Goal: Task Accomplishment & Management: Use online tool/utility

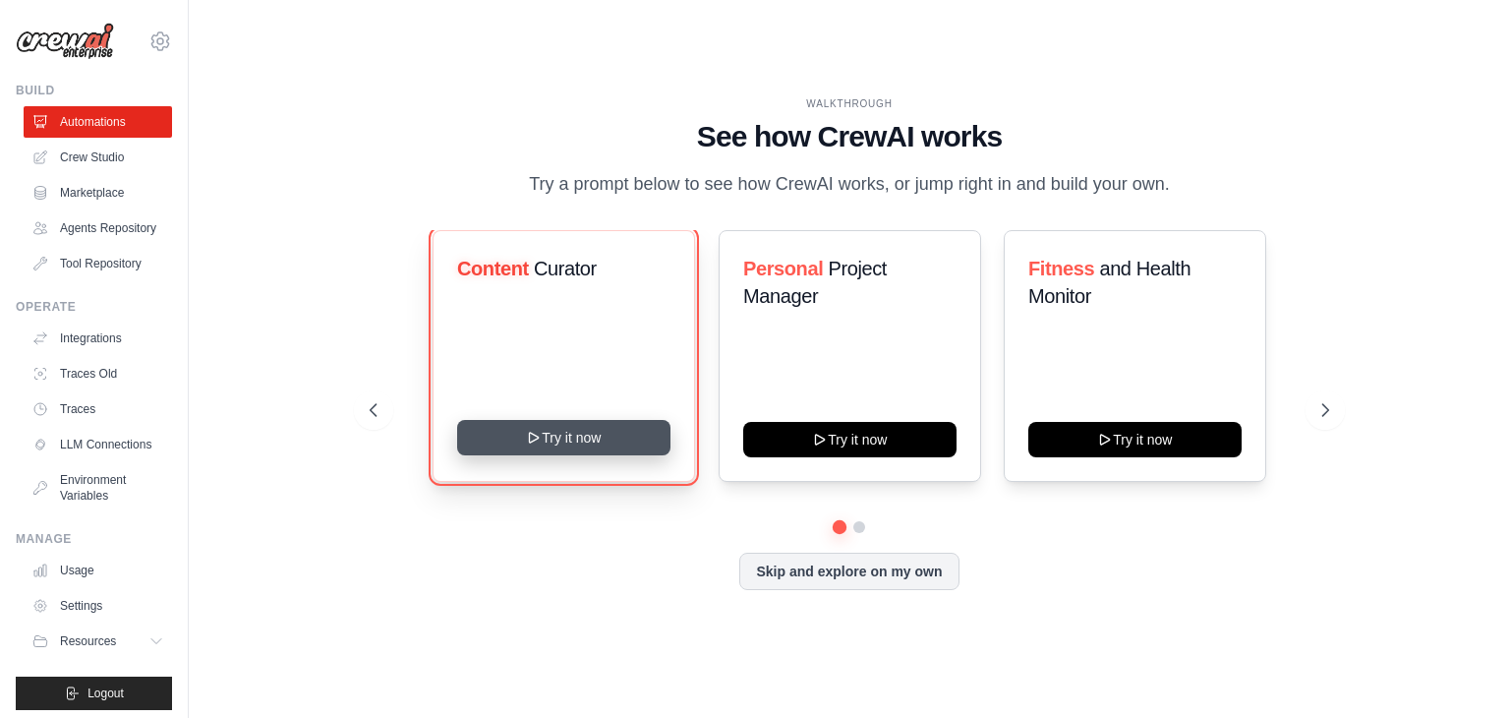
click at [571, 445] on button "Try it now" at bounding box center [563, 437] width 213 height 35
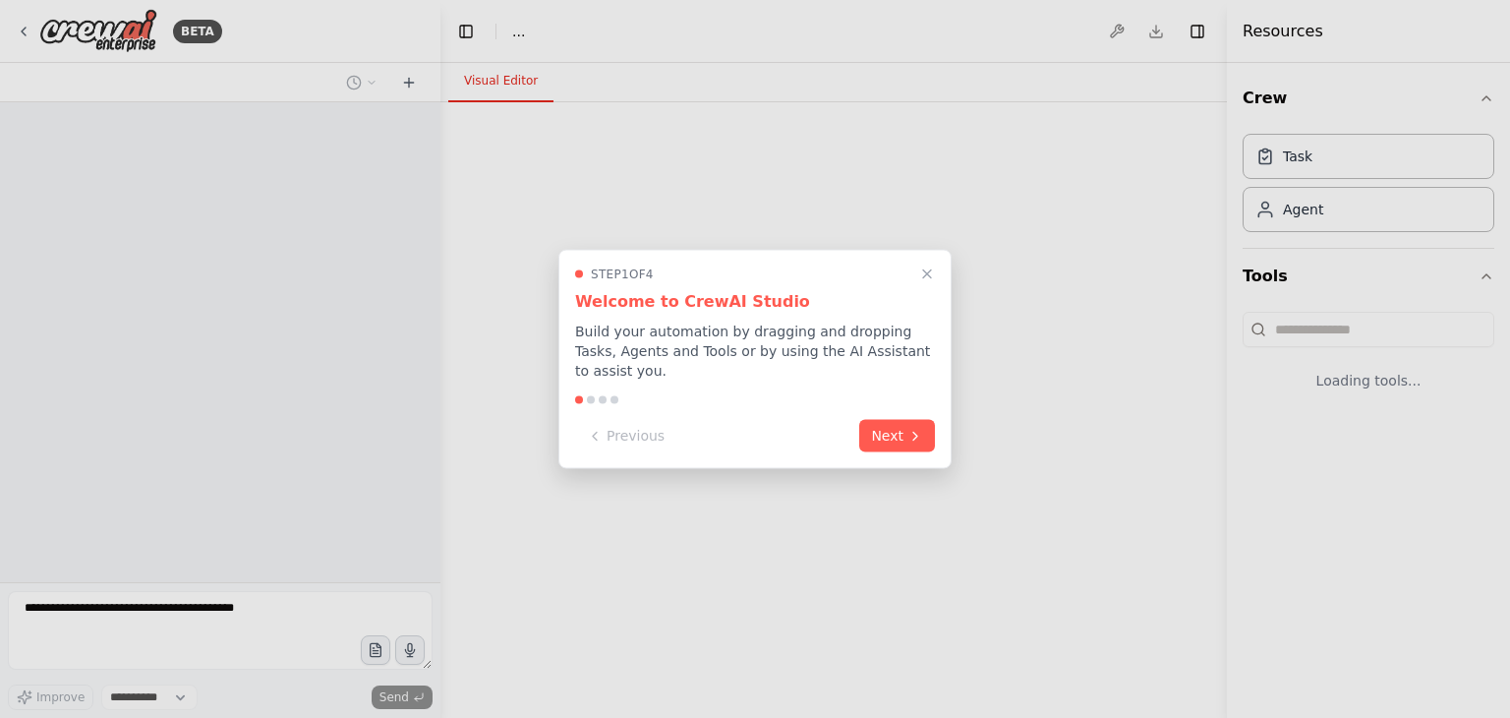
select select "****"
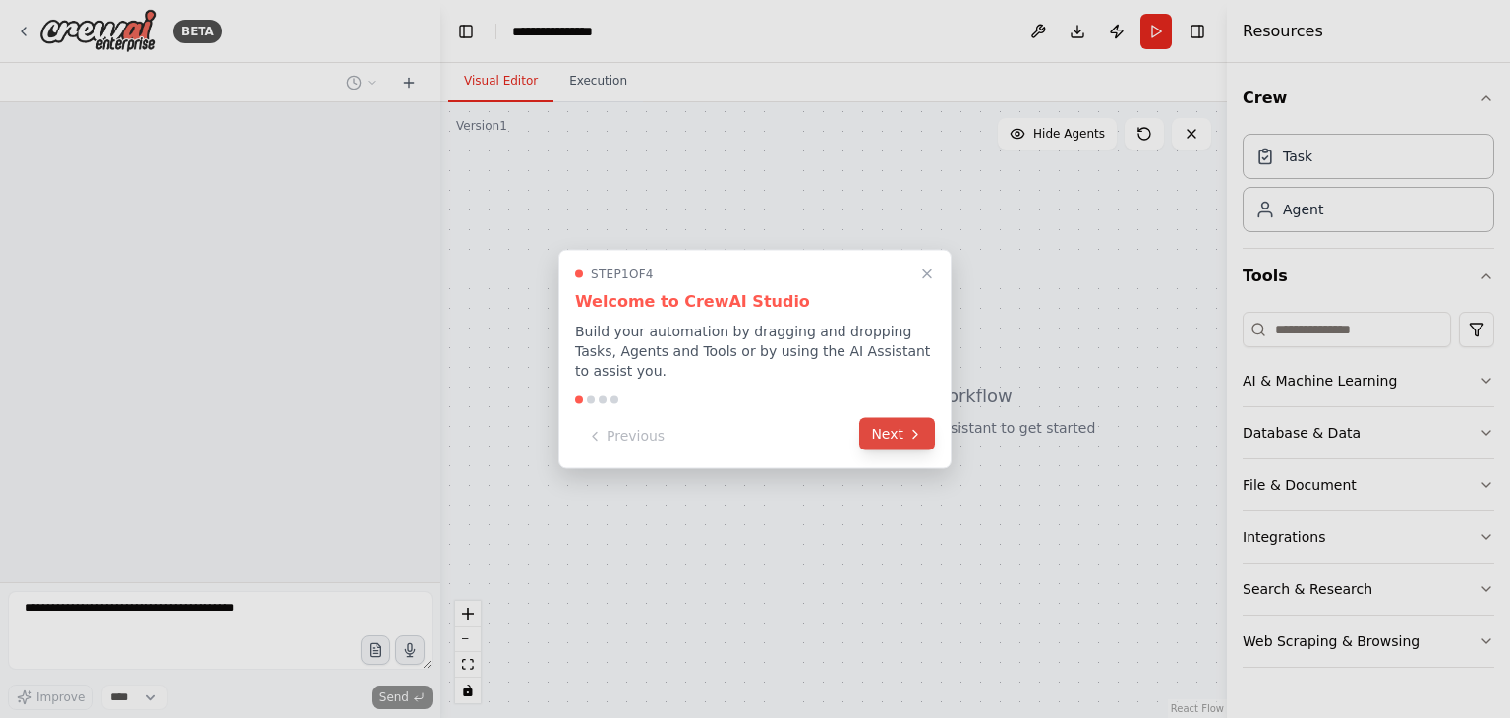
click at [894, 437] on button "Next" at bounding box center [897, 434] width 76 height 32
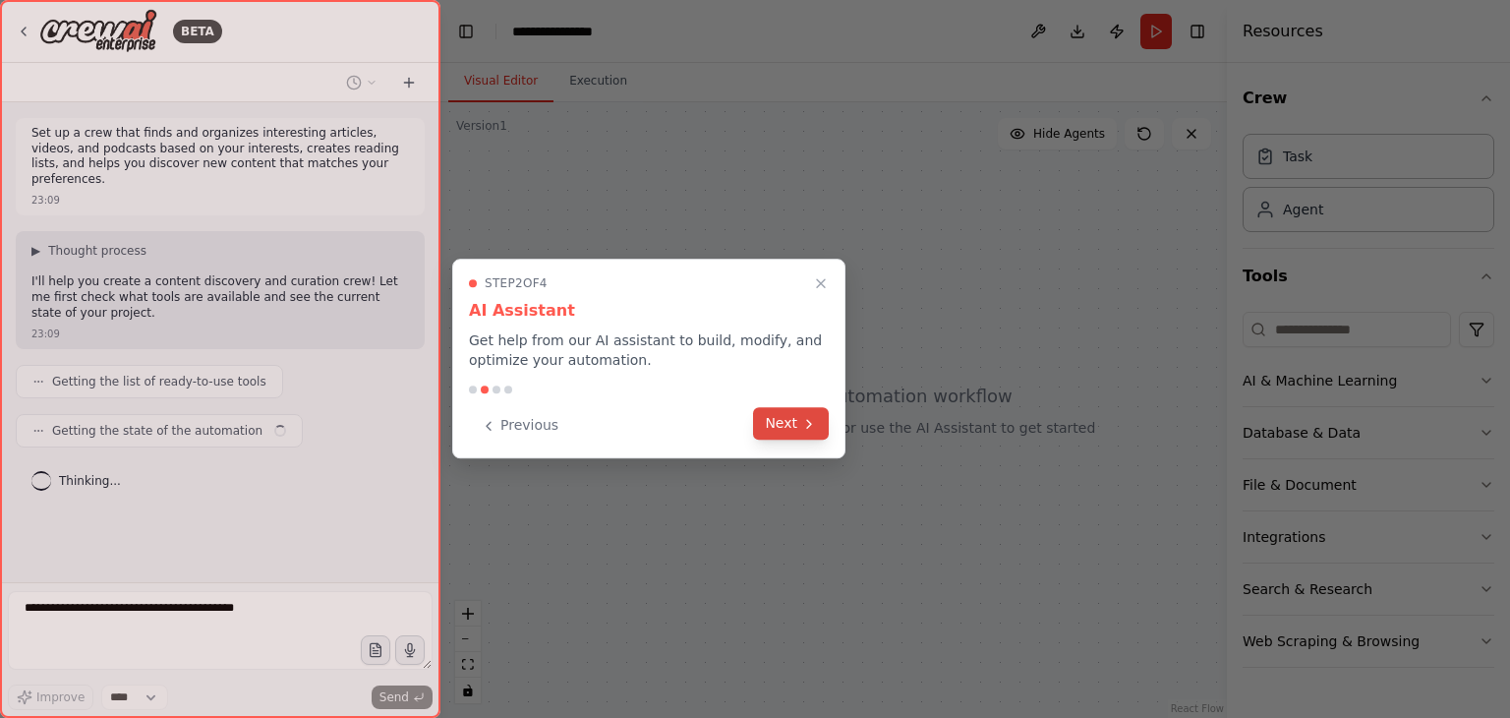
click at [788, 433] on button "Next" at bounding box center [791, 423] width 76 height 32
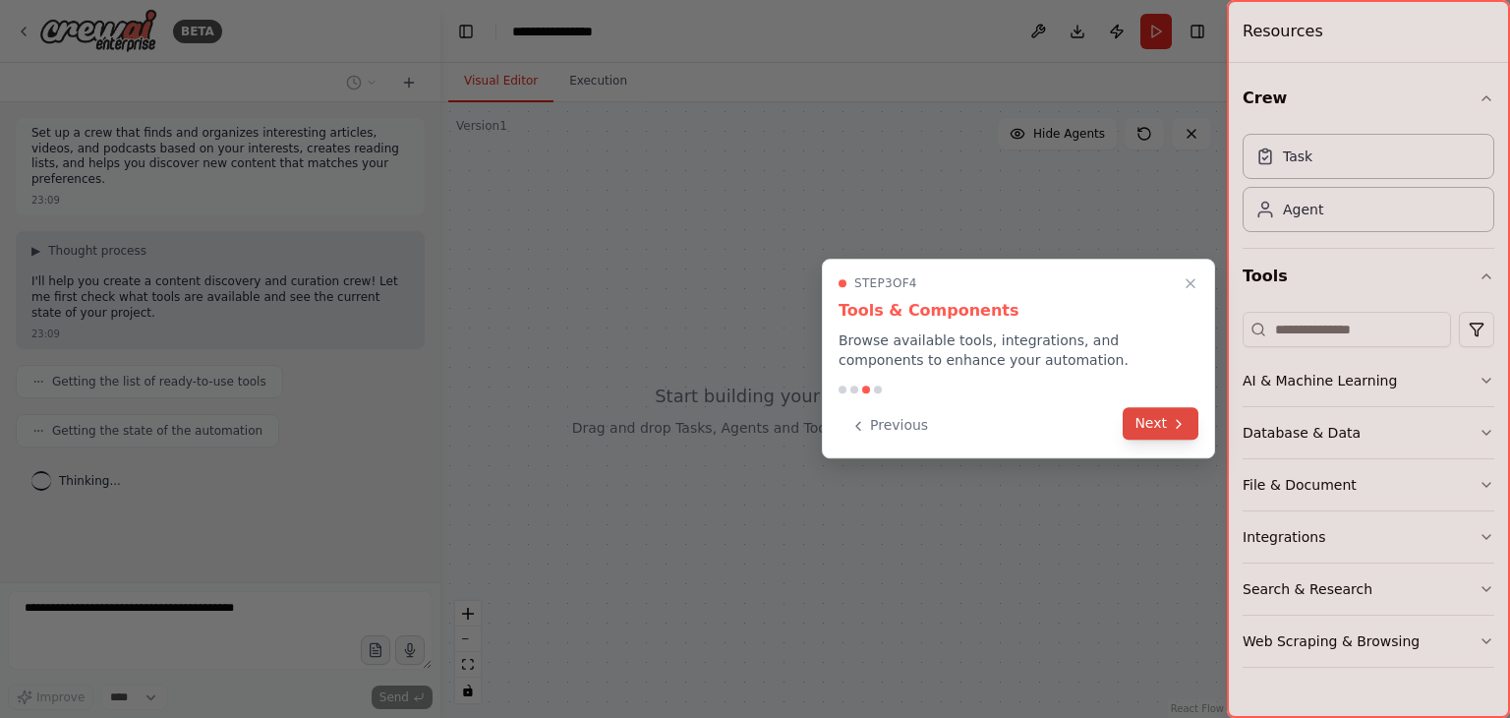
click at [1183, 422] on icon at bounding box center [1179, 424] width 16 height 16
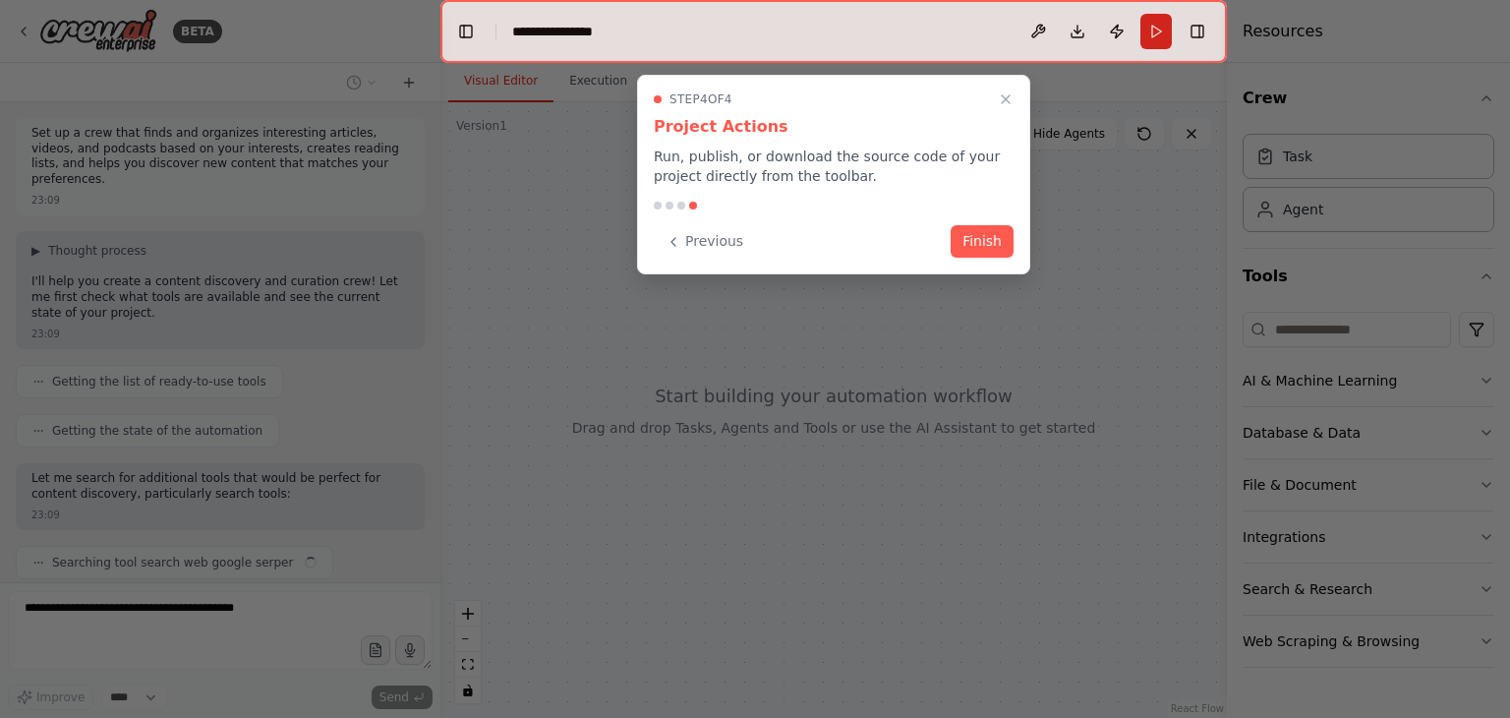
scroll to position [46, 0]
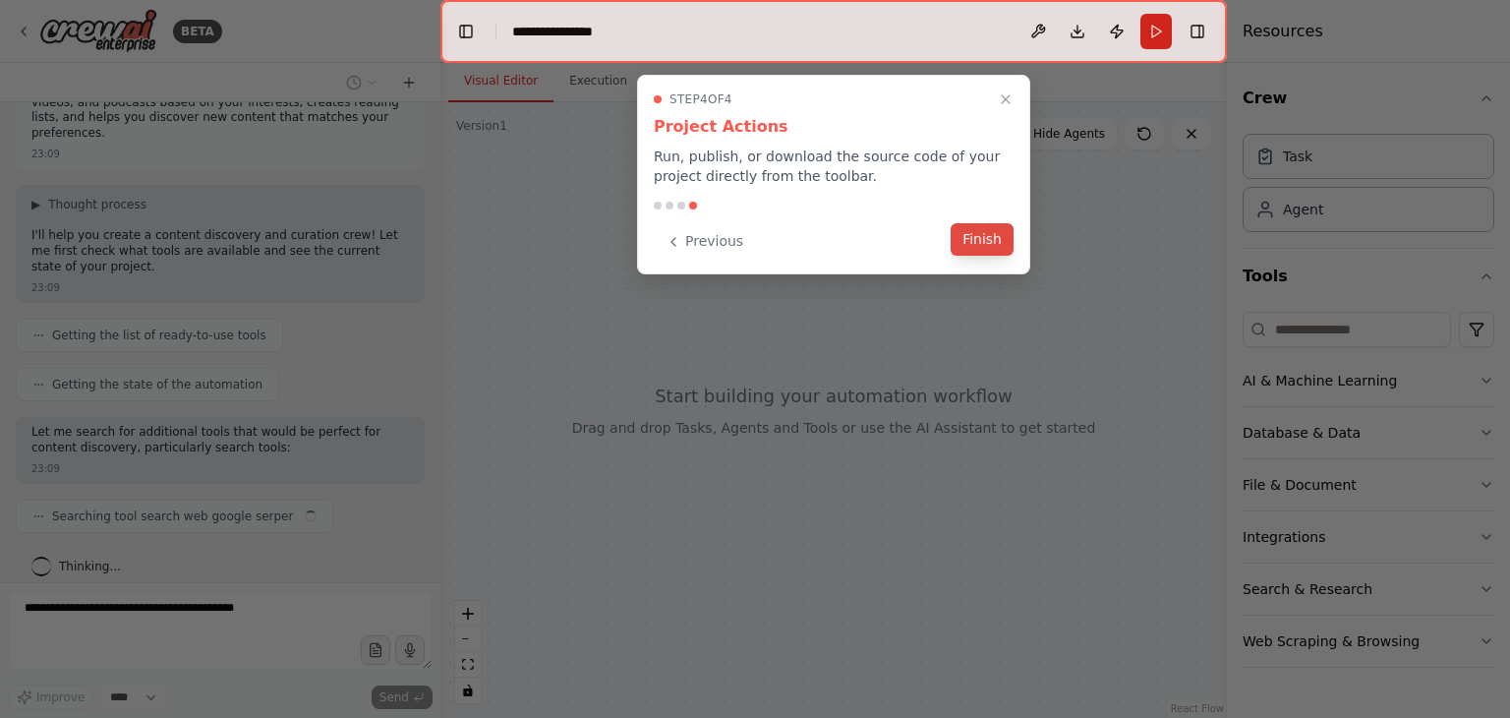
click at [995, 236] on button "Finish" at bounding box center [982, 239] width 63 height 32
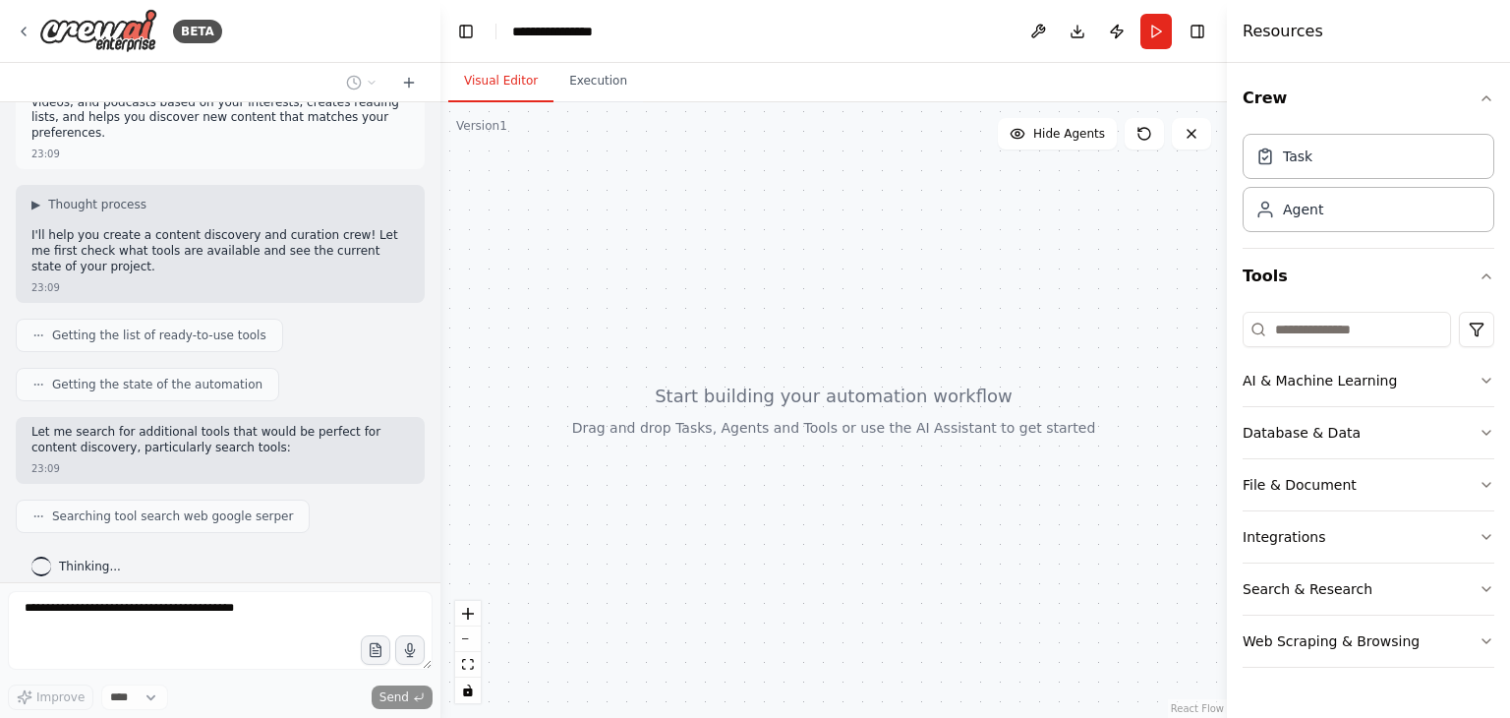
click at [837, 338] on div at bounding box center [833, 409] width 786 height 615
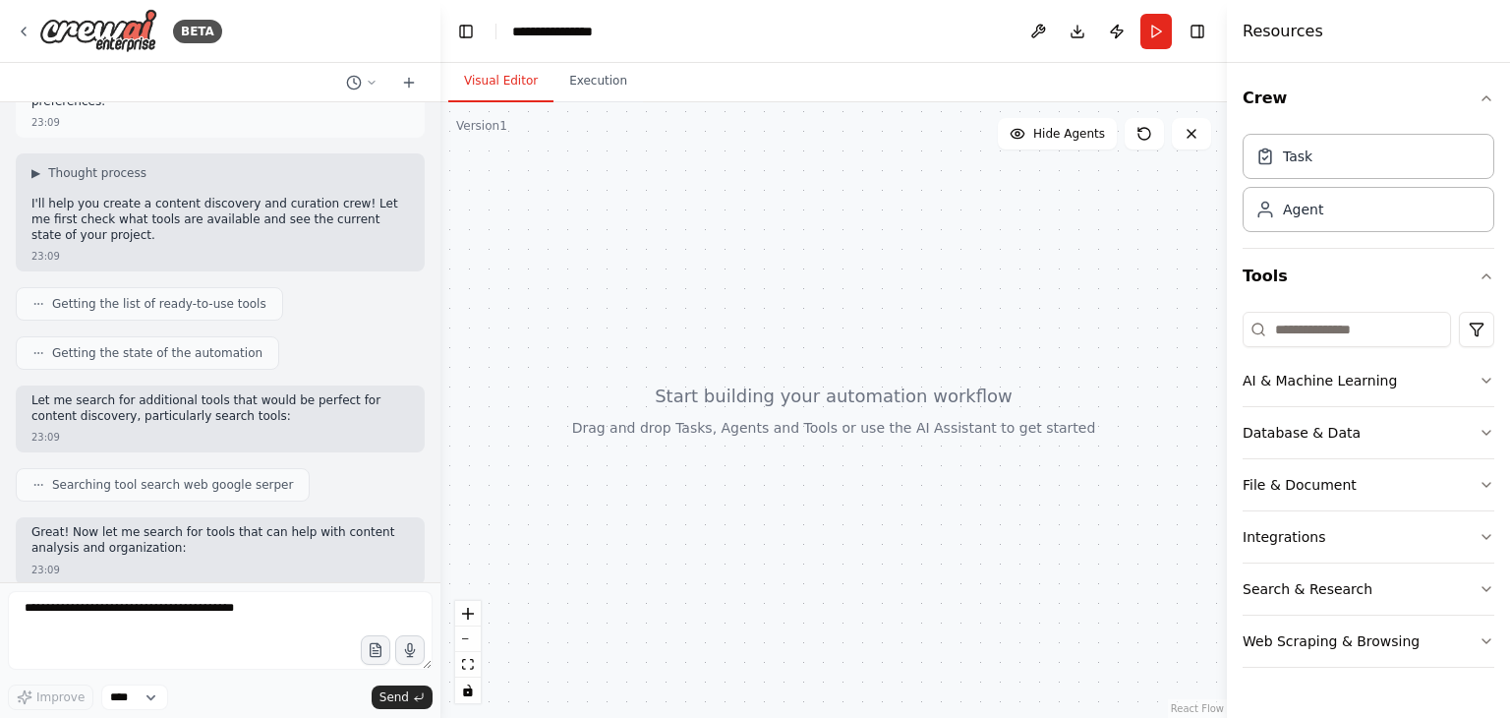
scroll to position [177, 0]
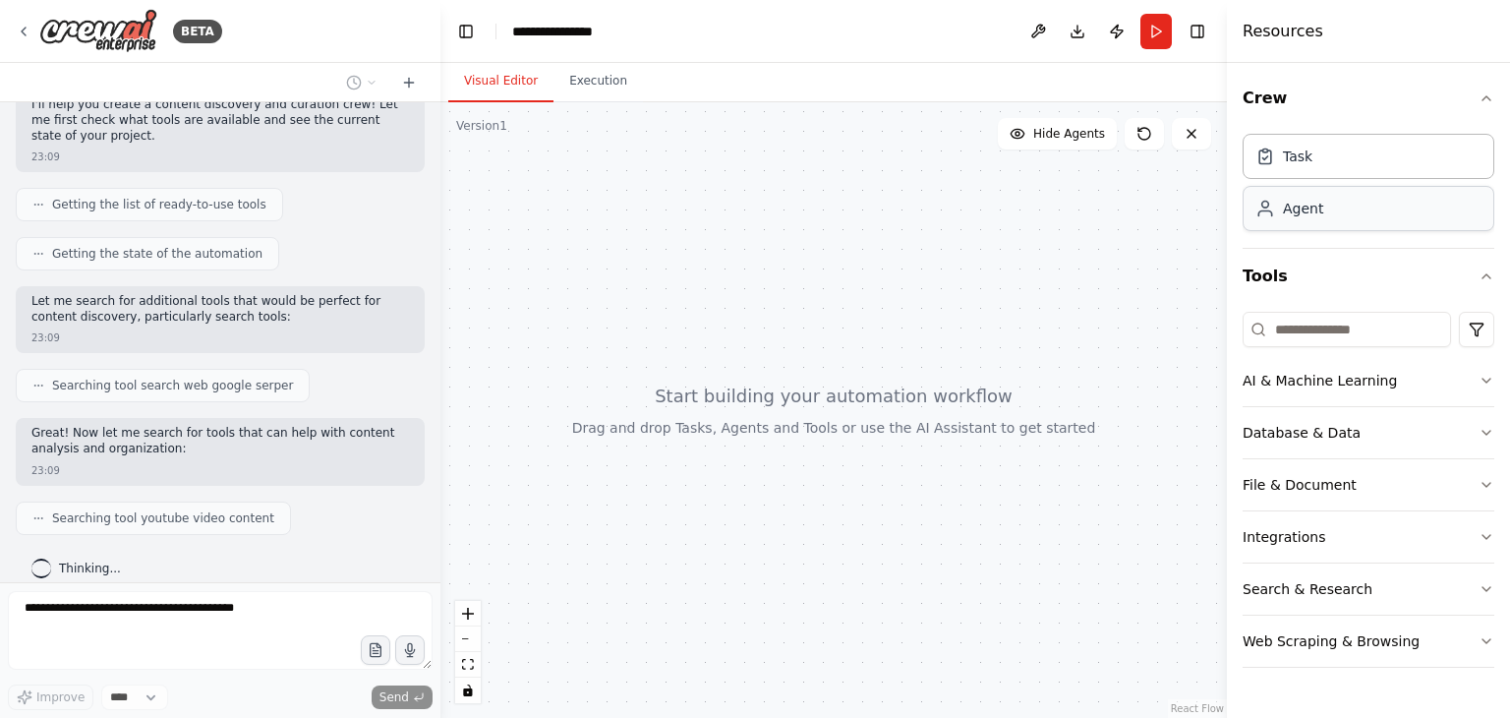
click at [1341, 202] on div "Agent" at bounding box center [1369, 208] width 252 height 45
click at [1313, 218] on div "Agent" at bounding box center [1369, 208] width 252 height 45
click at [1313, 217] on div "Agent" at bounding box center [1303, 209] width 40 height 20
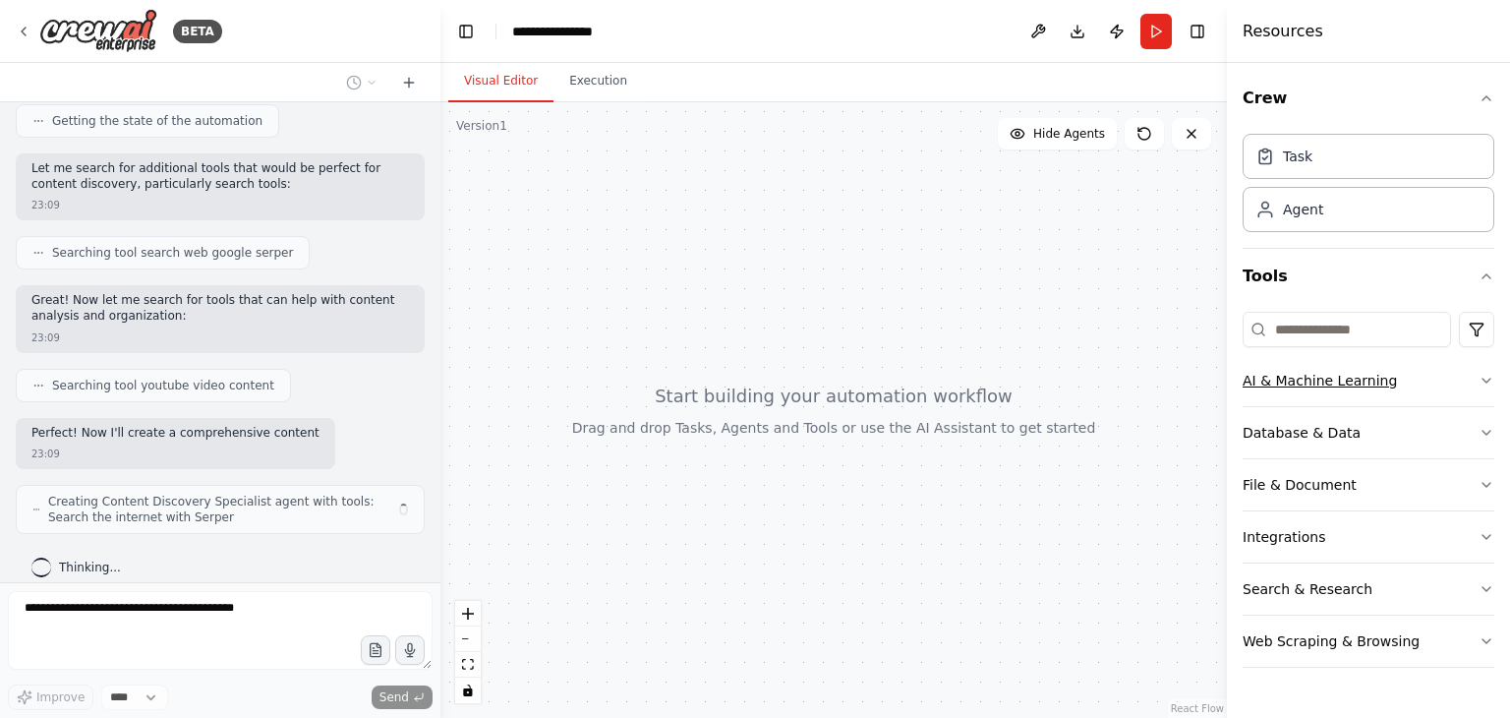
scroll to position [324, 0]
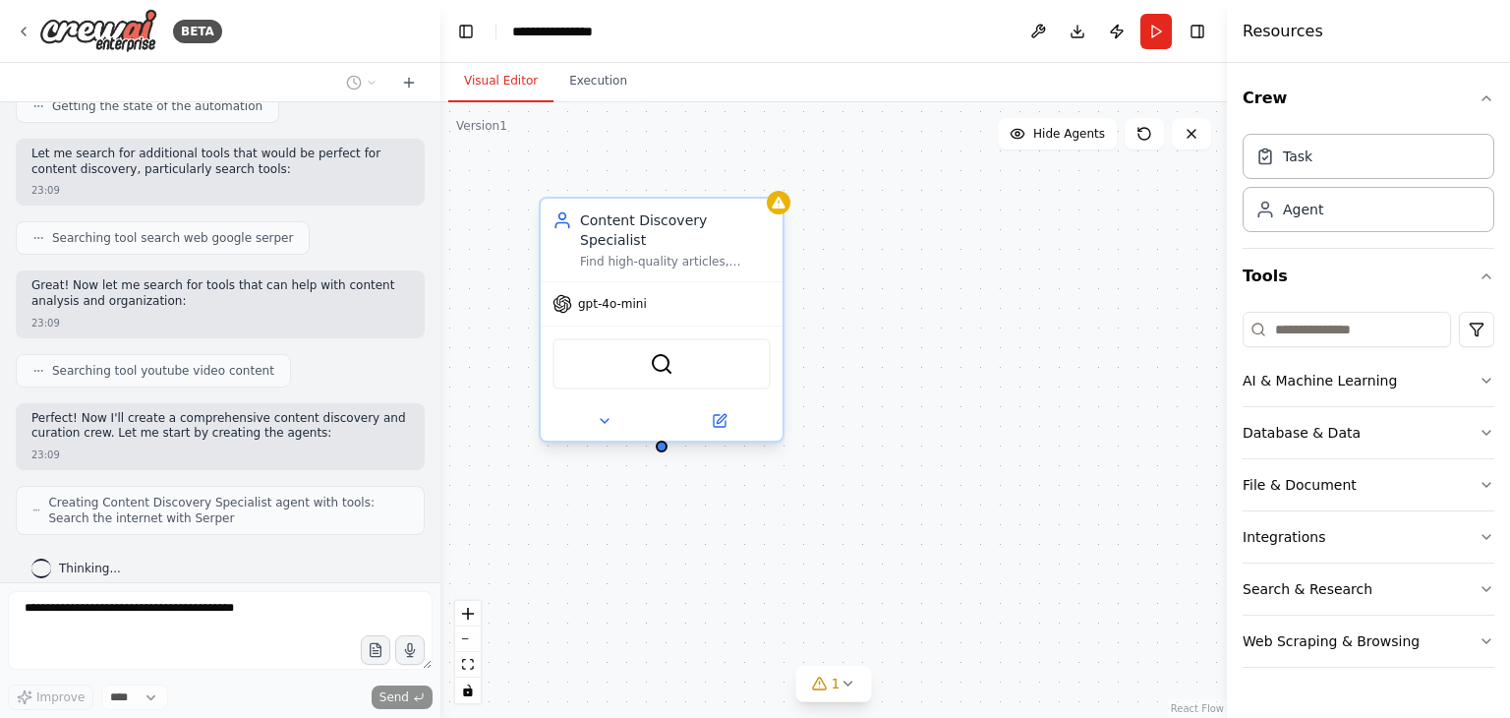
click at [617, 296] on span "gpt-4o-mini" at bounding box center [612, 304] width 69 height 16
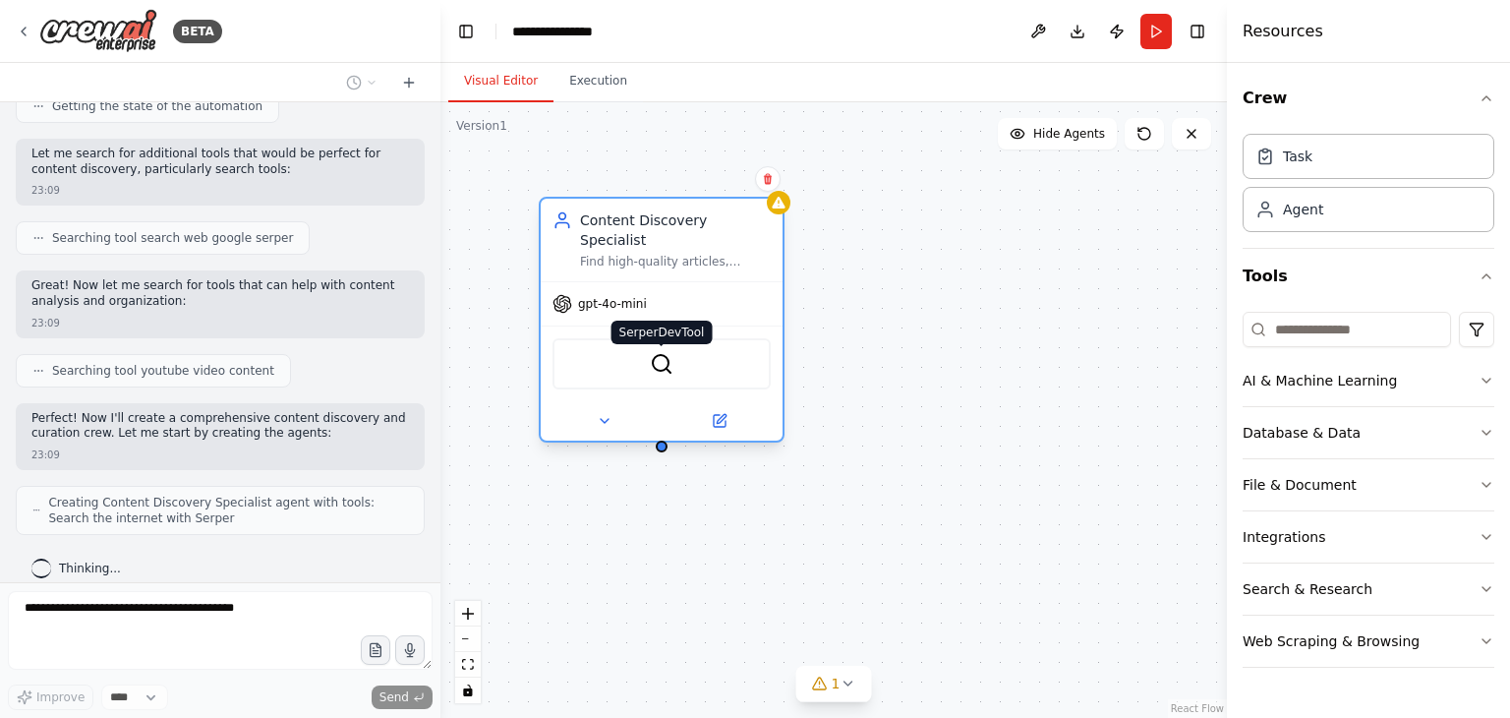
click at [660, 352] on img at bounding box center [662, 364] width 24 height 24
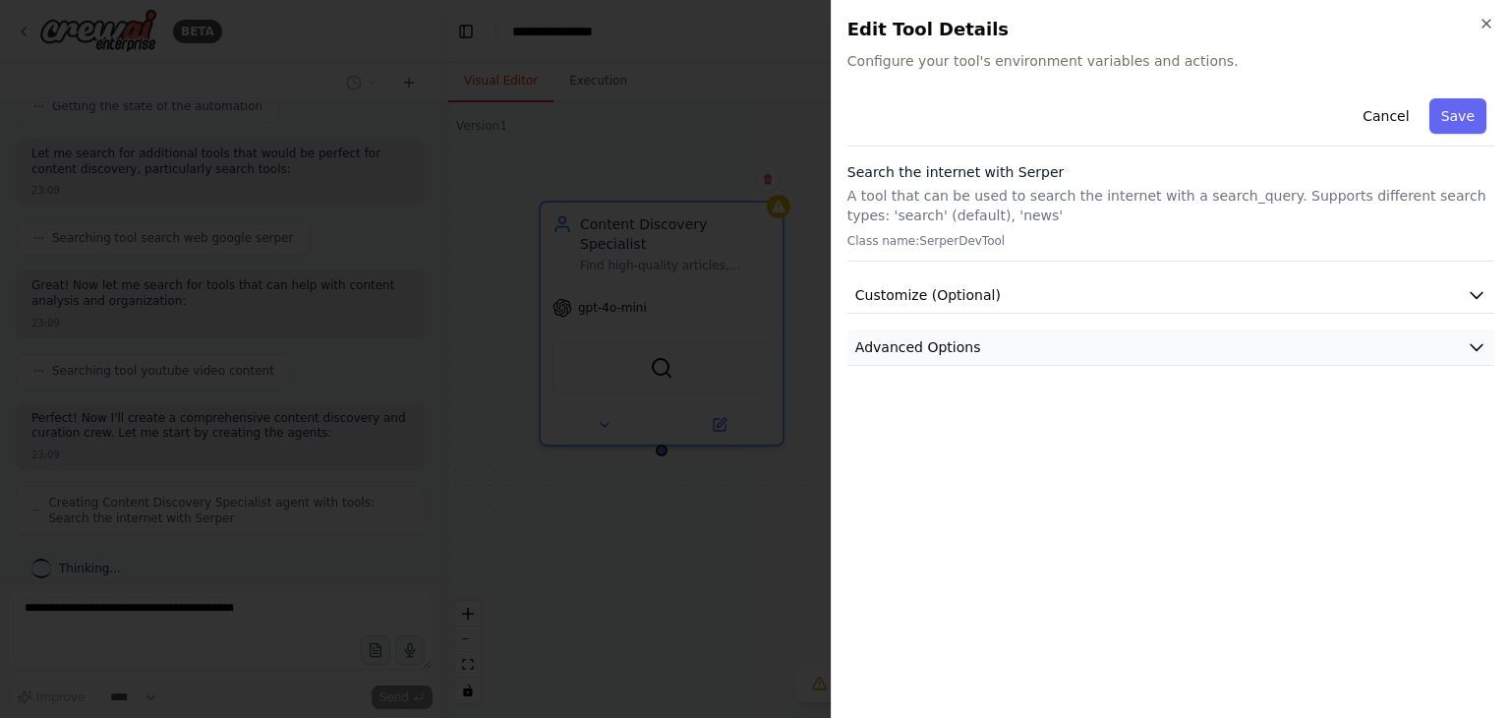
scroll to position [389, 0]
click at [1048, 289] on button "Customize (Optional)" at bounding box center [1170, 295] width 647 height 36
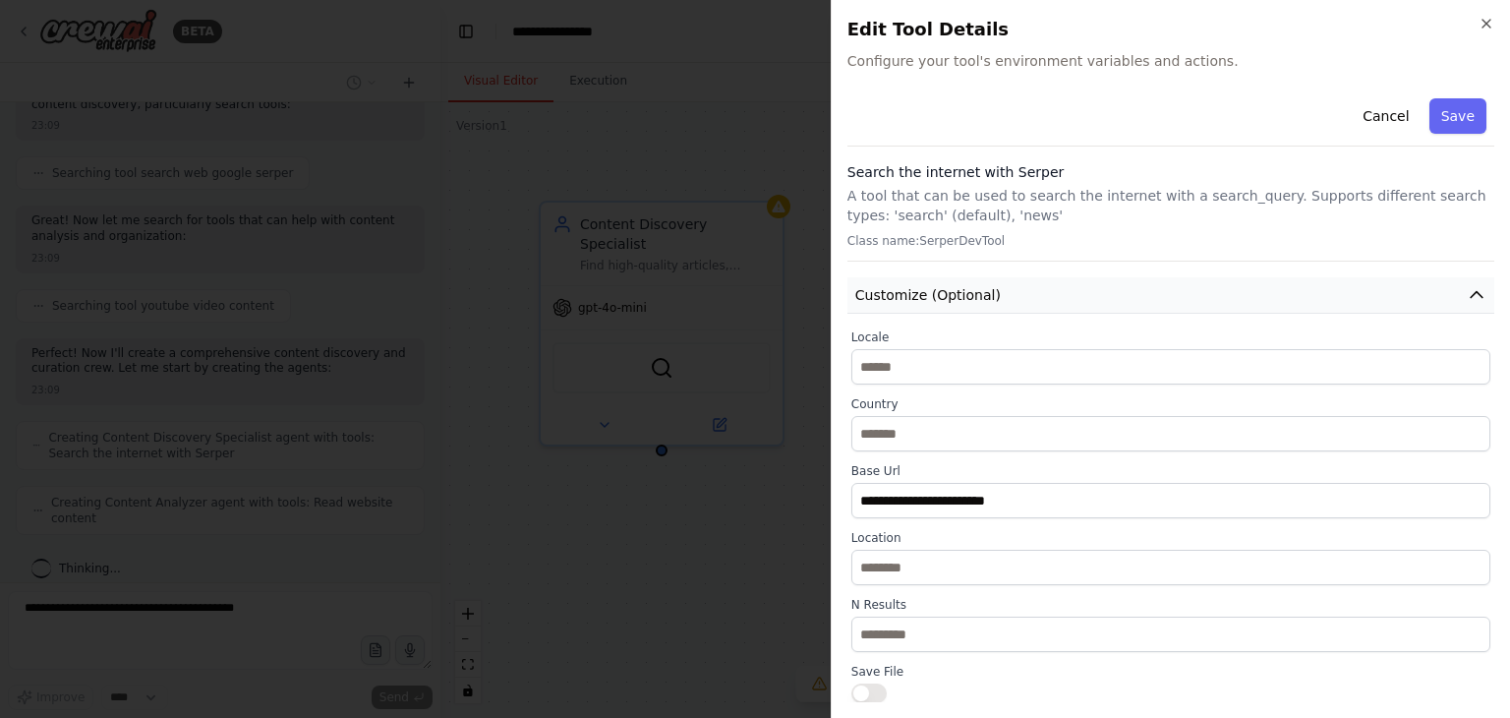
click at [1048, 289] on button "Customize (Optional)" at bounding box center [1170, 295] width 647 height 36
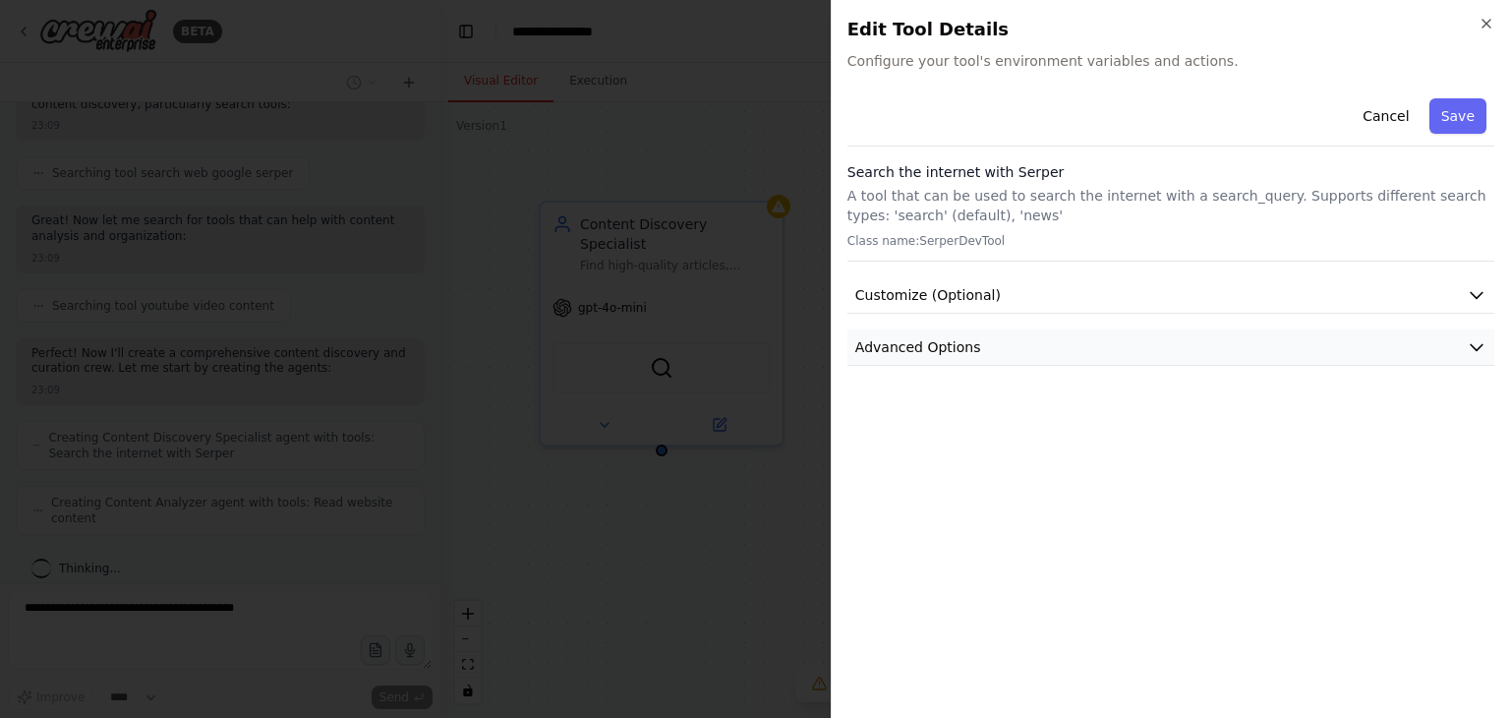
scroll to position [437, 0]
click at [1061, 352] on button "Advanced Options" at bounding box center [1170, 347] width 647 height 36
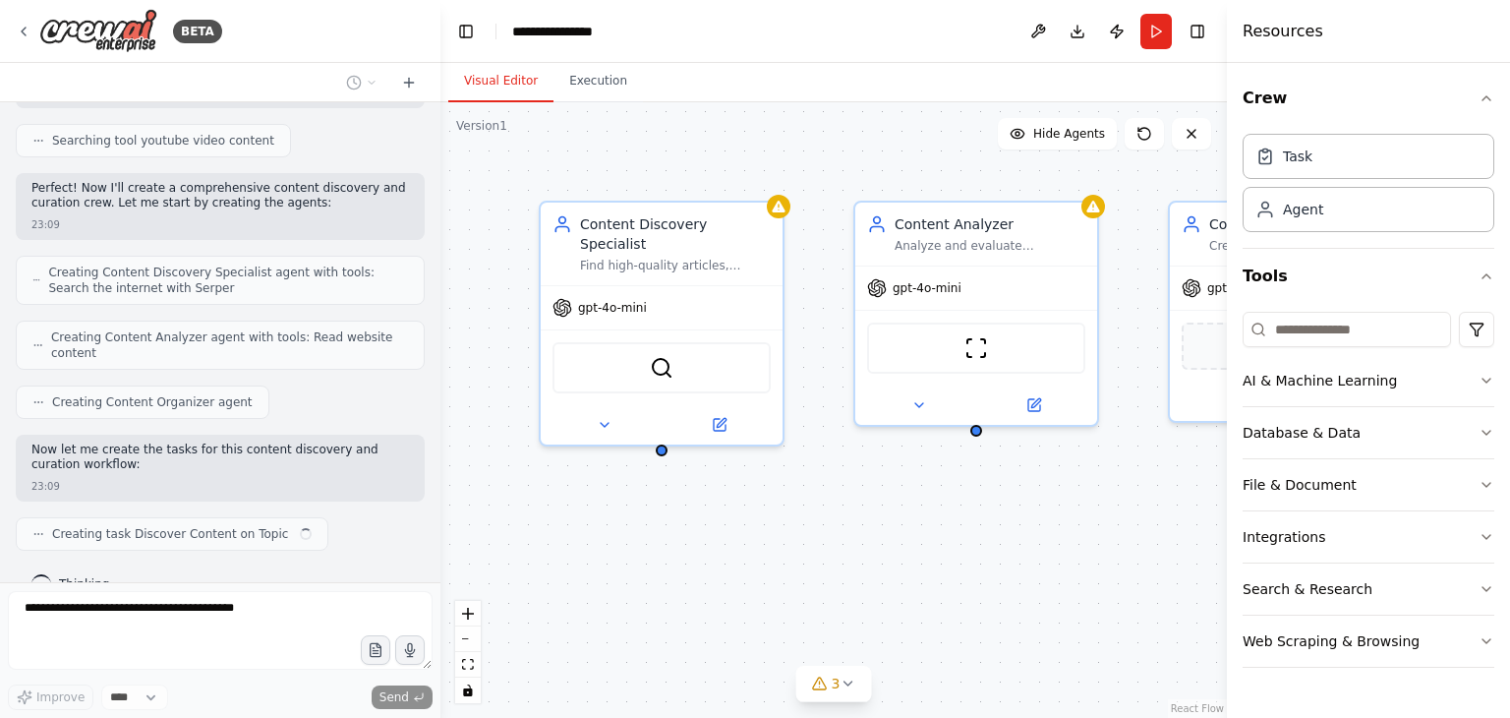
scroll to position [570, 0]
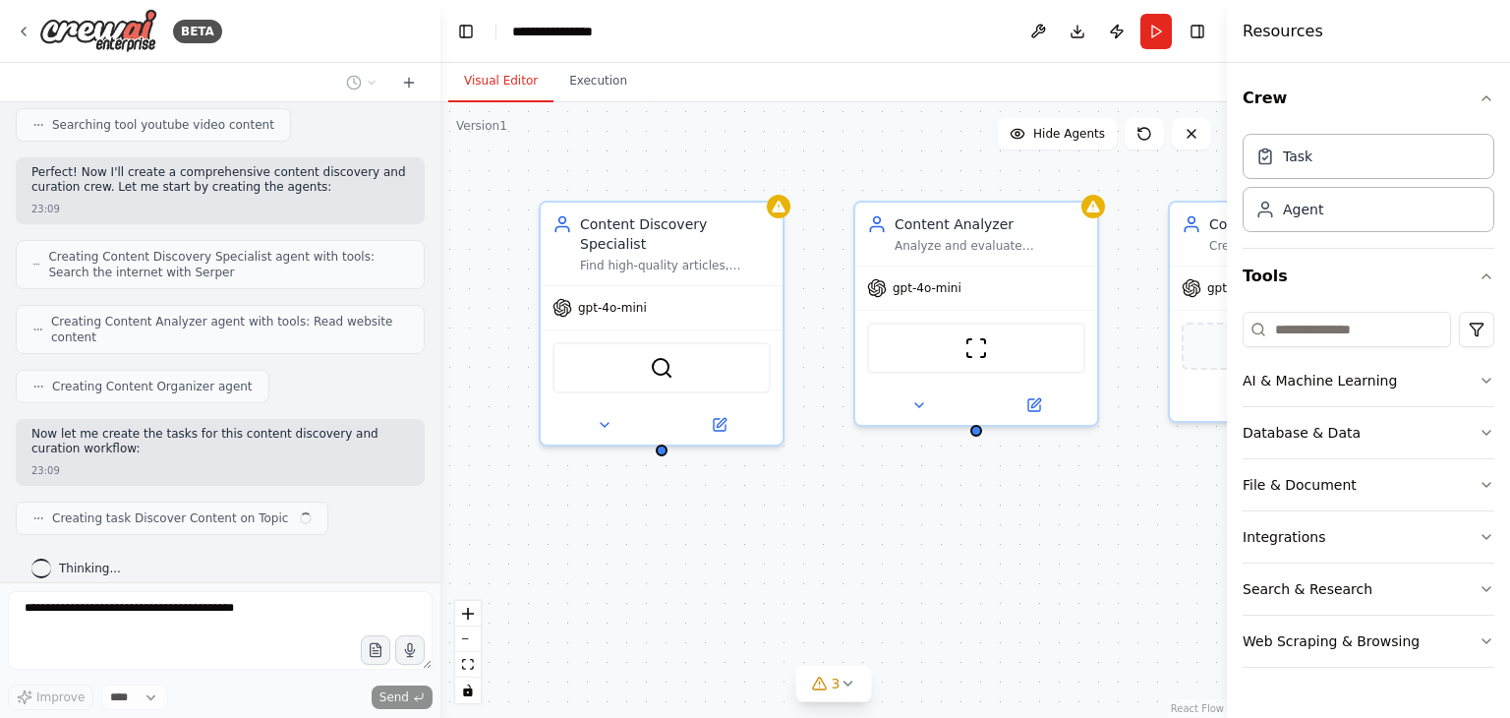
click at [804, 538] on div "Content Discovery Specialist Find high-quality articles, videos, and podcasts o…" at bounding box center [833, 409] width 786 height 615
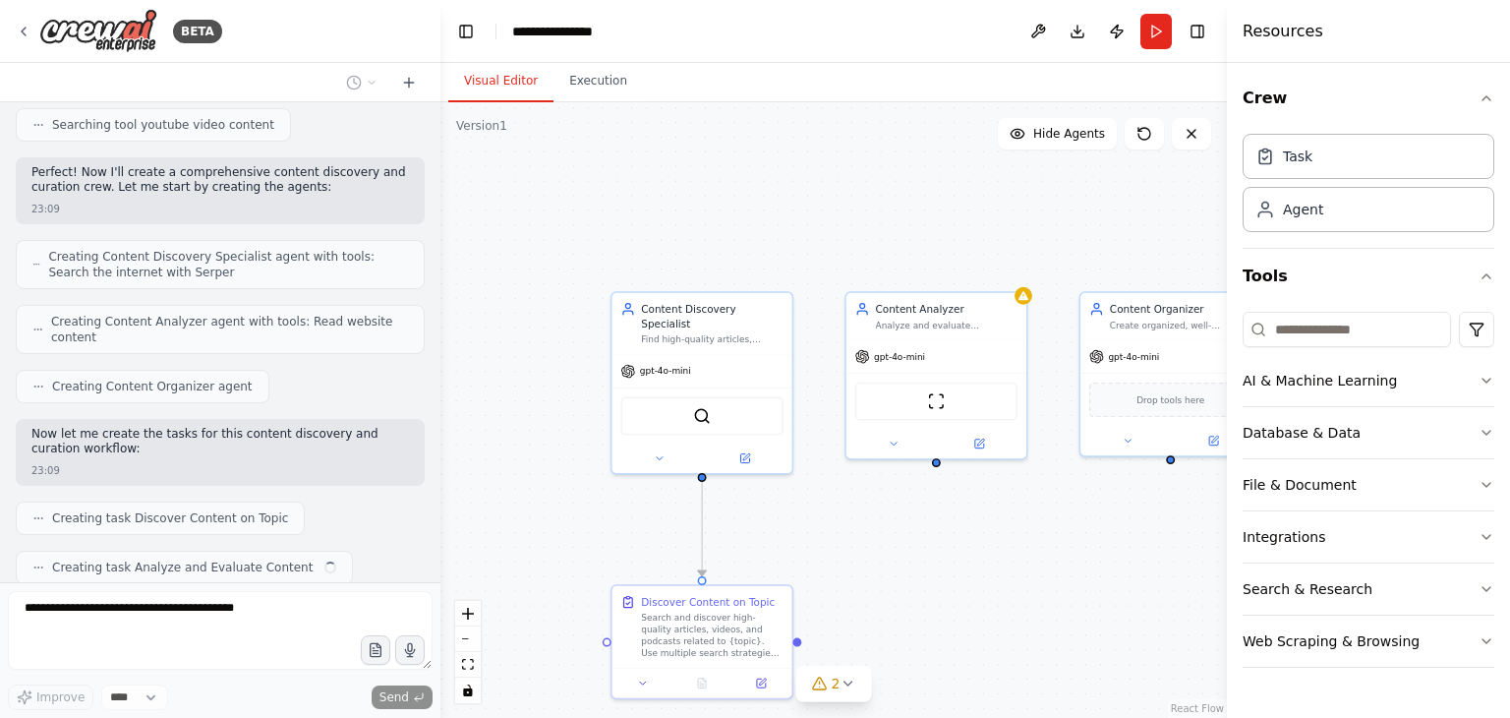
scroll to position [618, 0]
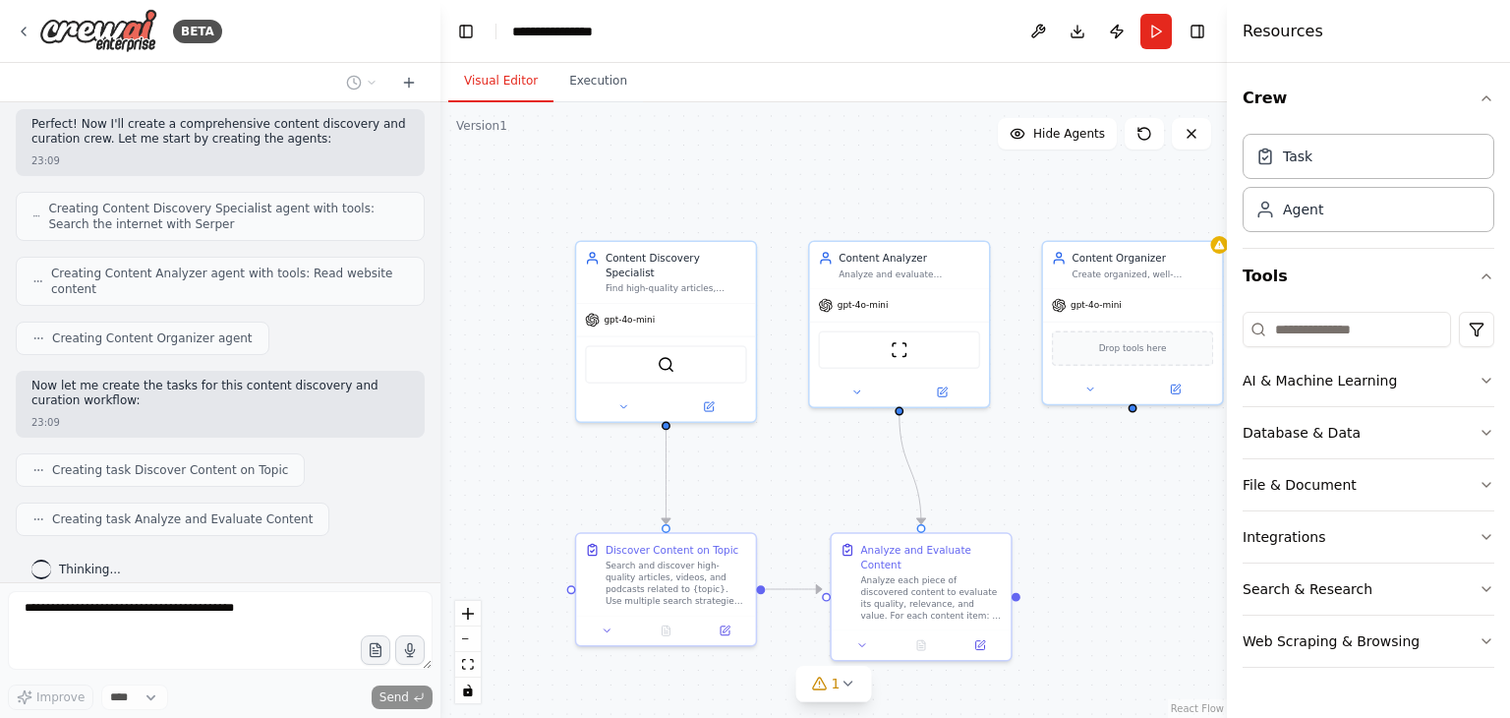
drag, startPoint x: 1087, startPoint y: 534, endPoint x: 1050, endPoint y: 482, distance: 64.1
click at [1050, 482] on div ".deletable-edge-delete-btn { width: 20px; height: 20px; border: 0px solid #ffff…" at bounding box center [833, 409] width 786 height 615
click at [847, 308] on div "gpt-4o-mini" at bounding box center [853, 302] width 70 height 15
click at [848, 308] on div "gpt-4o-mini" at bounding box center [853, 302] width 70 height 15
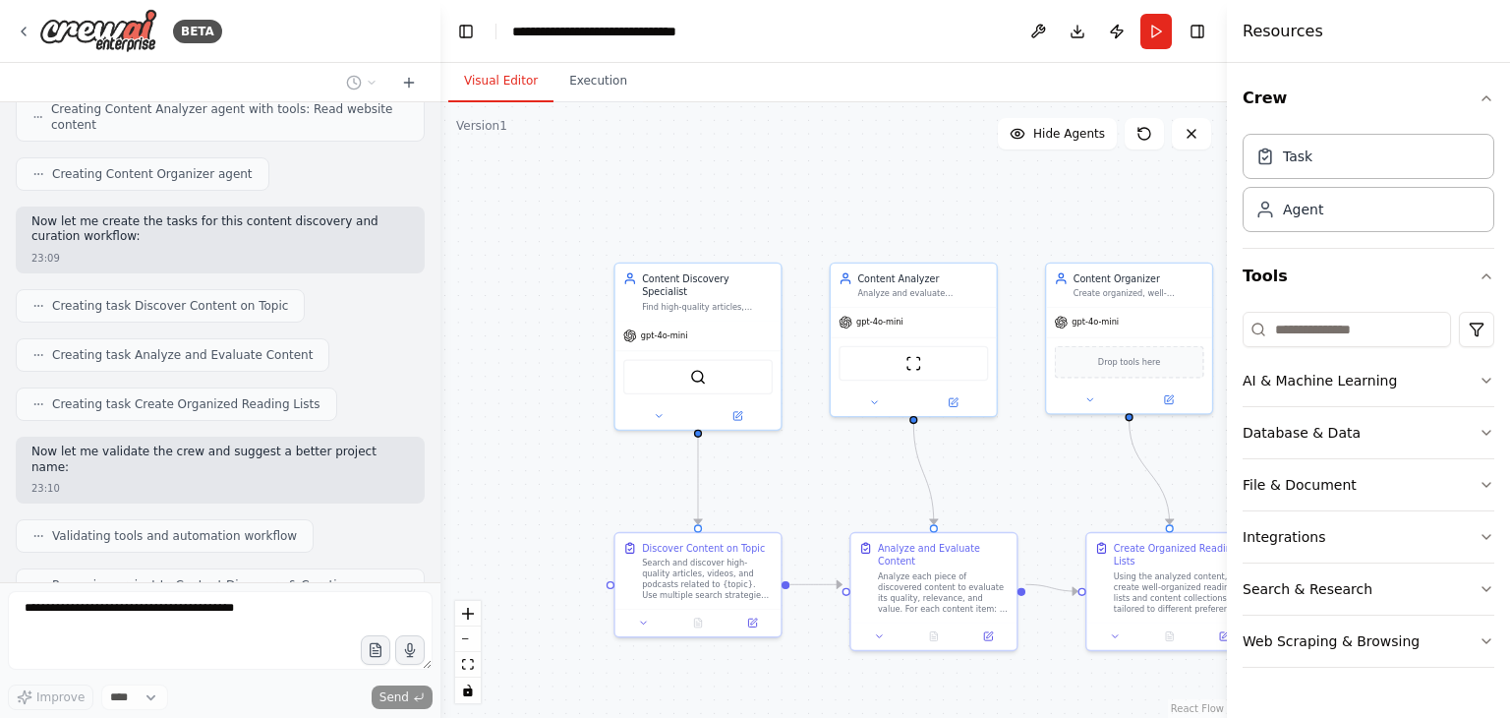
scroll to position [832, 0]
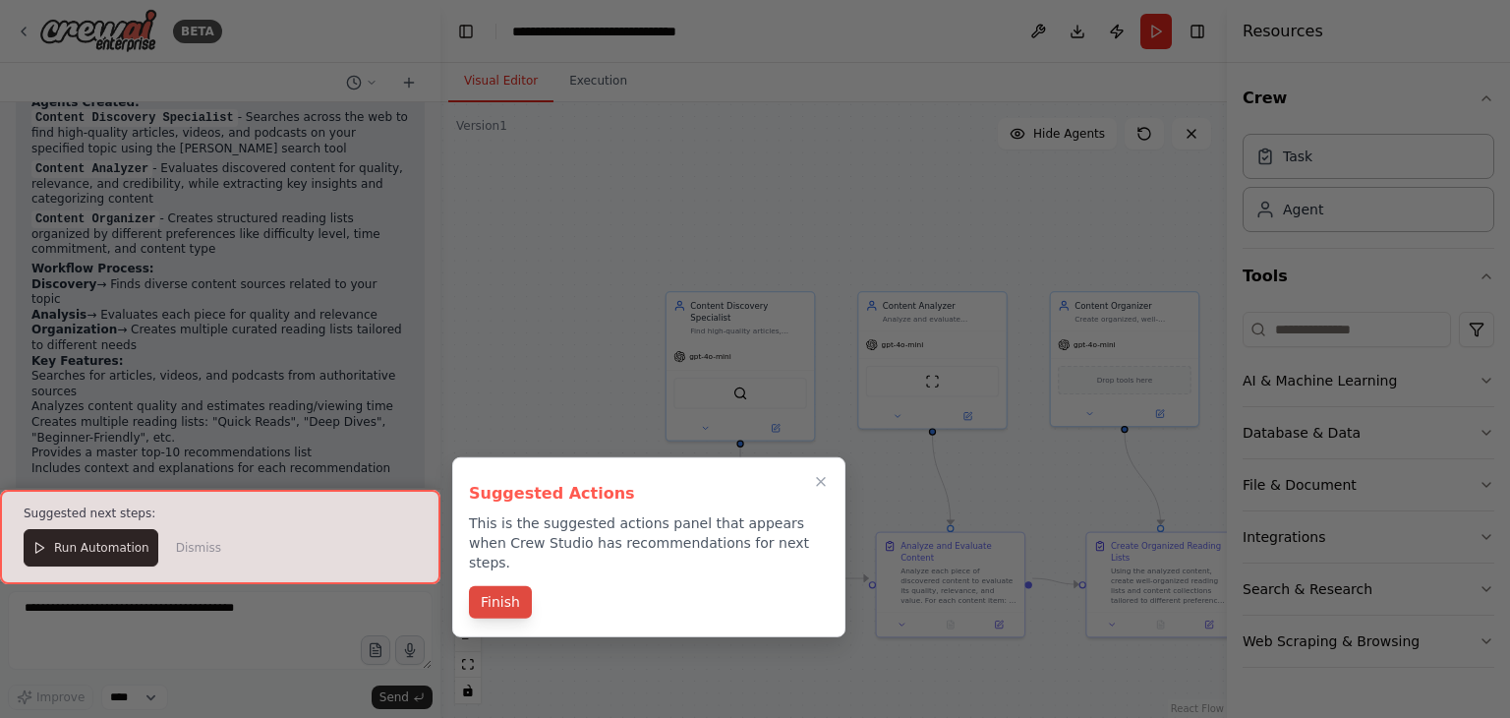
click at [520, 586] on button "Finish" at bounding box center [500, 602] width 63 height 32
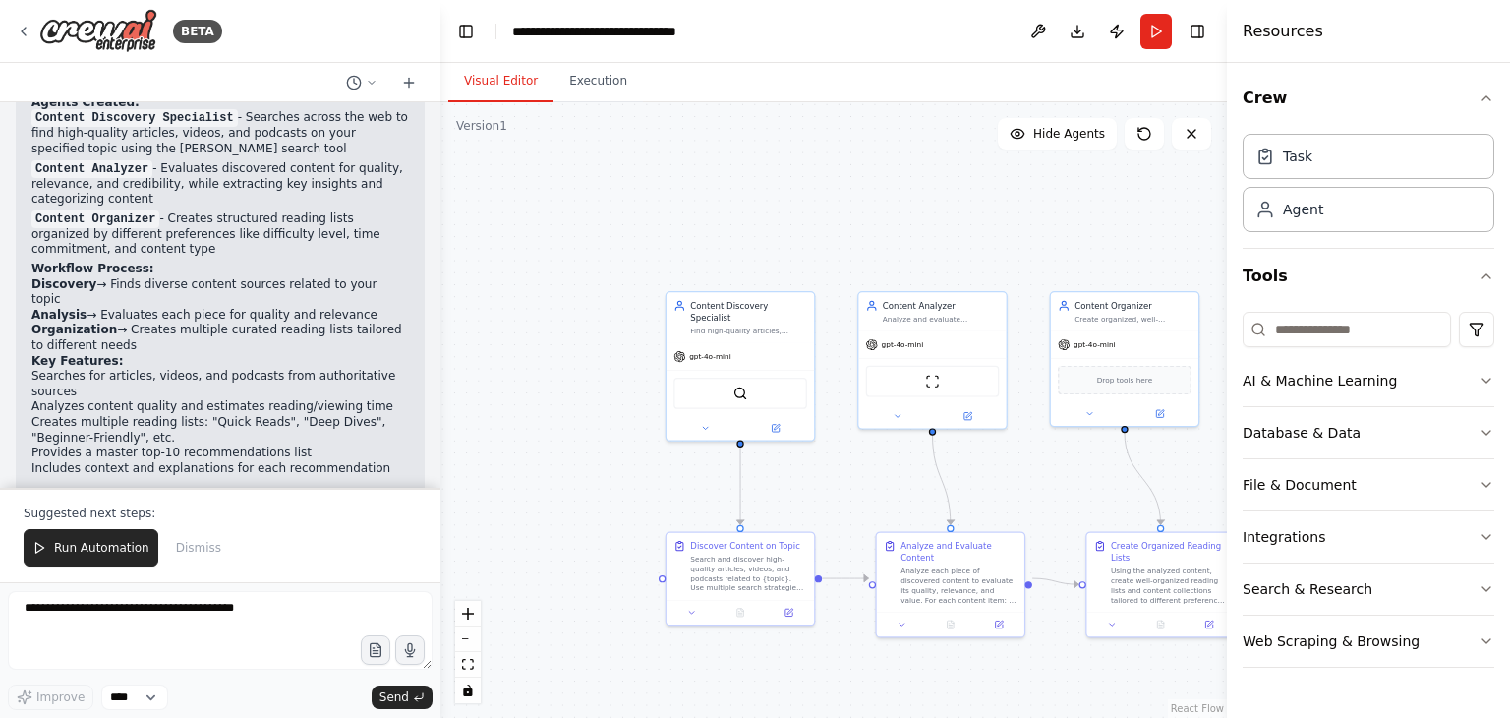
scroll to position [1378, 0]
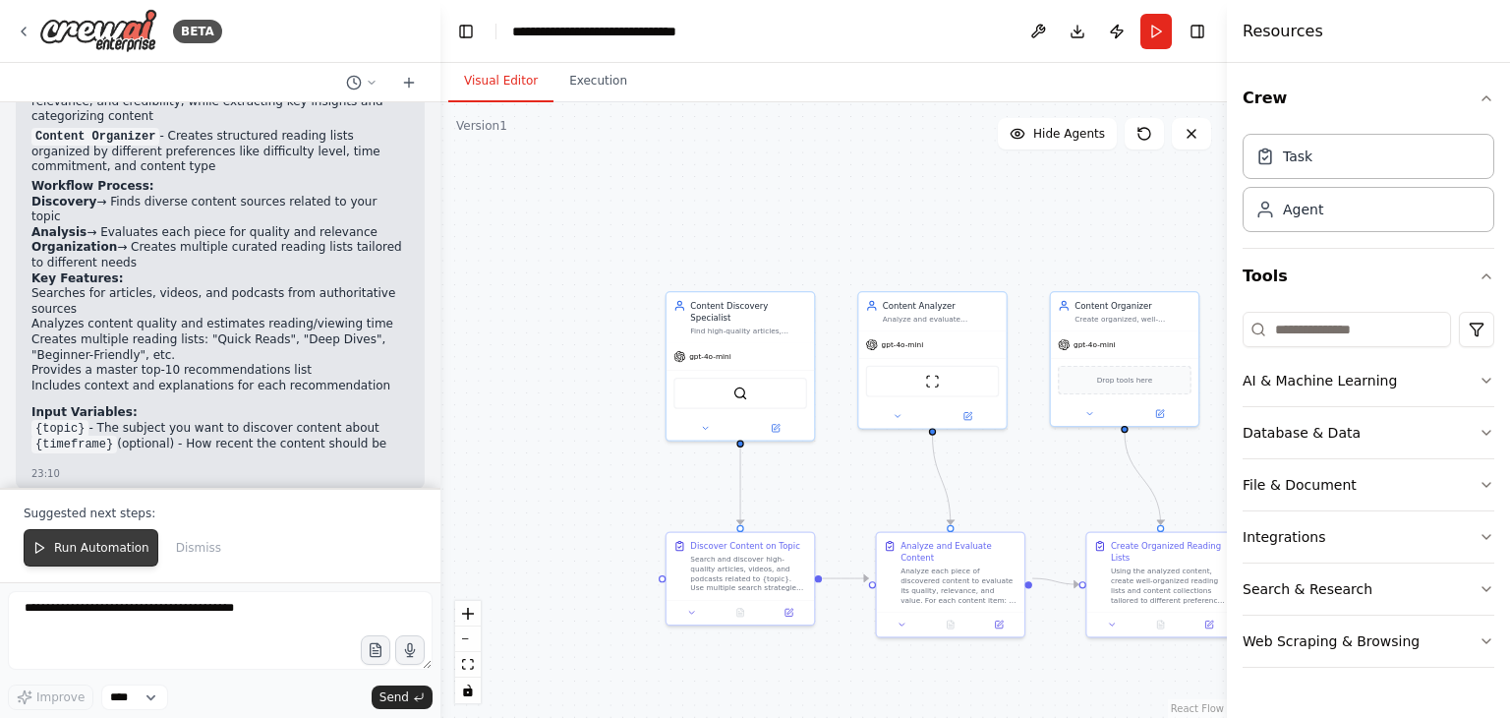
click at [117, 552] on span "Run Automation" at bounding box center [101, 548] width 95 height 16
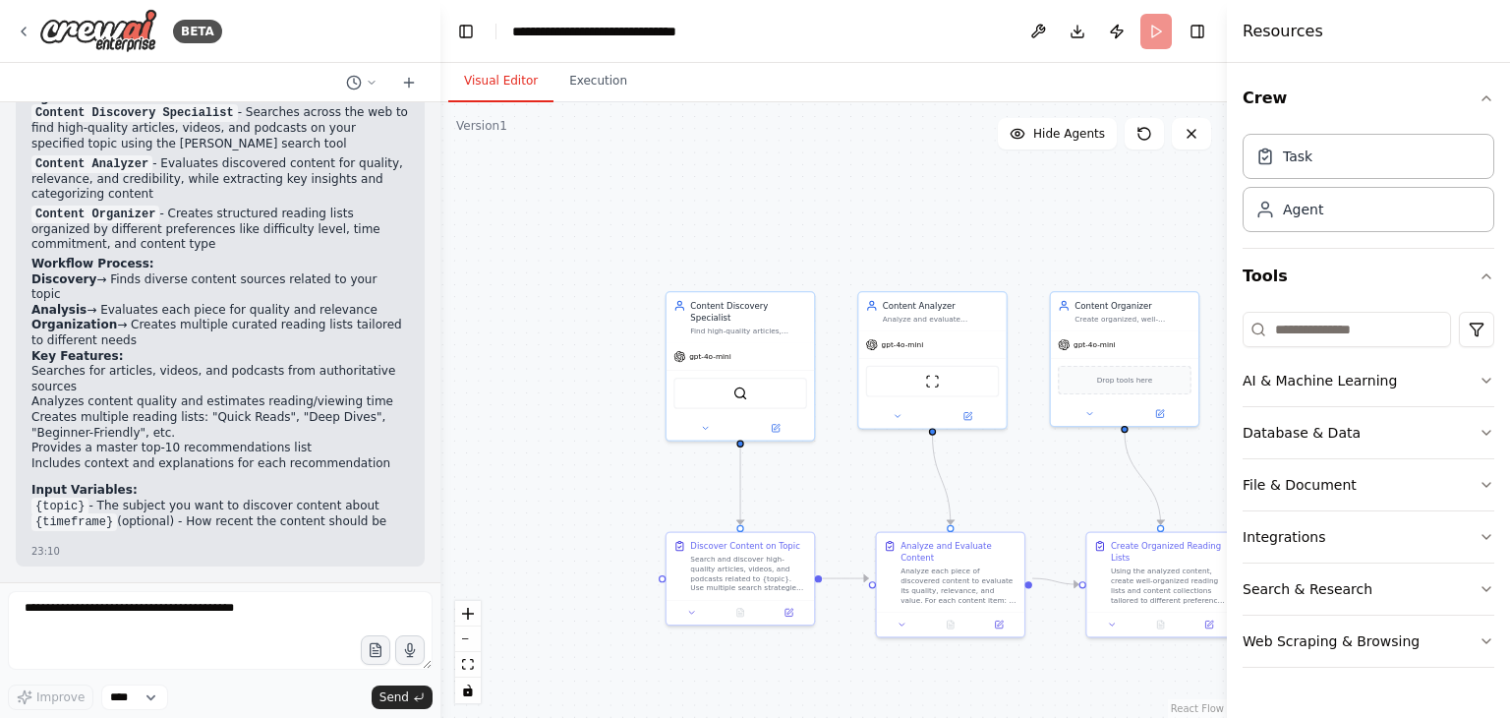
scroll to position [1382, 0]
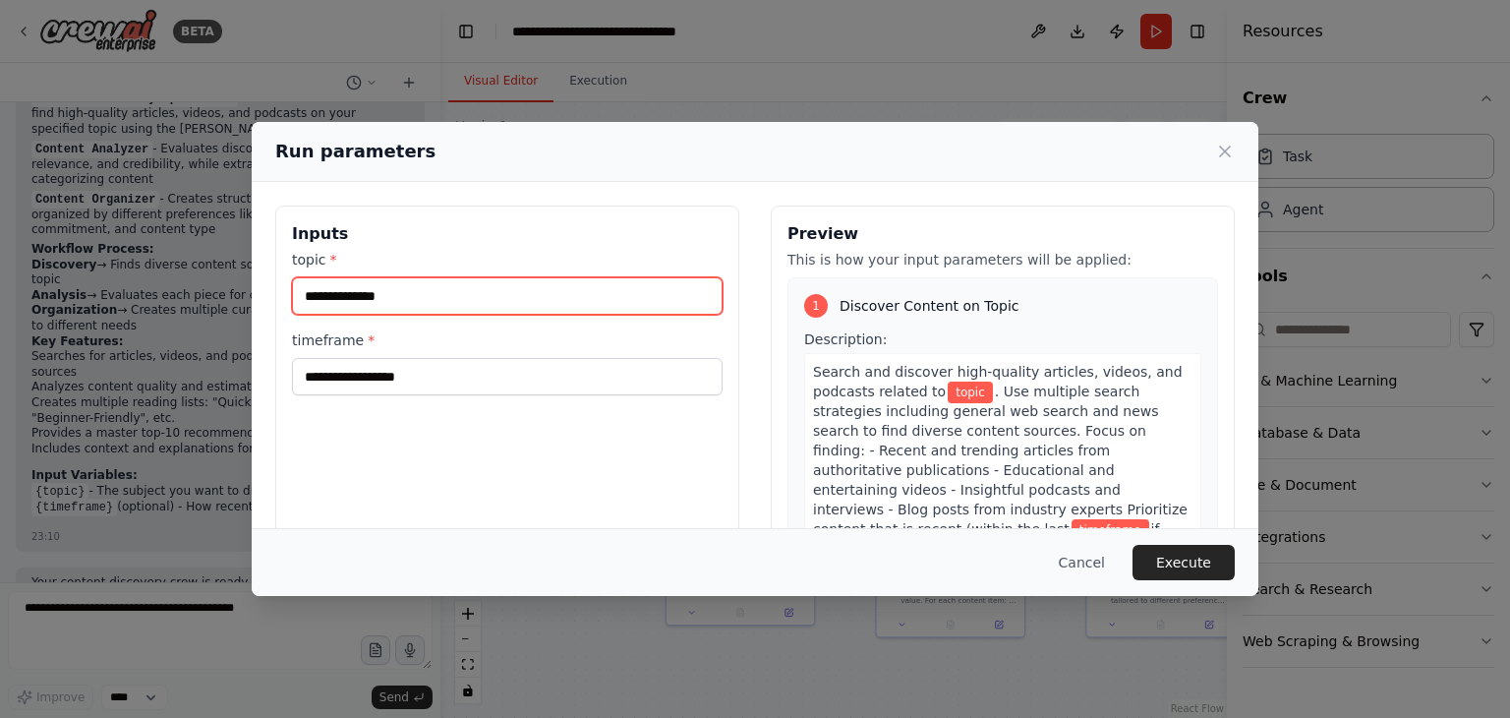
click at [500, 283] on input "topic *" at bounding box center [507, 295] width 431 height 37
type input "********"
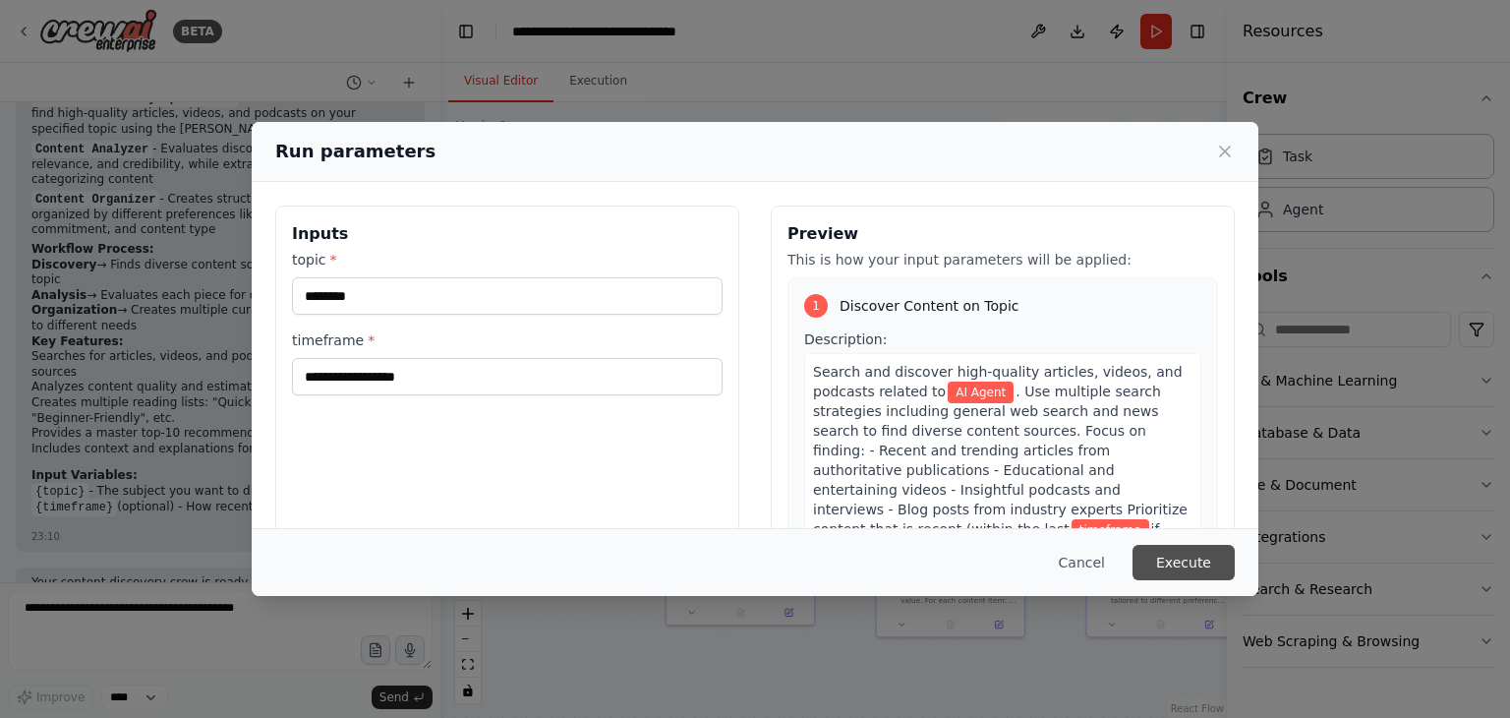
click at [1189, 559] on button "Execute" at bounding box center [1183, 562] width 102 height 35
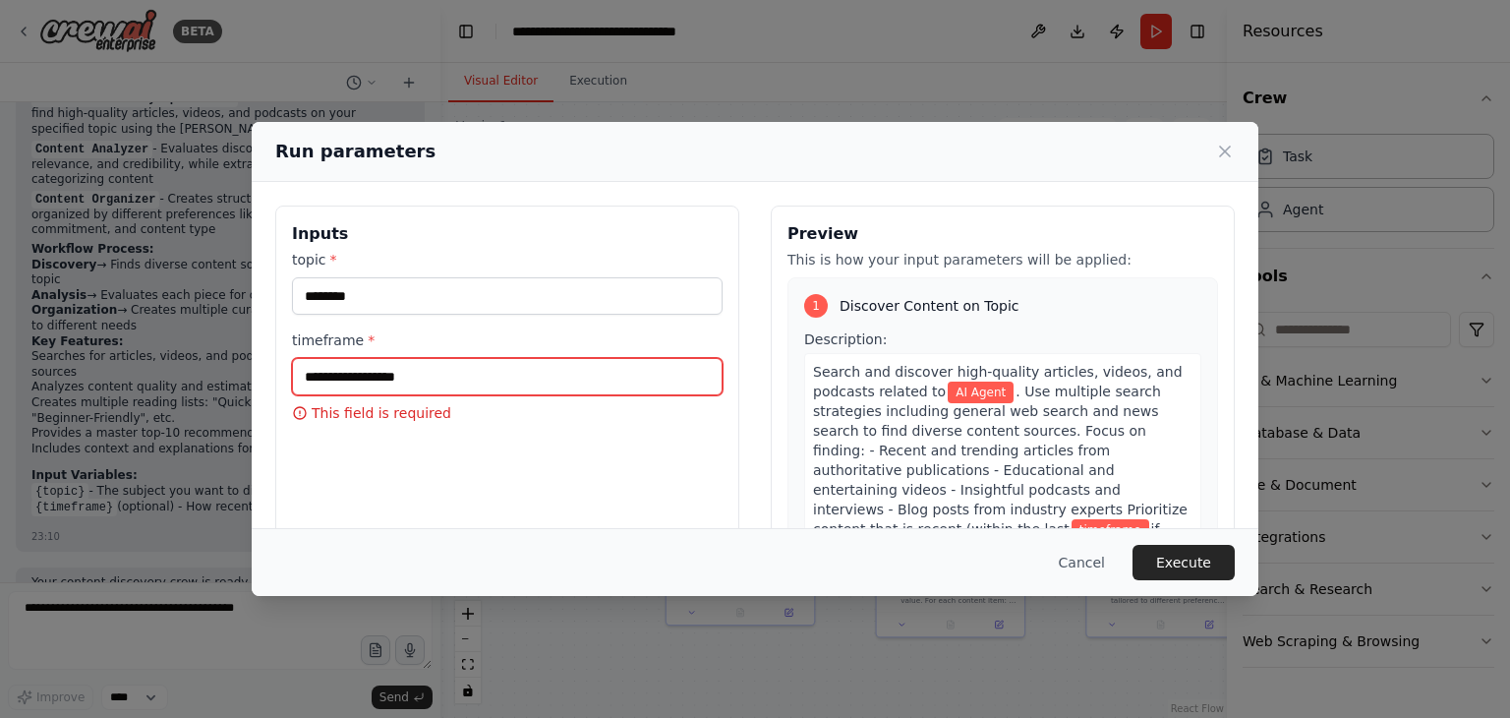
click at [417, 378] on input "timeframe *" at bounding box center [507, 376] width 431 height 37
type input "**"
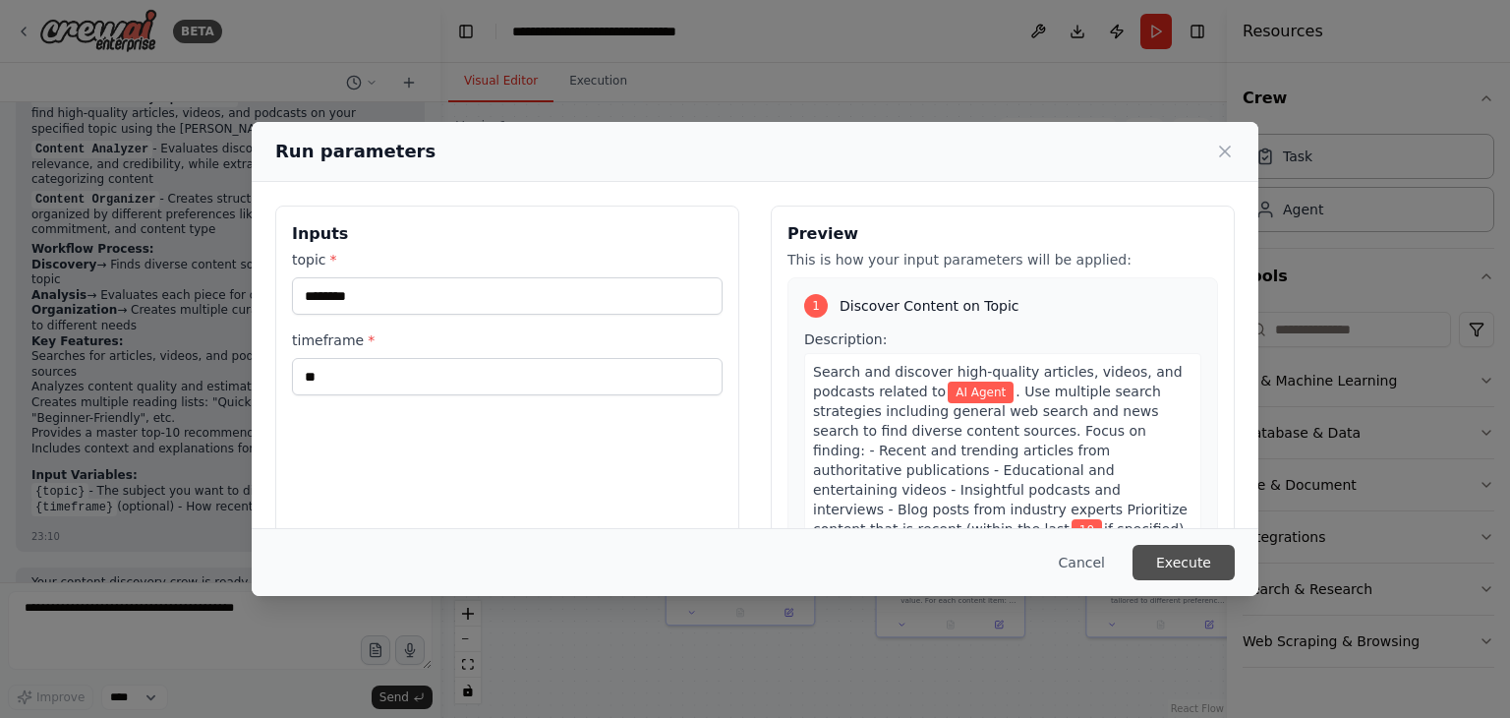
click at [1195, 563] on button "Execute" at bounding box center [1183, 562] width 102 height 35
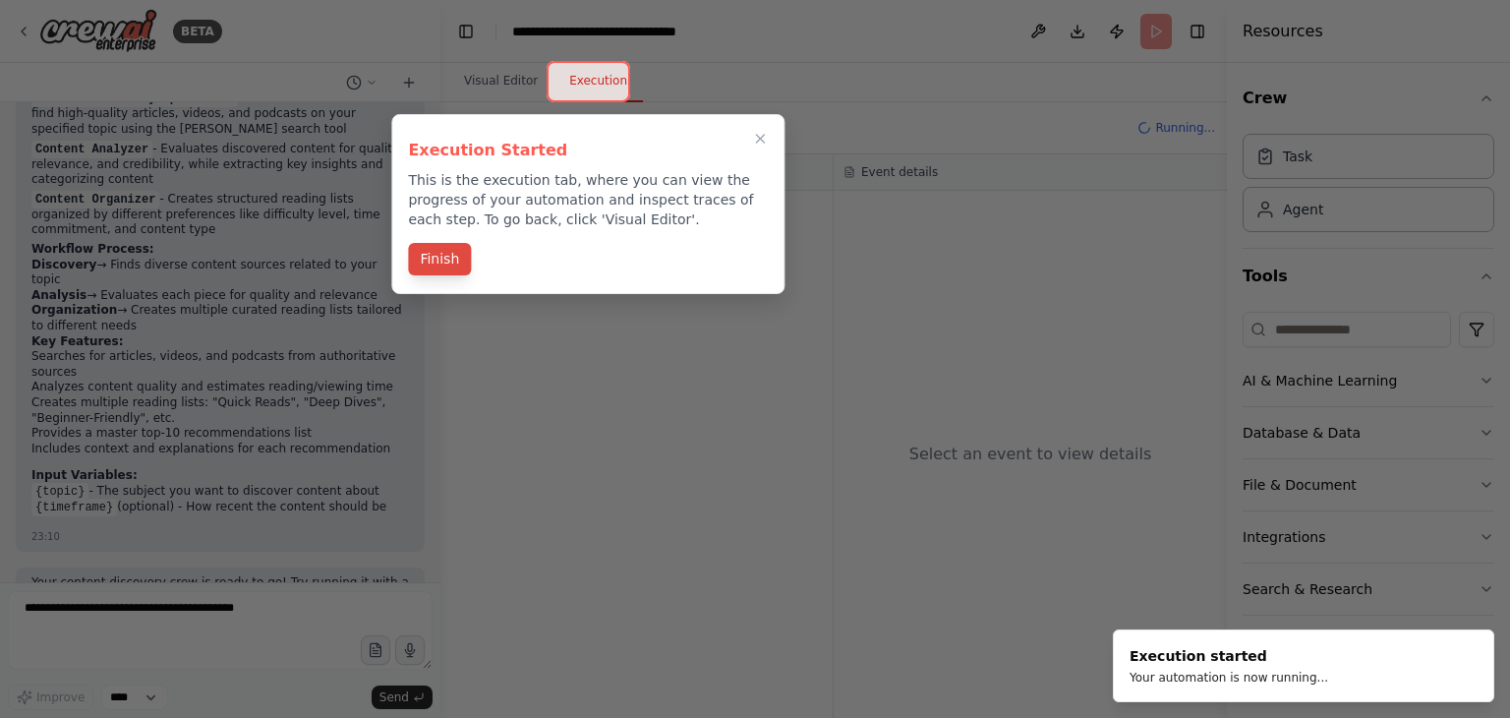
click at [428, 260] on button "Finish" at bounding box center [439, 259] width 63 height 32
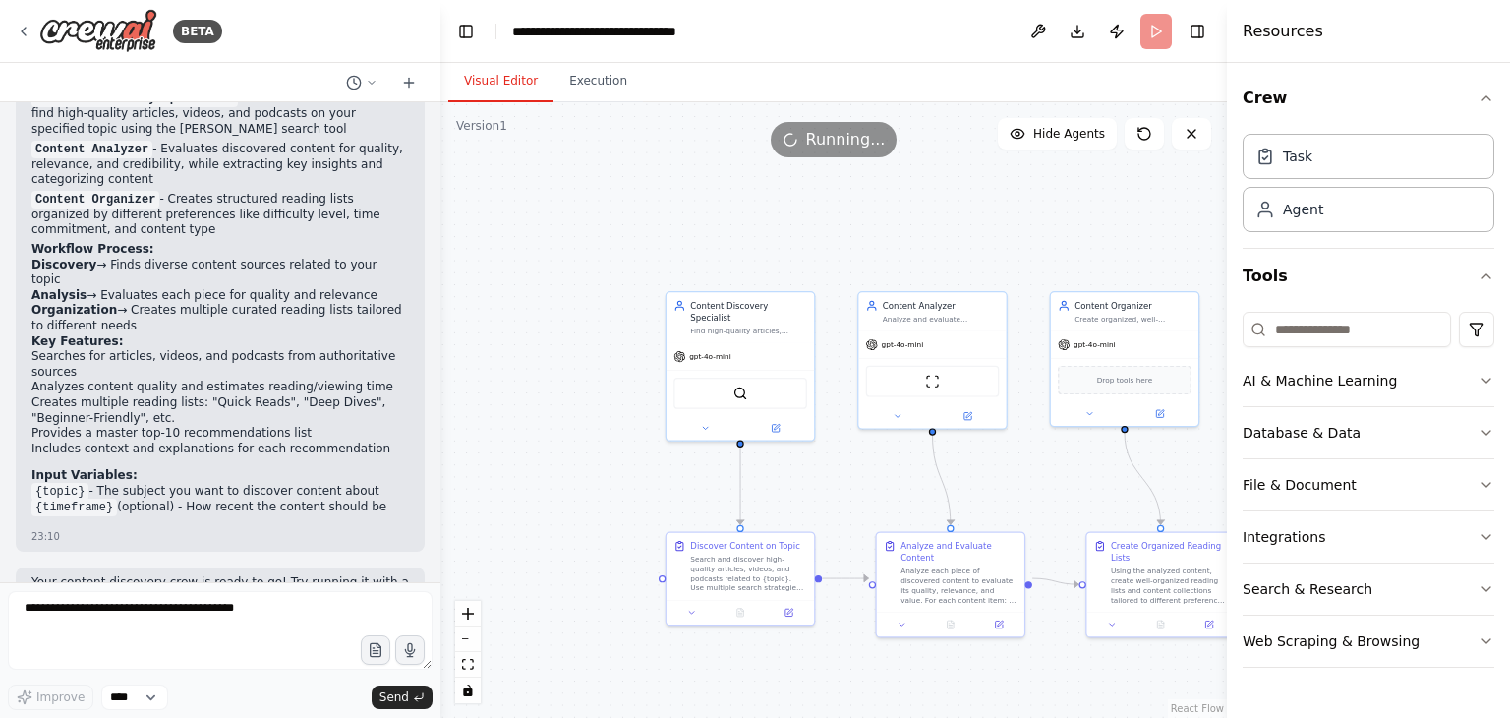
click at [502, 88] on button "Visual Editor" at bounding box center [500, 81] width 105 height 41
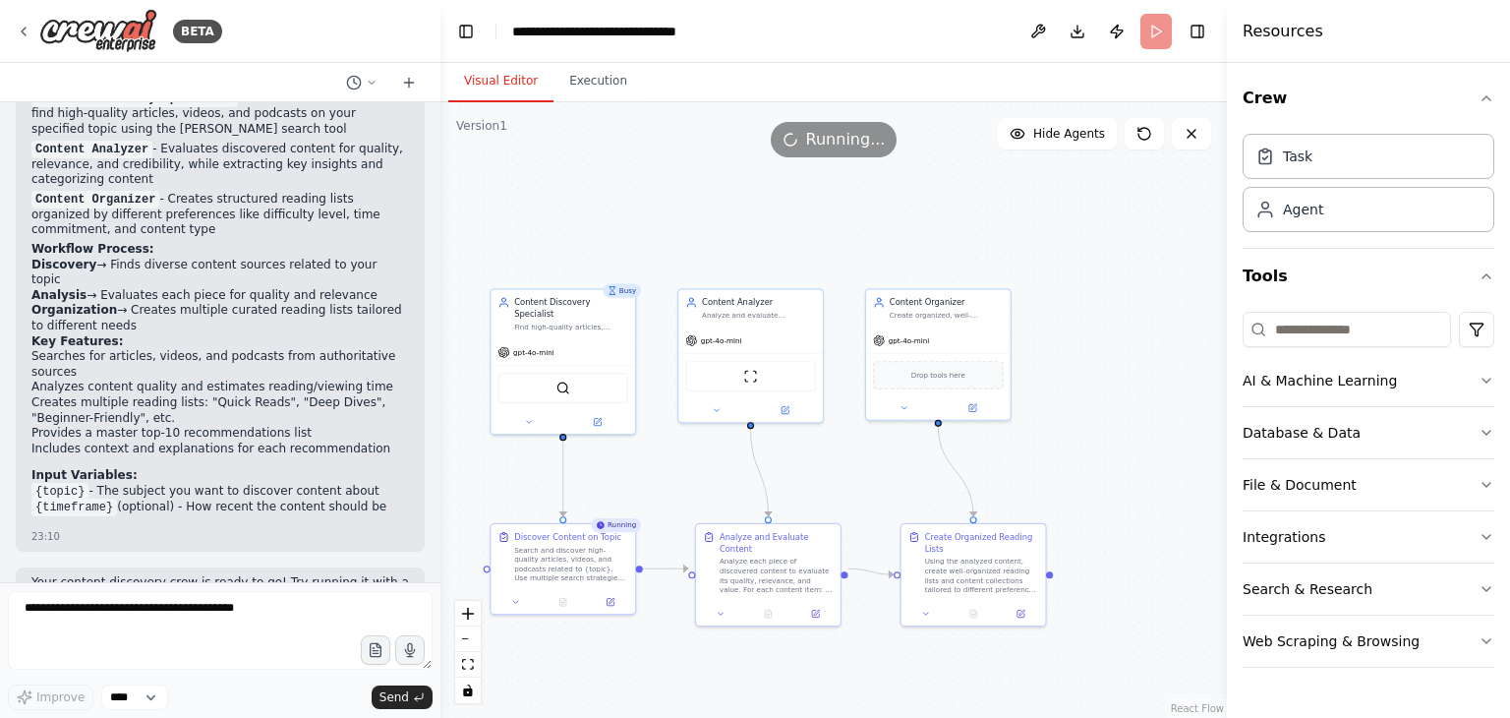
drag, startPoint x: 1066, startPoint y: 476, endPoint x: 885, endPoint y: 474, distance: 180.9
click at [885, 474] on div ".deletable-edge-delete-btn { width: 20px; height: 20px; border: 0px solid #ffff…" at bounding box center [833, 409] width 786 height 615
click at [1381, 528] on button "Integrations" at bounding box center [1369, 536] width 252 height 51
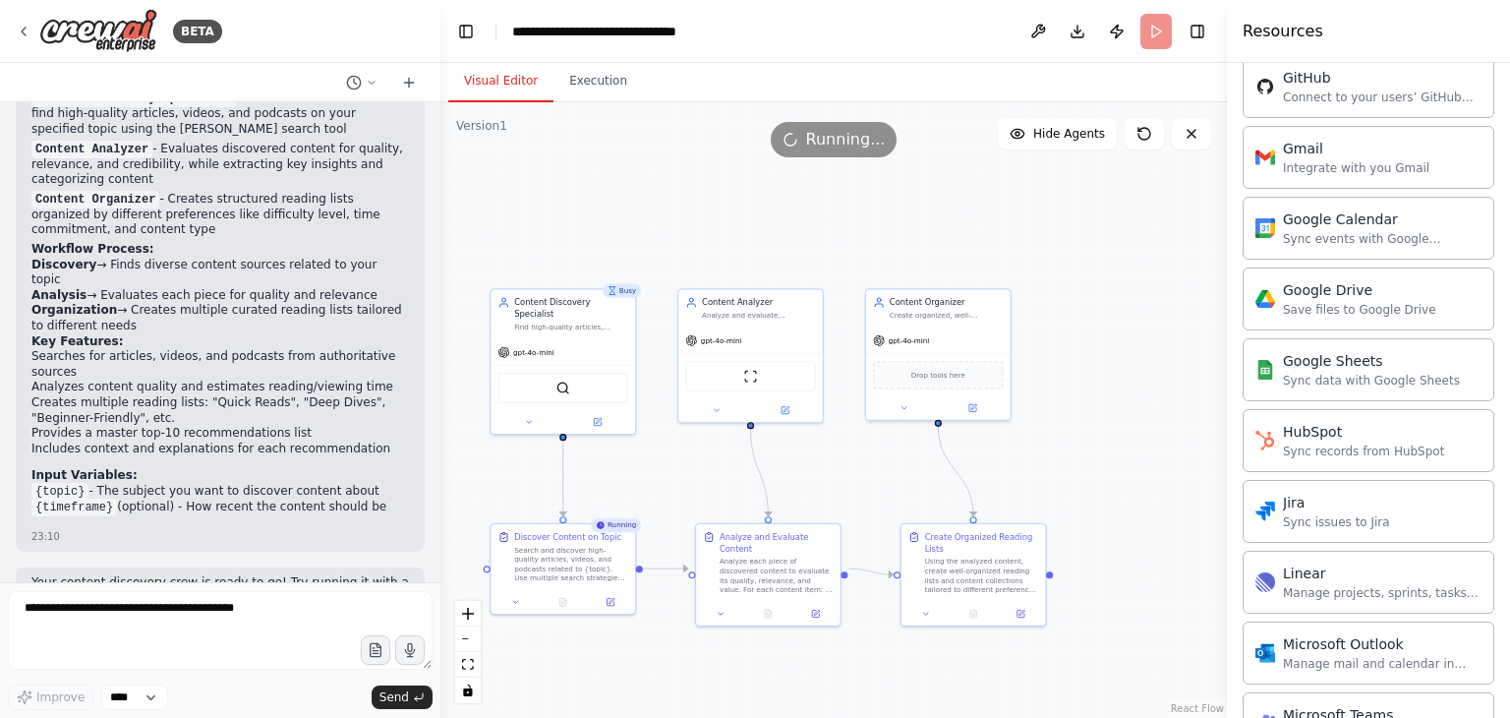
scroll to position [805, 0]
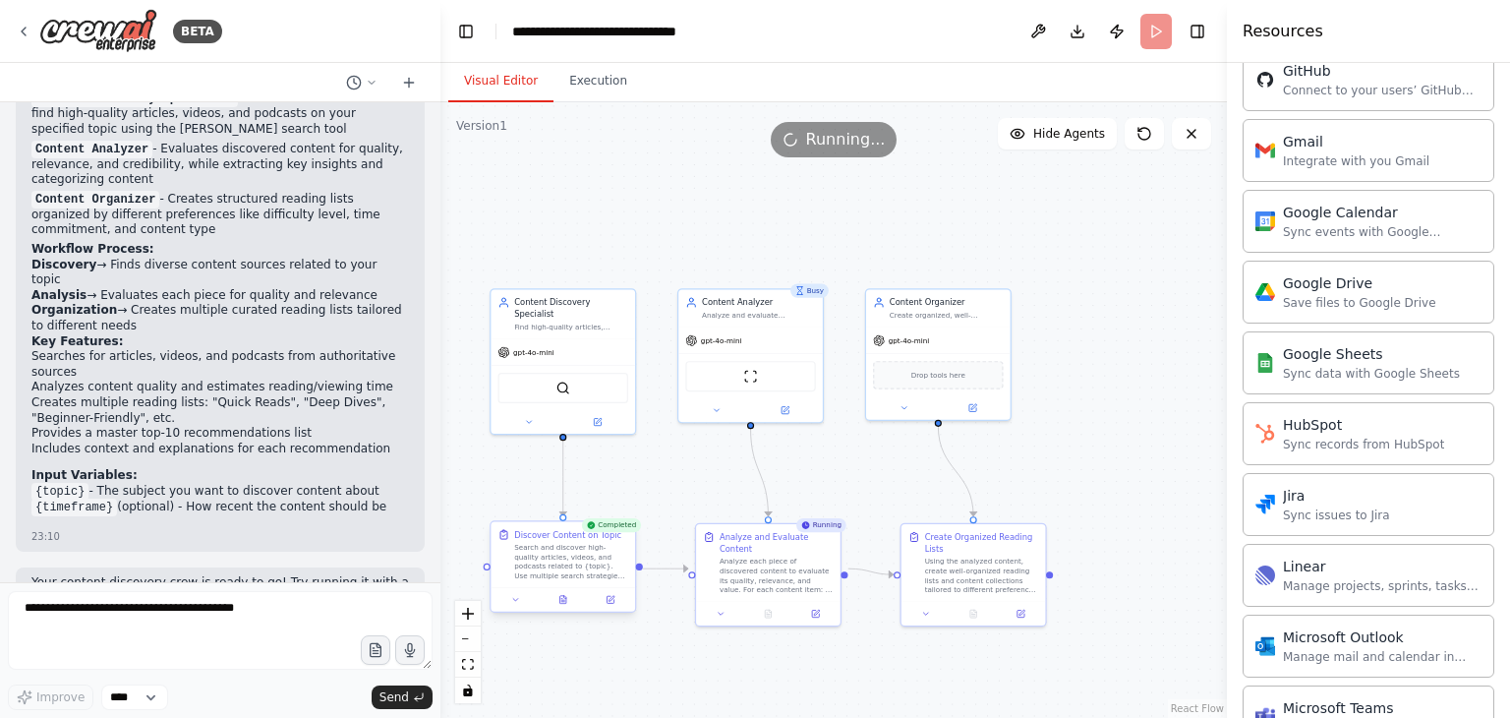
click at [588, 579] on div "Search and discover high-quality articles, videos, and podcasts related to {top…" at bounding box center [571, 561] width 114 height 37
click at [709, 452] on div ".deletable-edge-delete-btn { width: 20px; height: 20px; border: 0px solid #ffff…" at bounding box center [833, 409] width 786 height 615
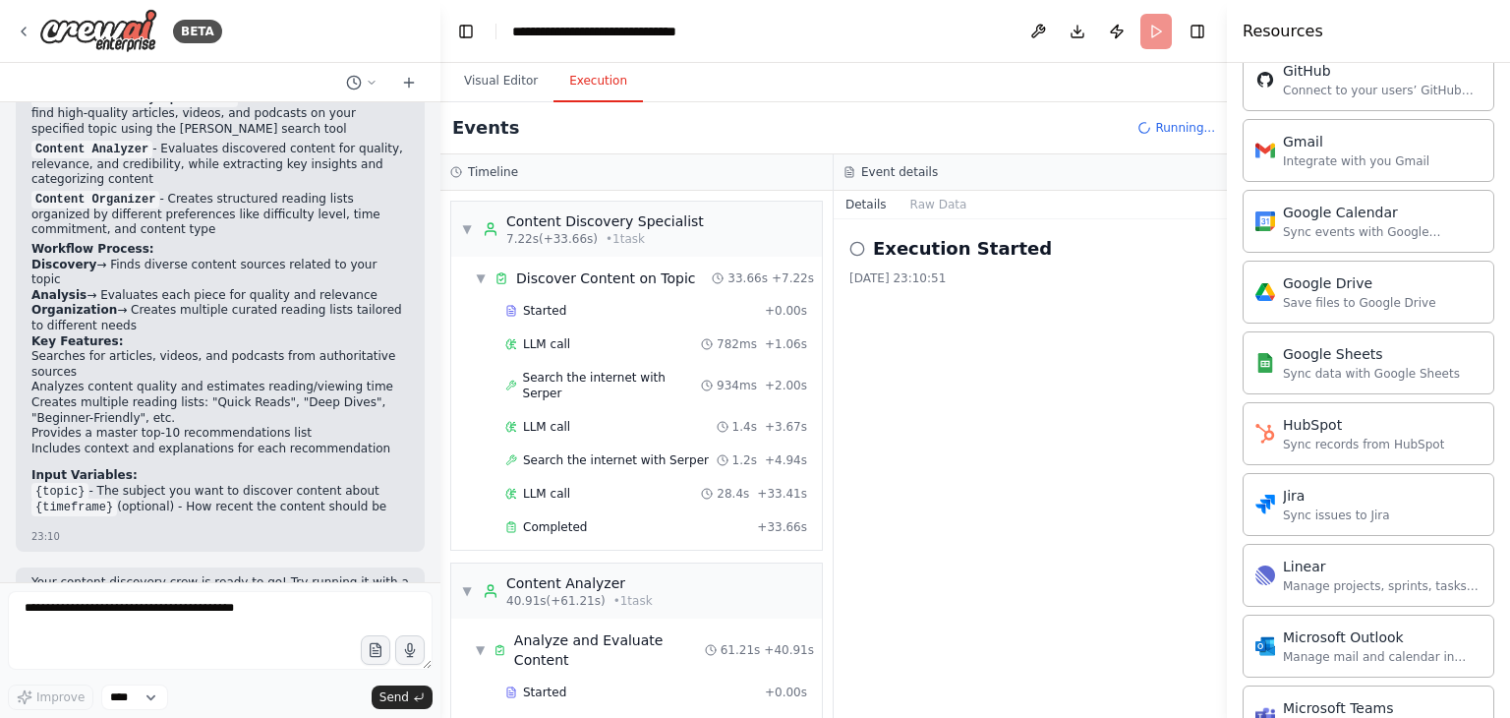
click at [600, 80] on button "Execution" at bounding box center [597, 81] width 89 height 41
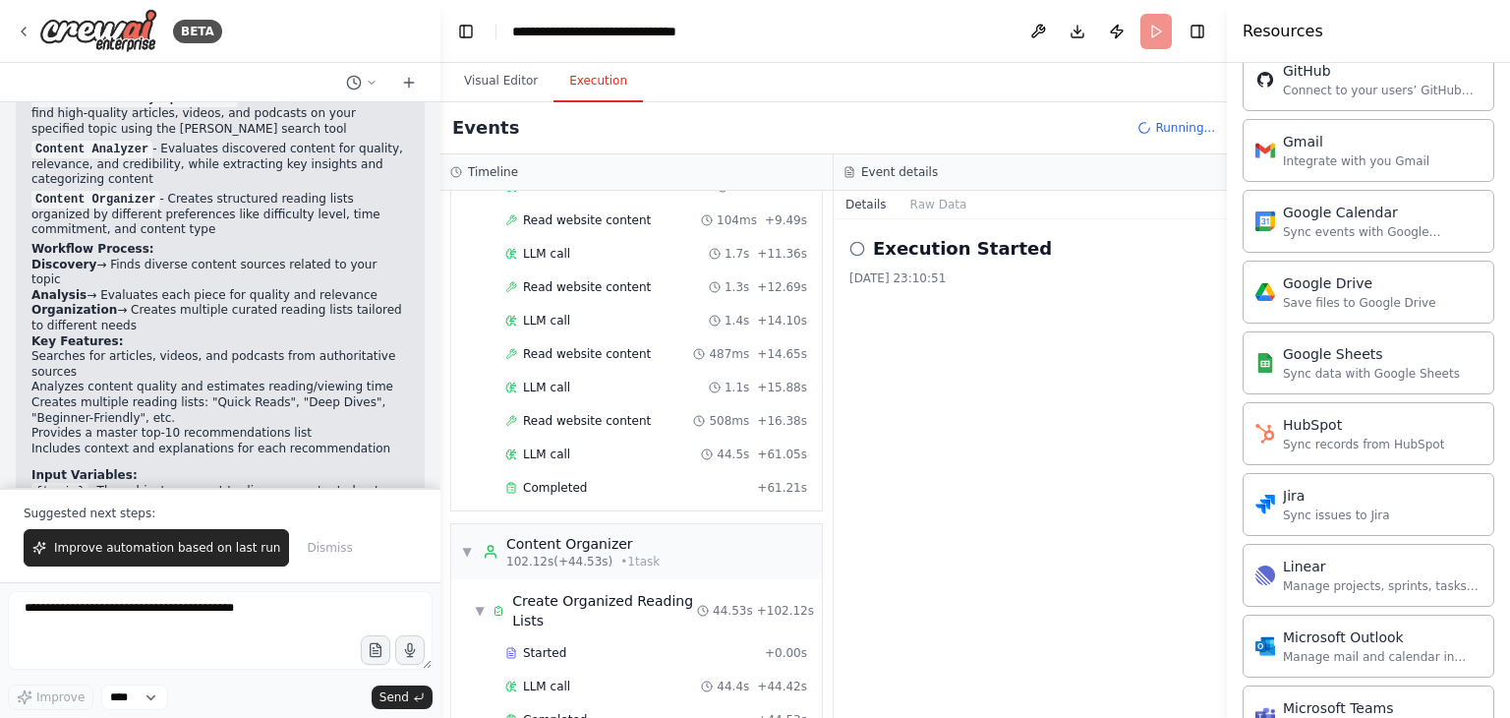
scroll to position [1445, 0]
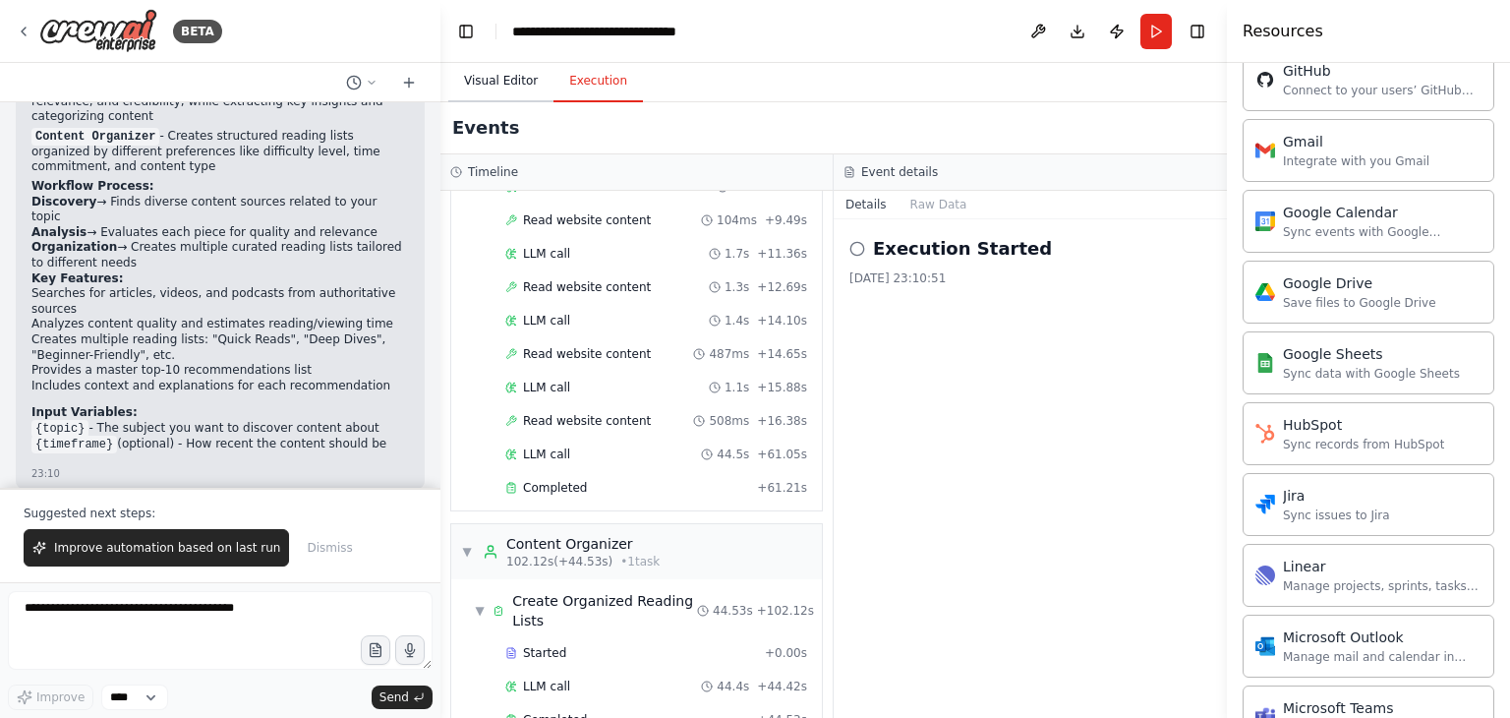
click at [496, 71] on button "Visual Editor" at bounding box center [500, 81] width 105 height 41
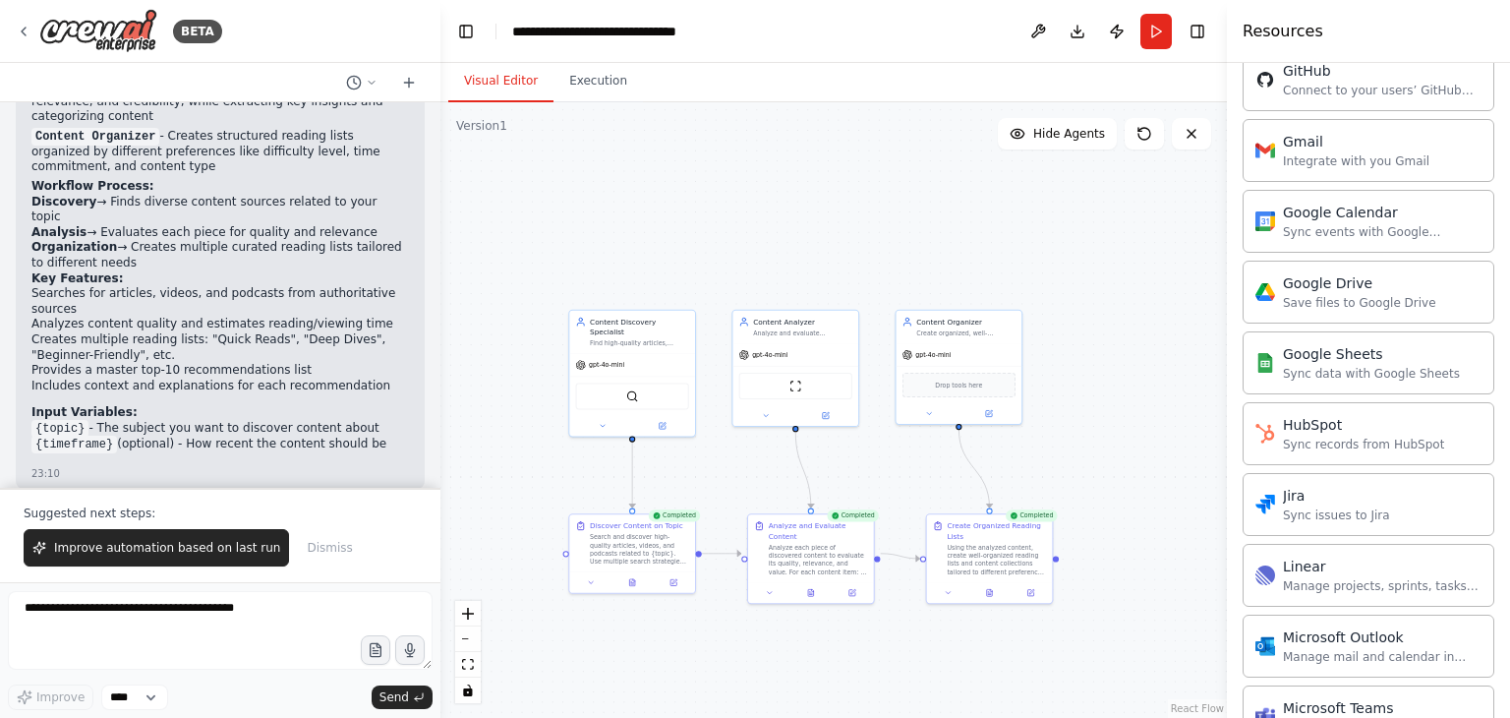
scroll to position [1476, 0]
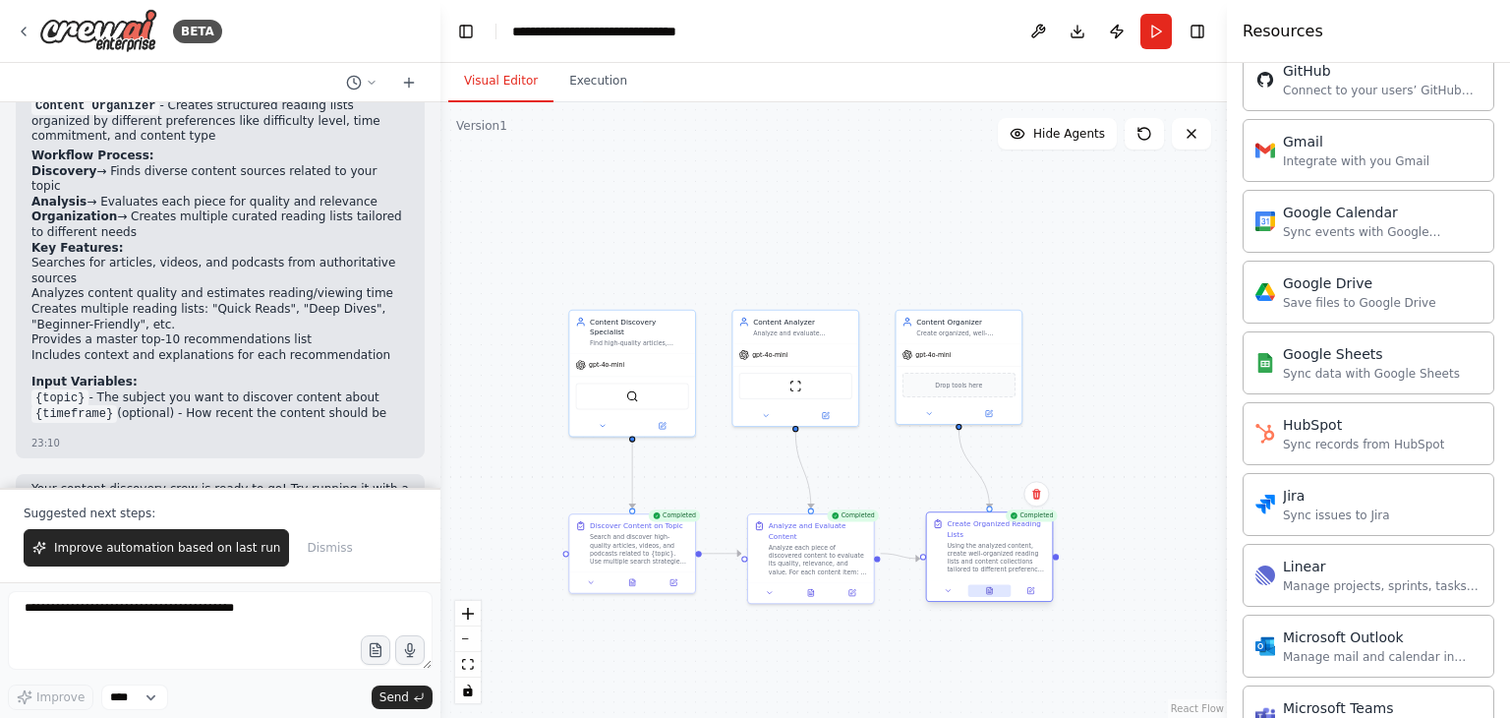
click at [995, 595] on button at bounding box center [989, 590] width 43 height 12
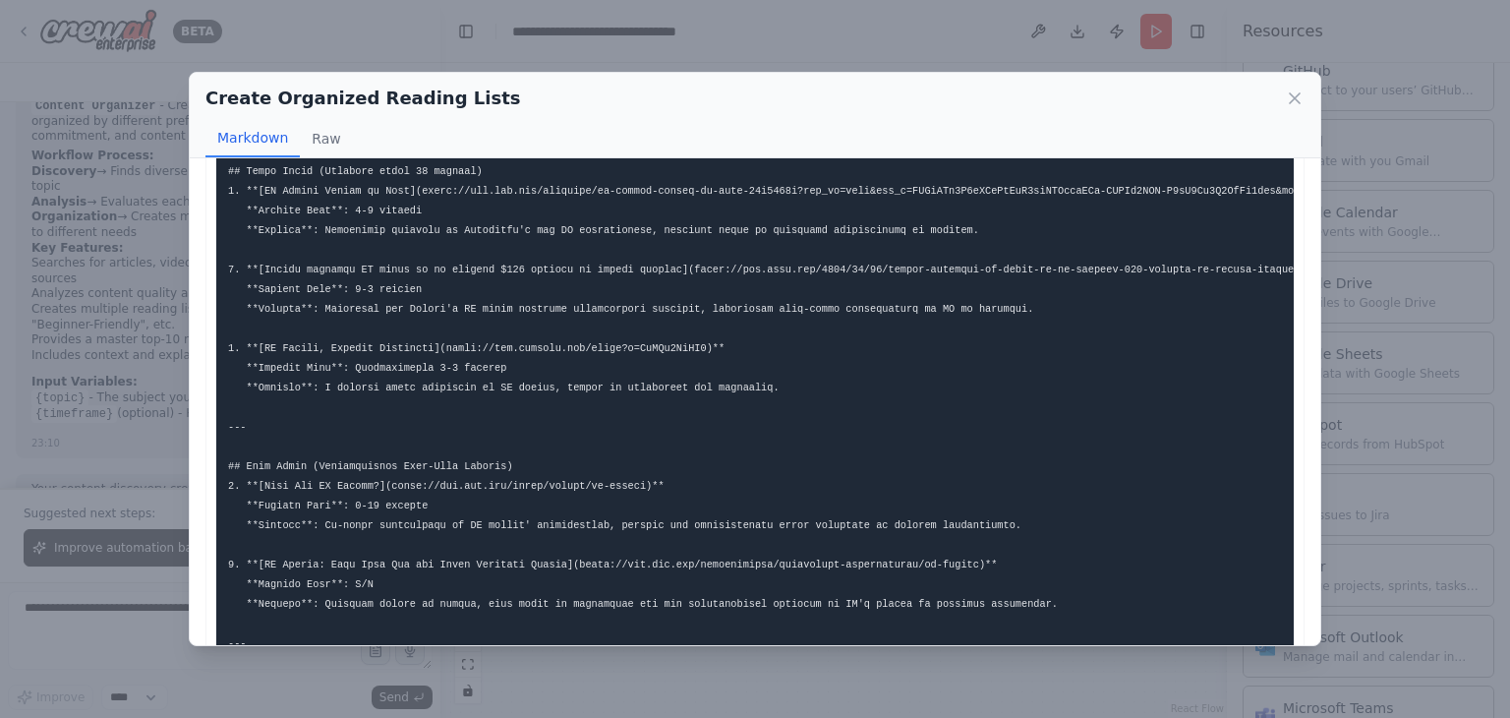
scroll to position [75, 0]
click at [939, 57] on div "Create Organized Reading Lists Markdown Raw ... Show more Not valid JSON" at bounding box center [755, 359] width 1510 height 718
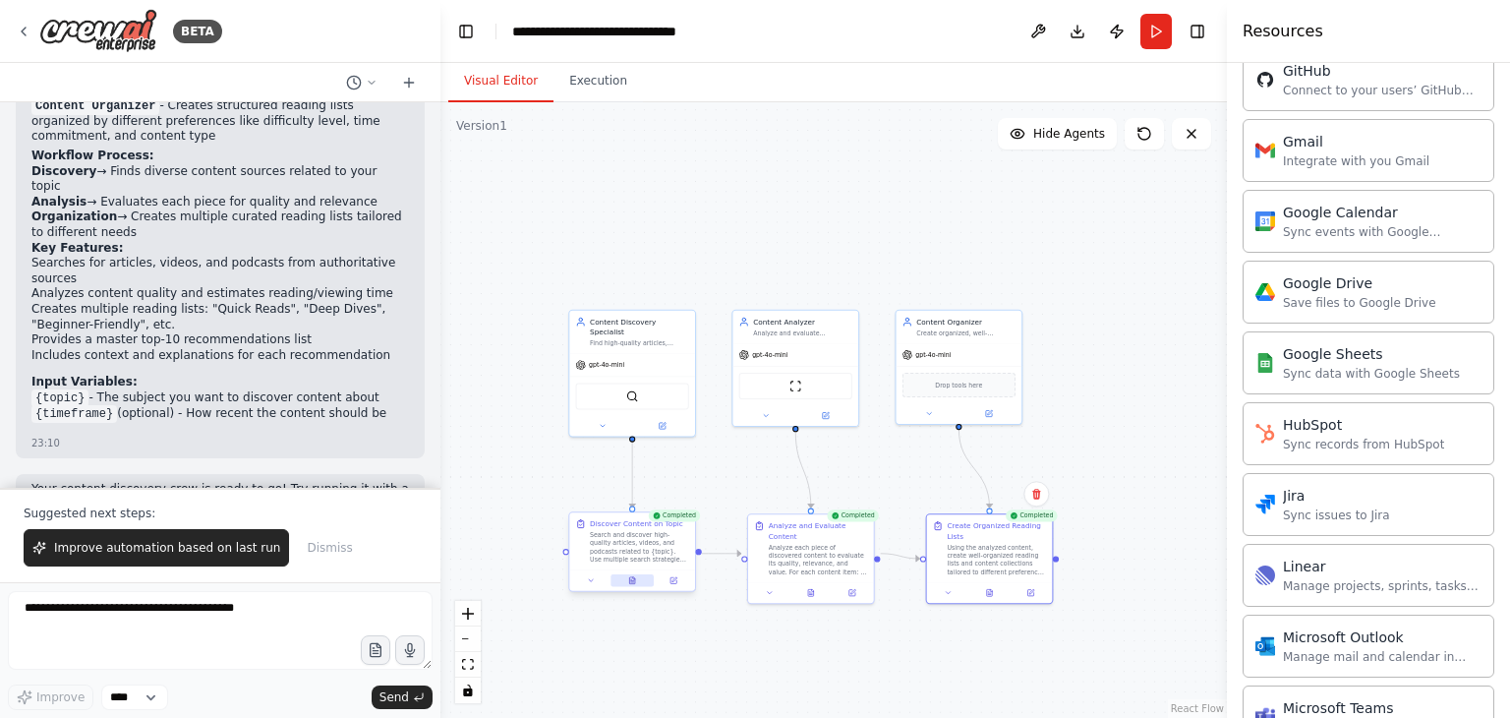
click at [632, 583] on icon at bounding box center [632, 580] width 8 height 8
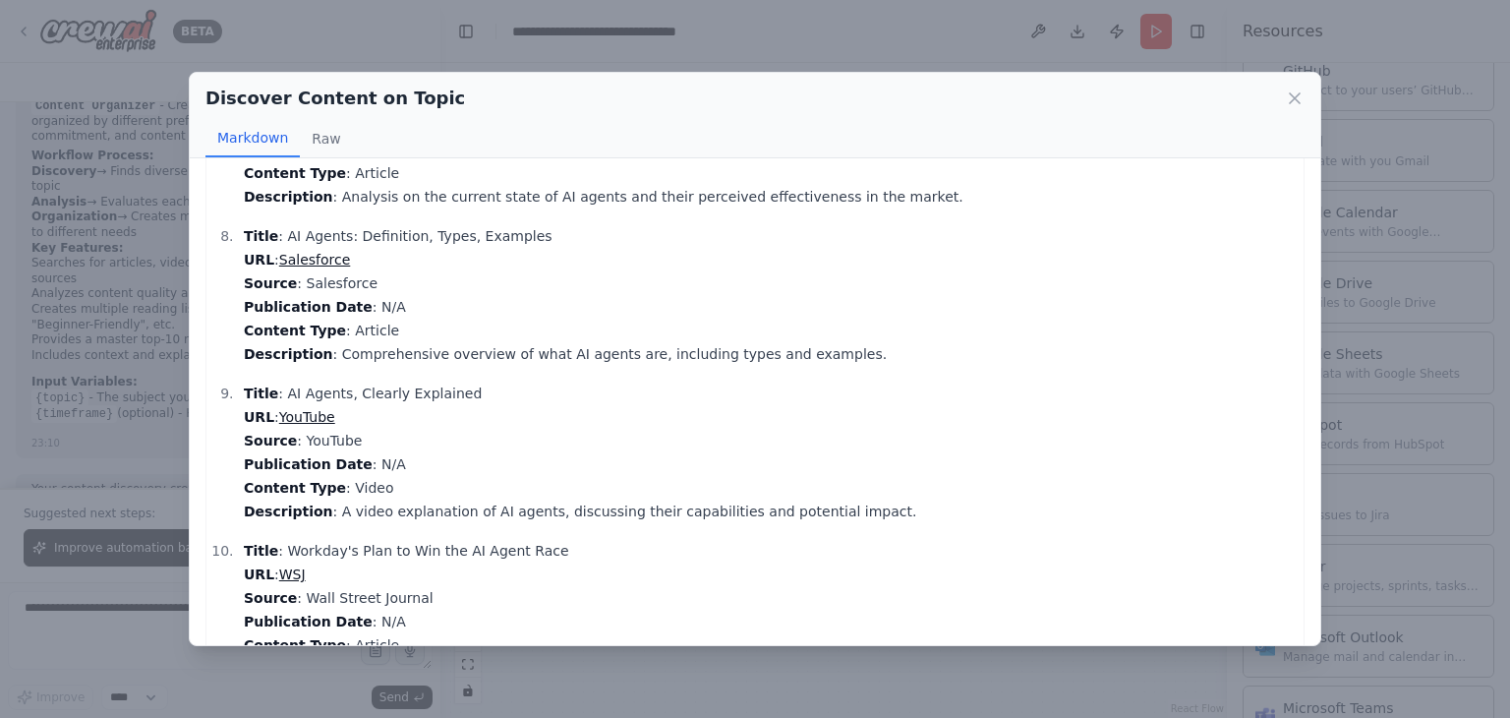
scroll to position [1177, 0]
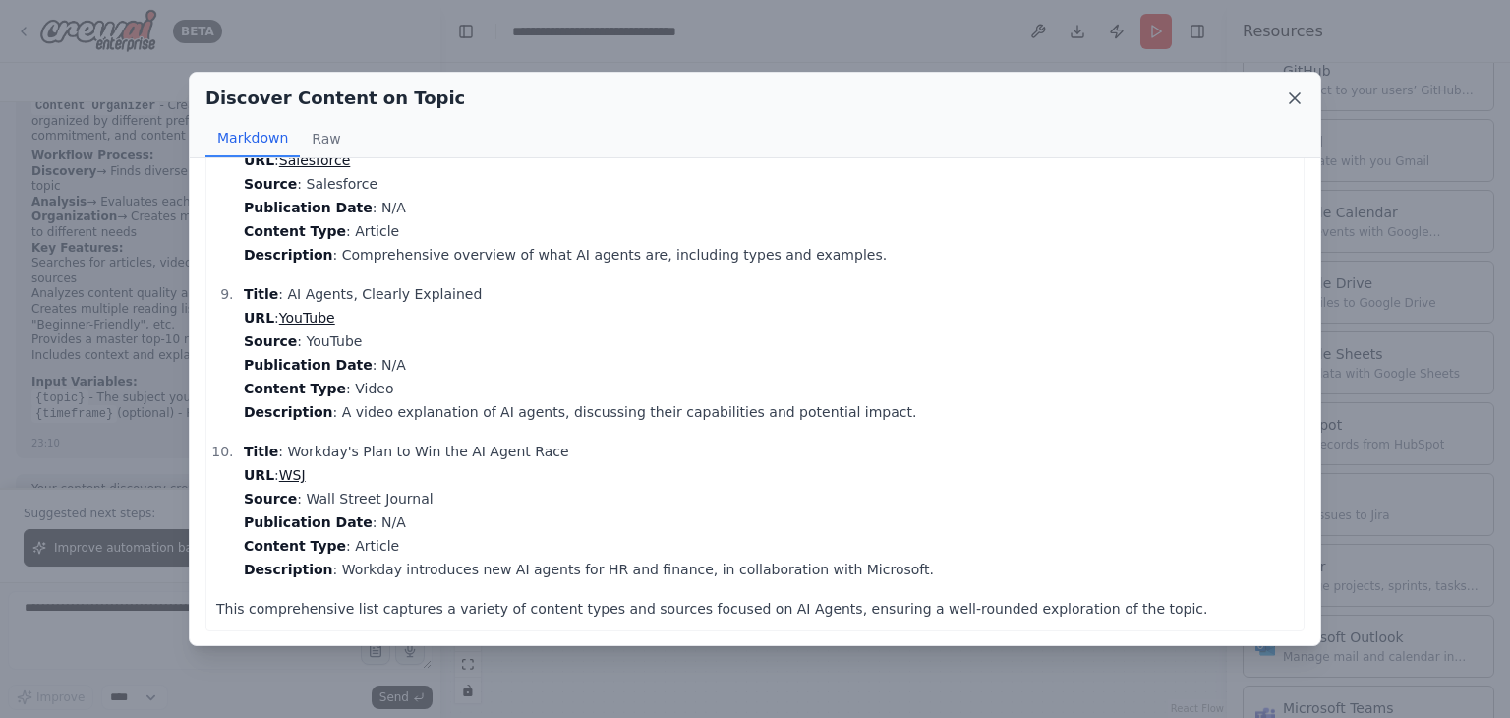
click at [1288, 96] on icon at bounding box center [1295, 98] width 20 height 20
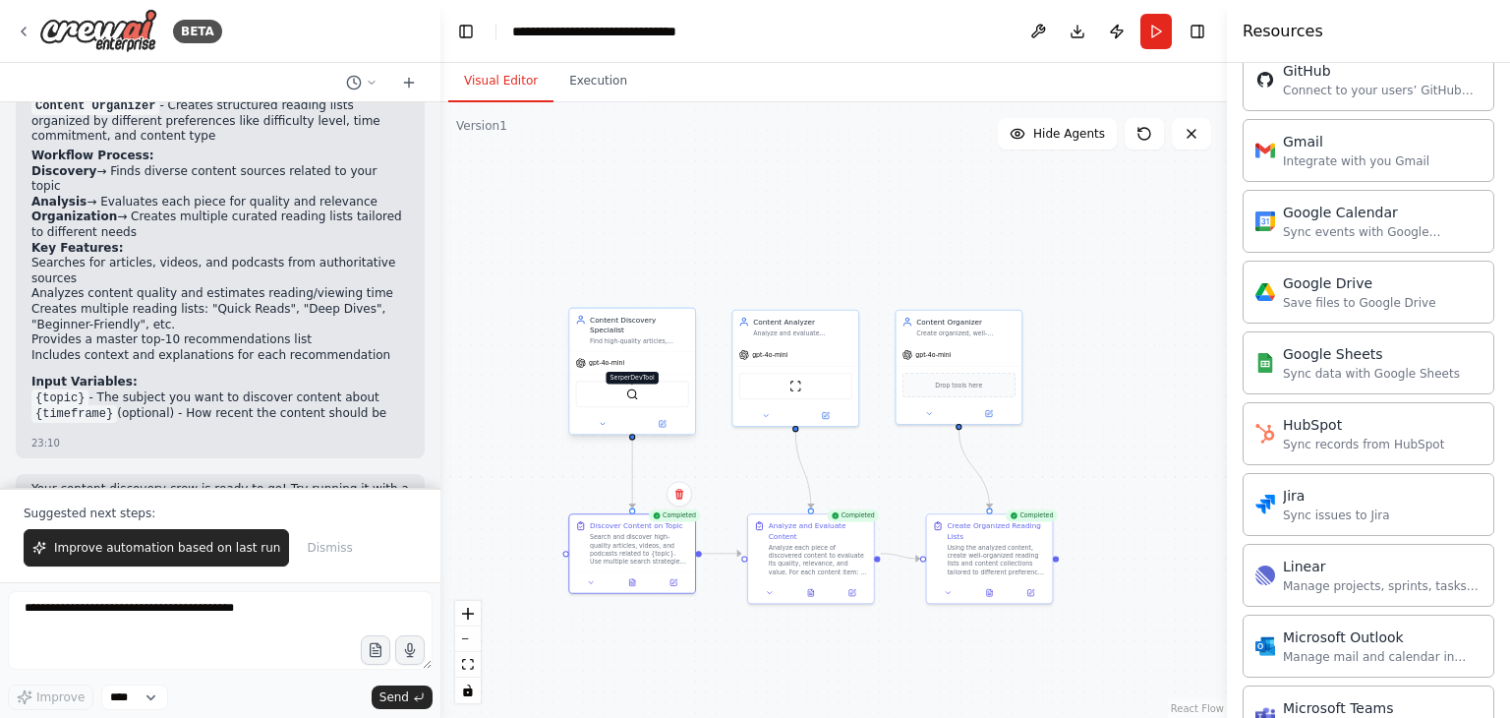
click at [634, 388] on img at bounding box center [632, 394] width 12 height 12
click at [814, 584] on button at bounding box center [810, 590] width 43 height 12
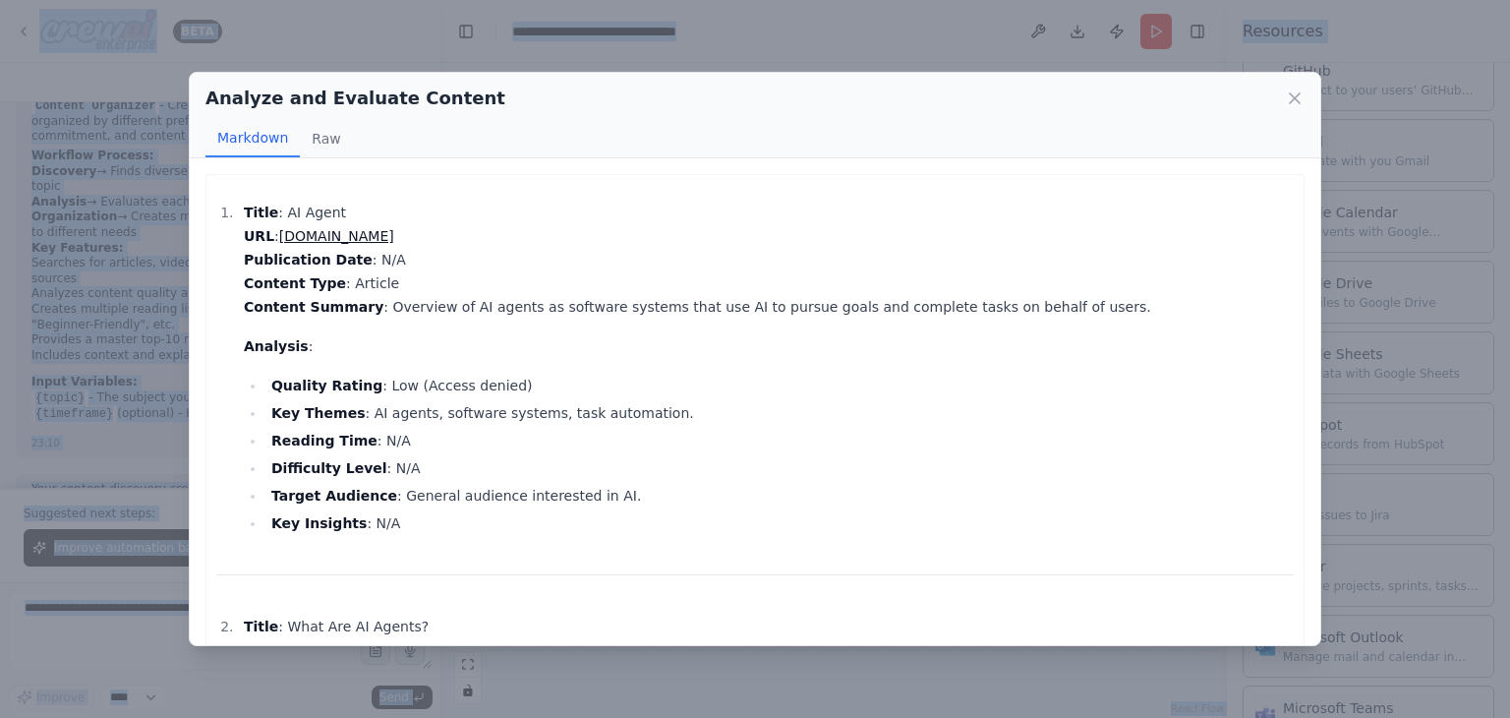
click at [814, 574] on hr at bounding box center [754, 574] width 1077 height 1
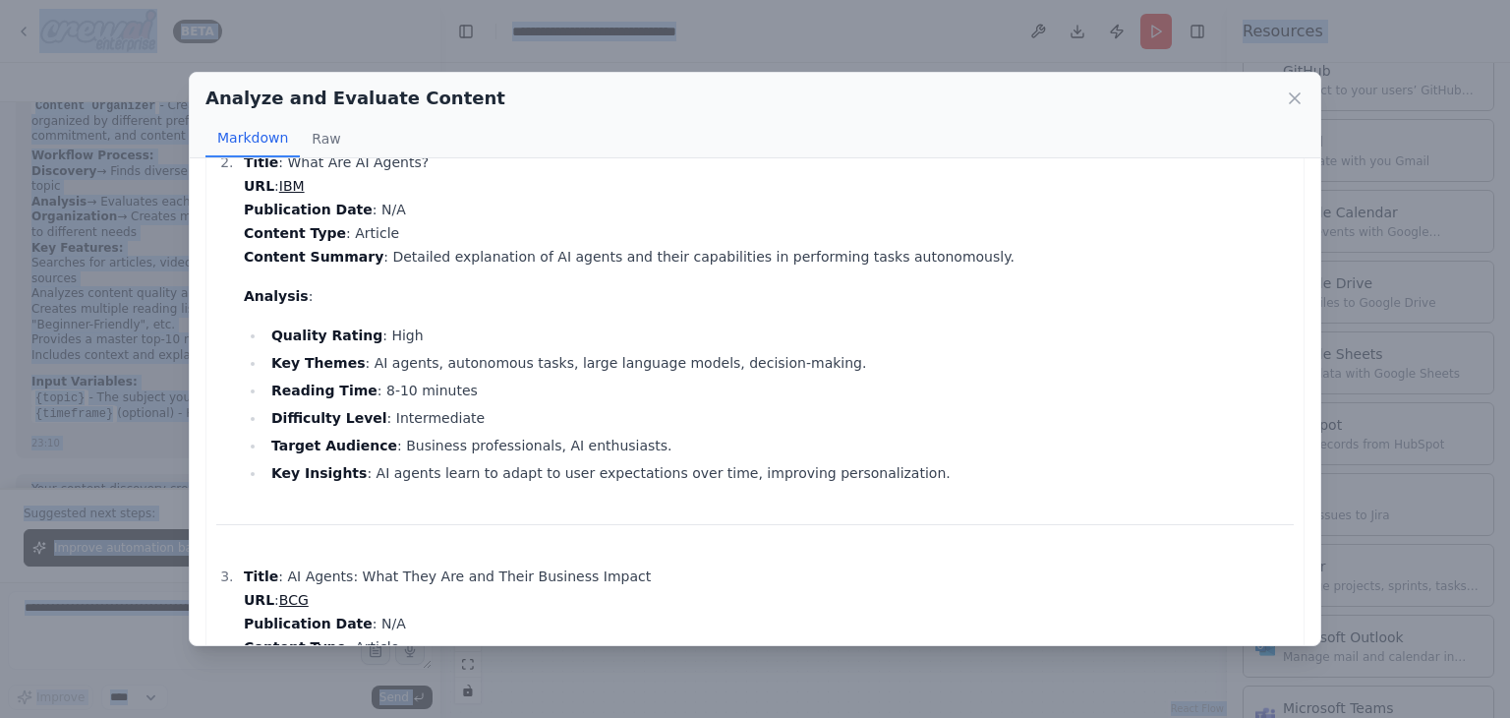
scroll to position [491, 0]
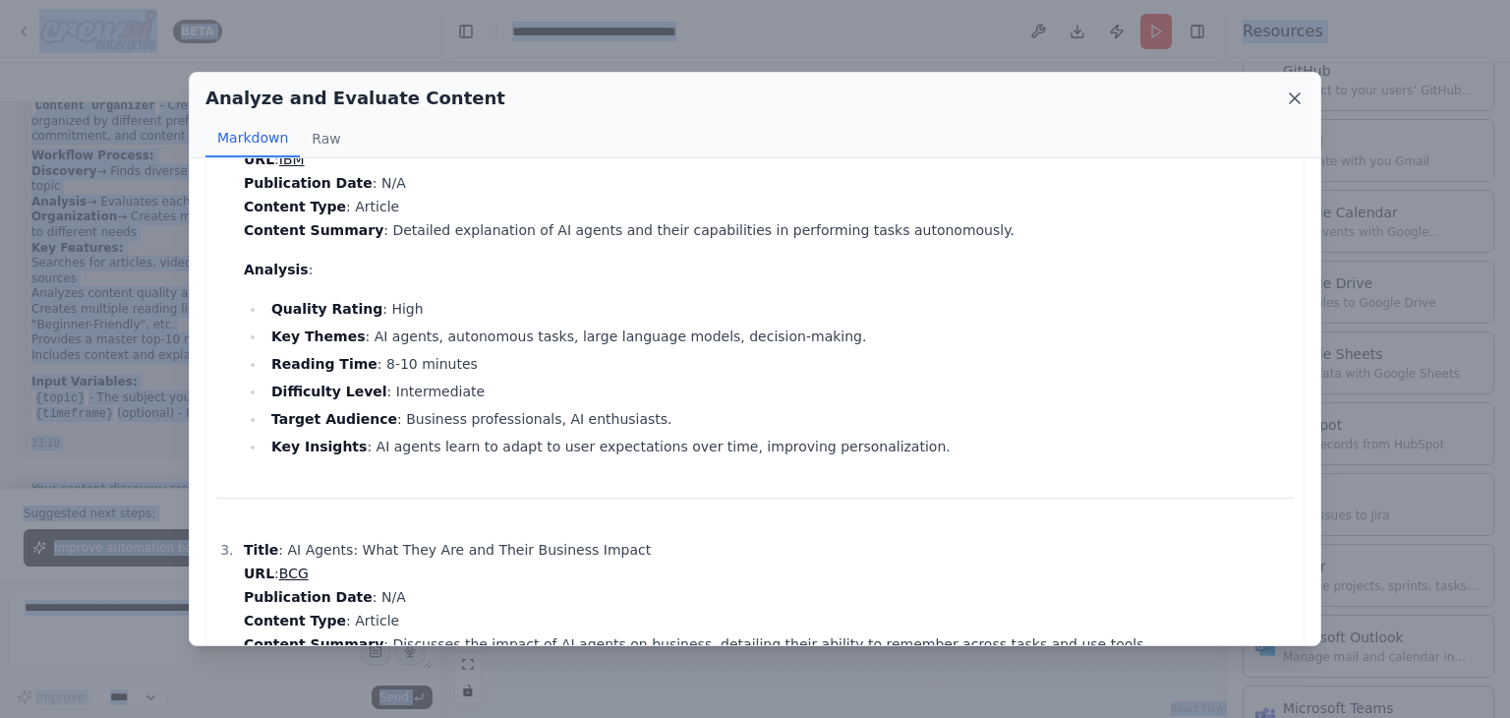
click at [1295, 103] on icon at bounding box center [1295, 98] width 20 height 20
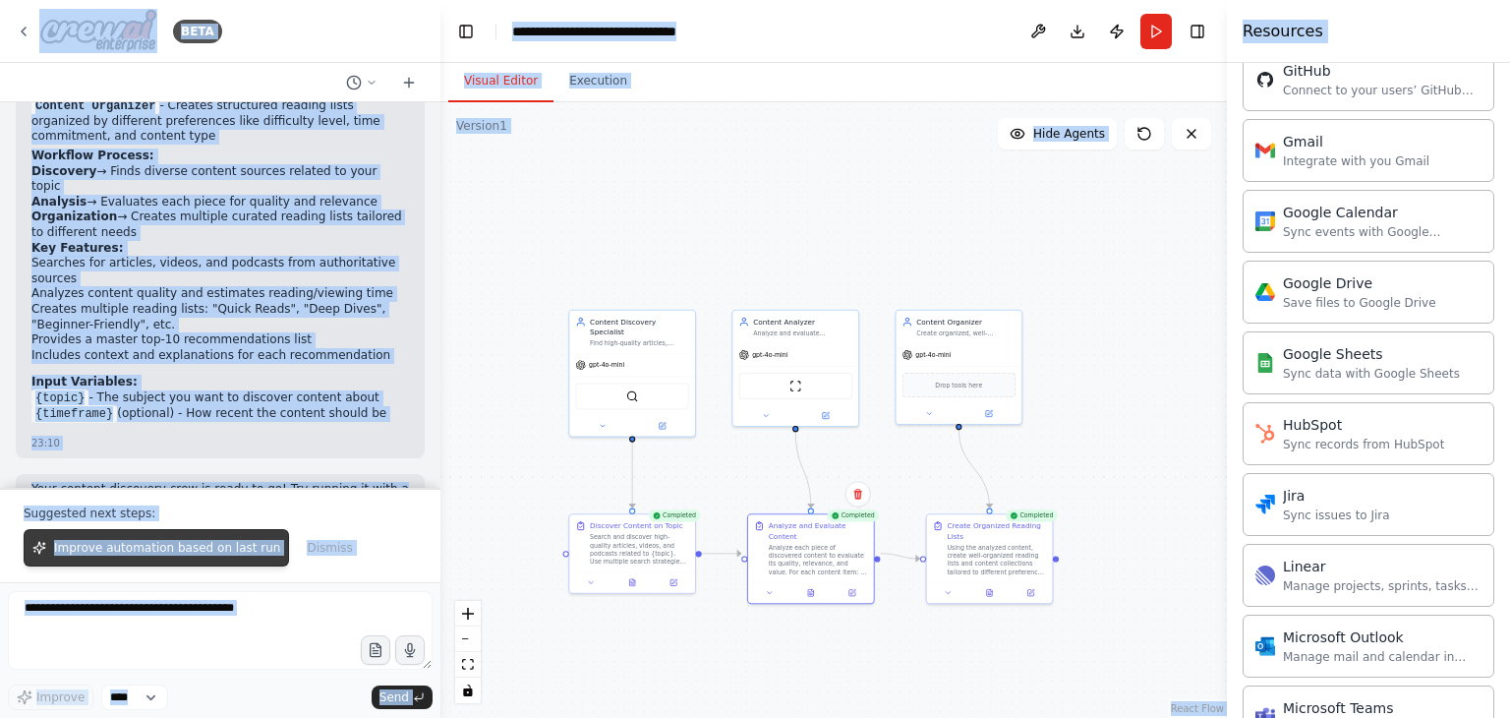
click at [217, 554] on span "Improve automation based on last run" at bounding box center [167, 548] width 226 height 16
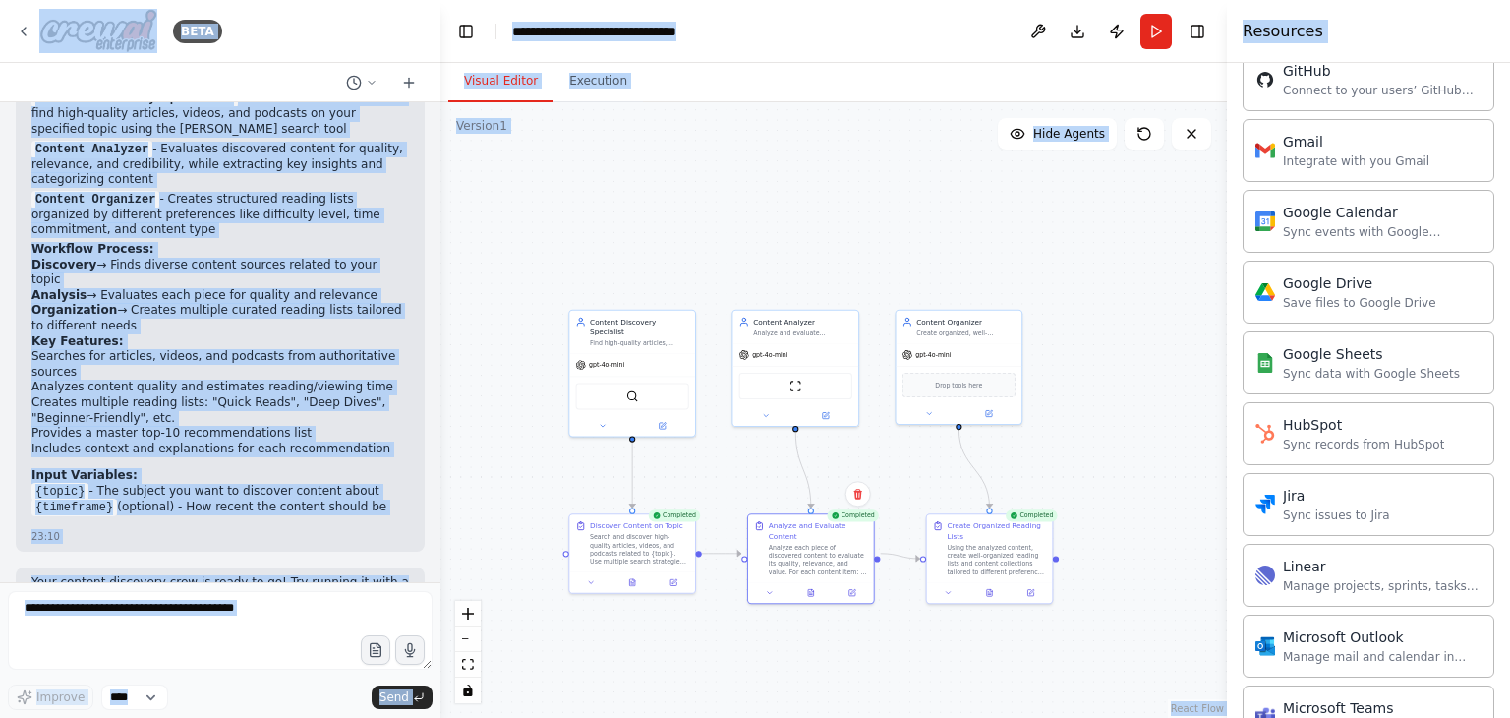
scroll to position [1433, 0]
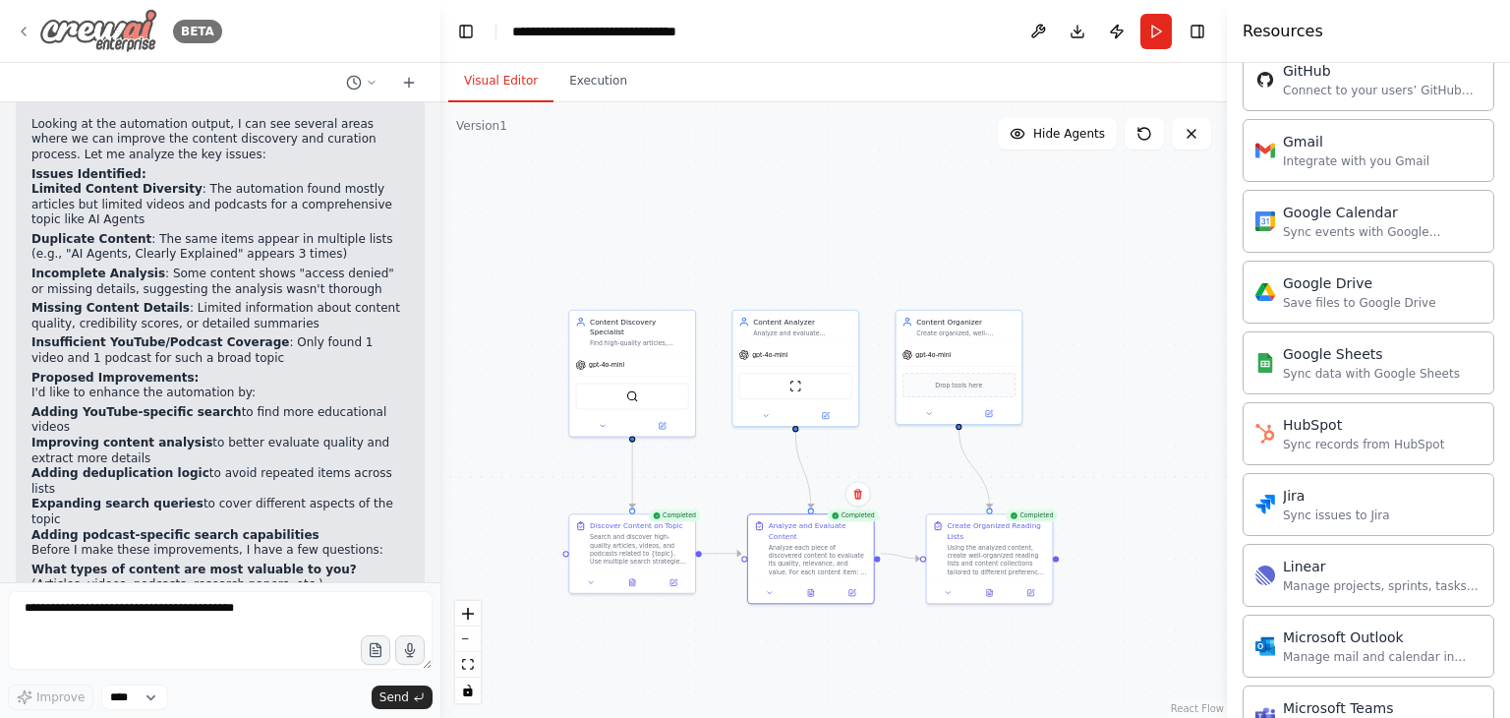
click at [25, 25] on icon at bounding box center [24, 32] width 16 height 16
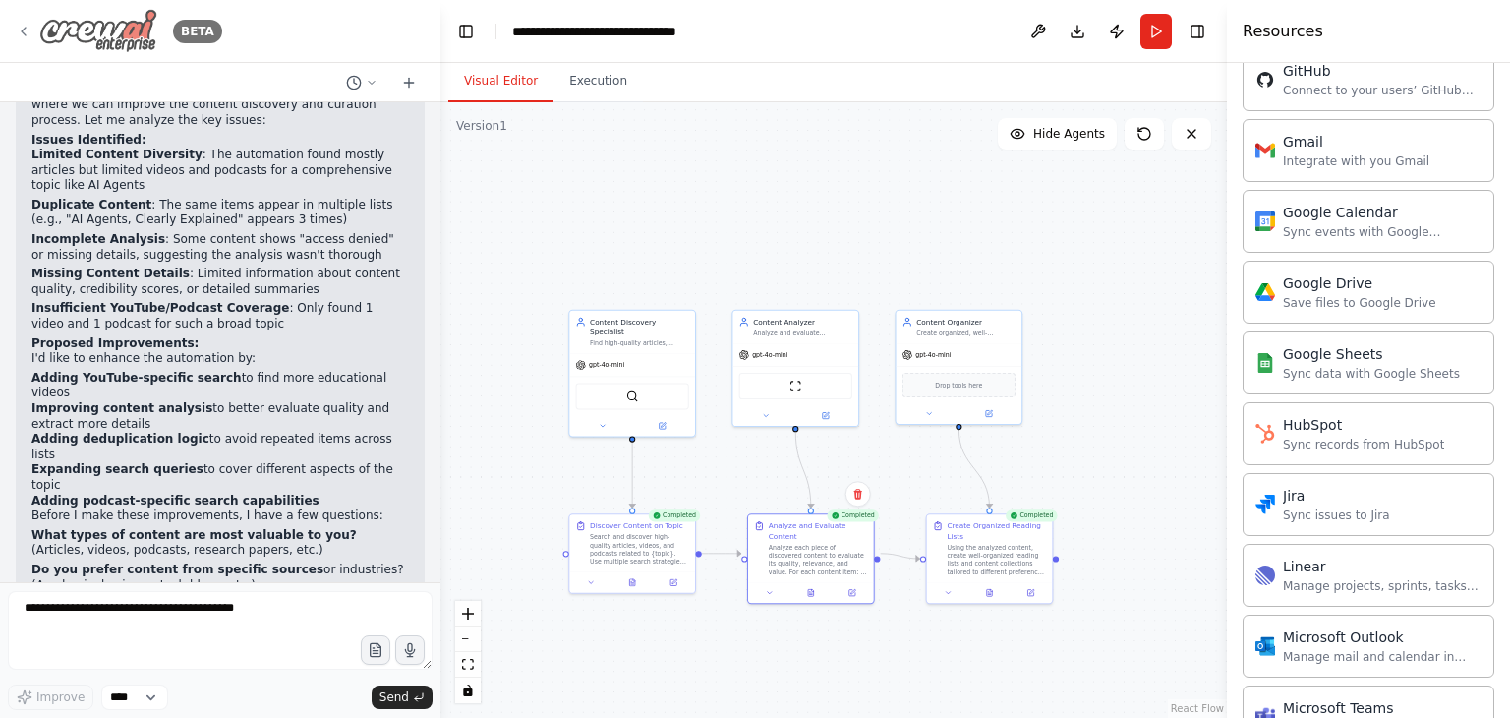
scroll to position [2043, 0]
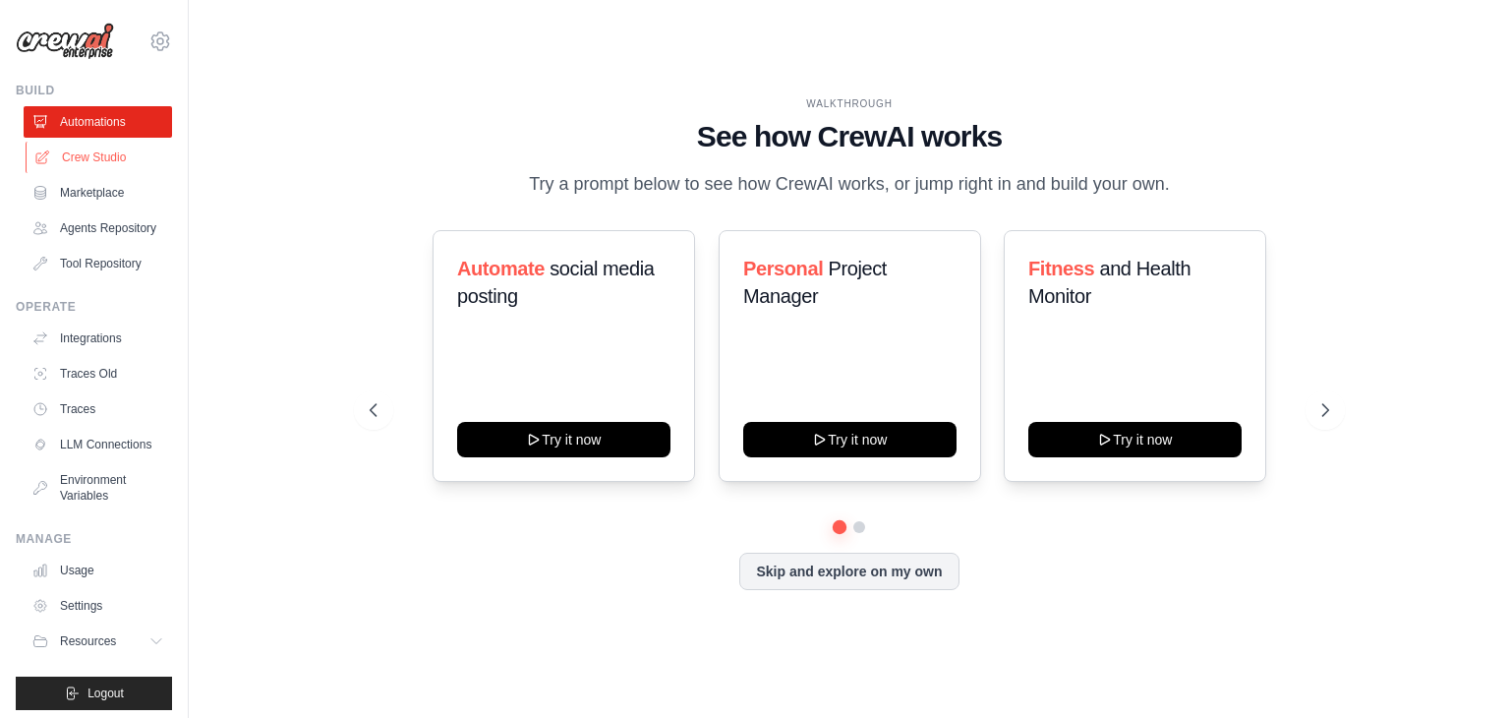
click at [95, 156] on link "Crew Studio" at bounding box center [100, 157] width 148 height 31
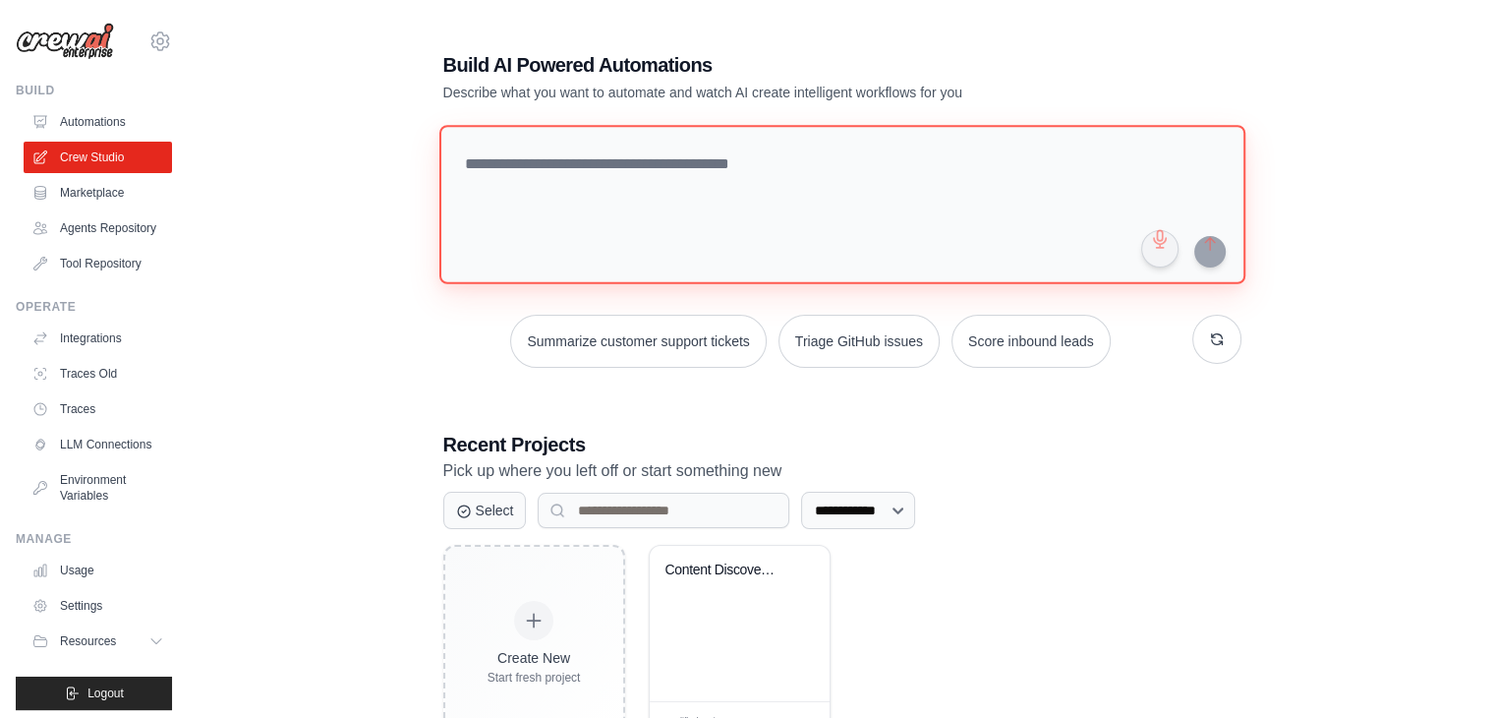
click at [585, 185] on textarea at bounding box center [841, 204] width 806 height 159
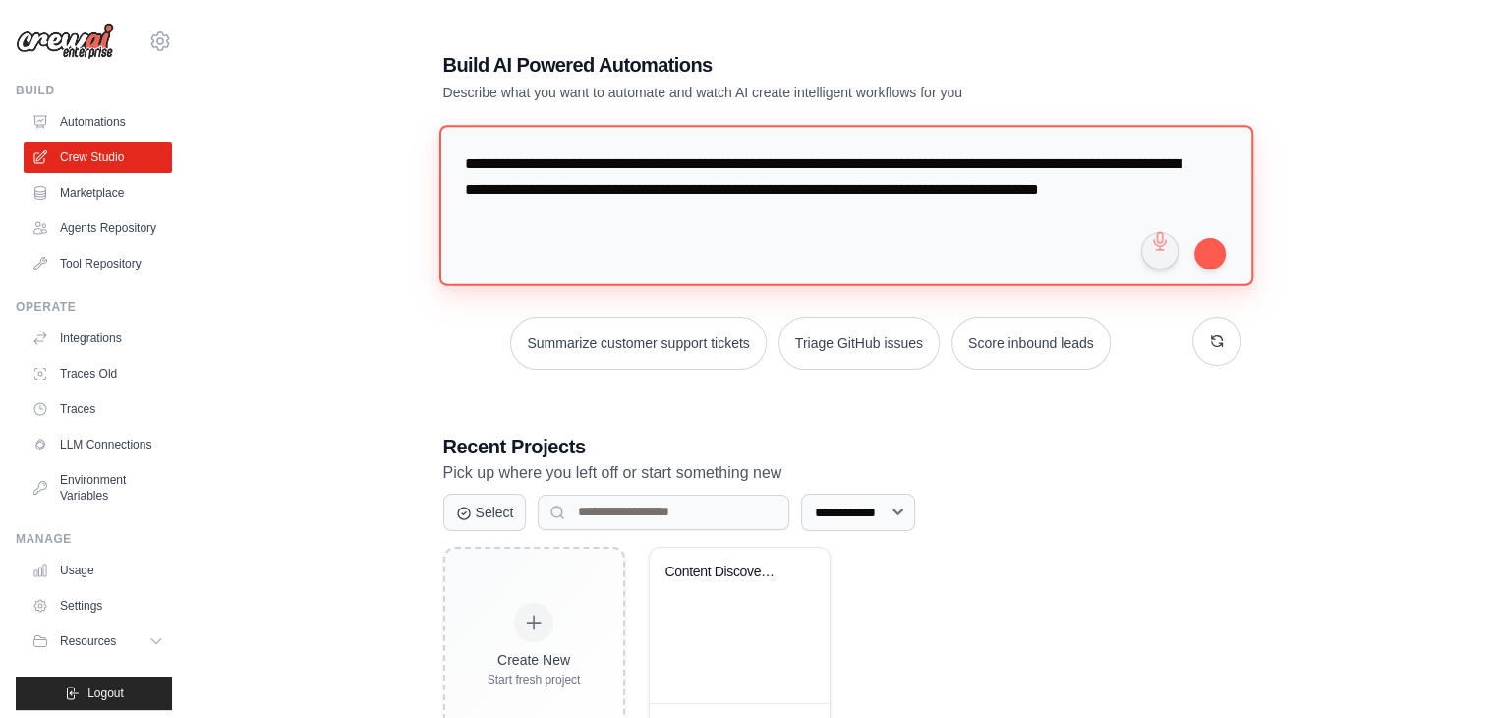
click at [490, 215] on textarea "**********" at bounding box center [845, 205] width 814 height 160
click at [495, 215] on textarea "**********" at bounding box center [845, 205] width 814 height 160
click at [621, 209] on textarea "**********" at bounding box center [845, 205] width 814 height 160
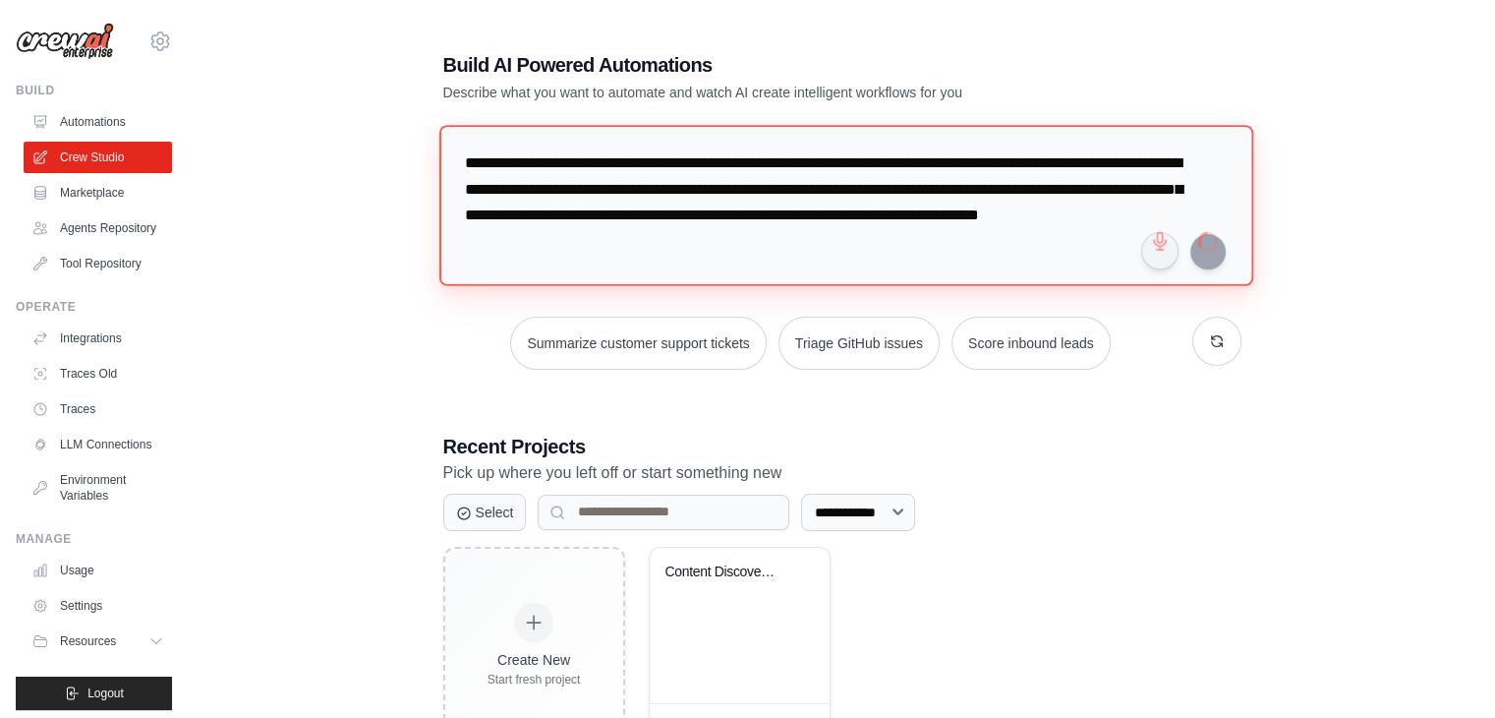
type textarea "**********"
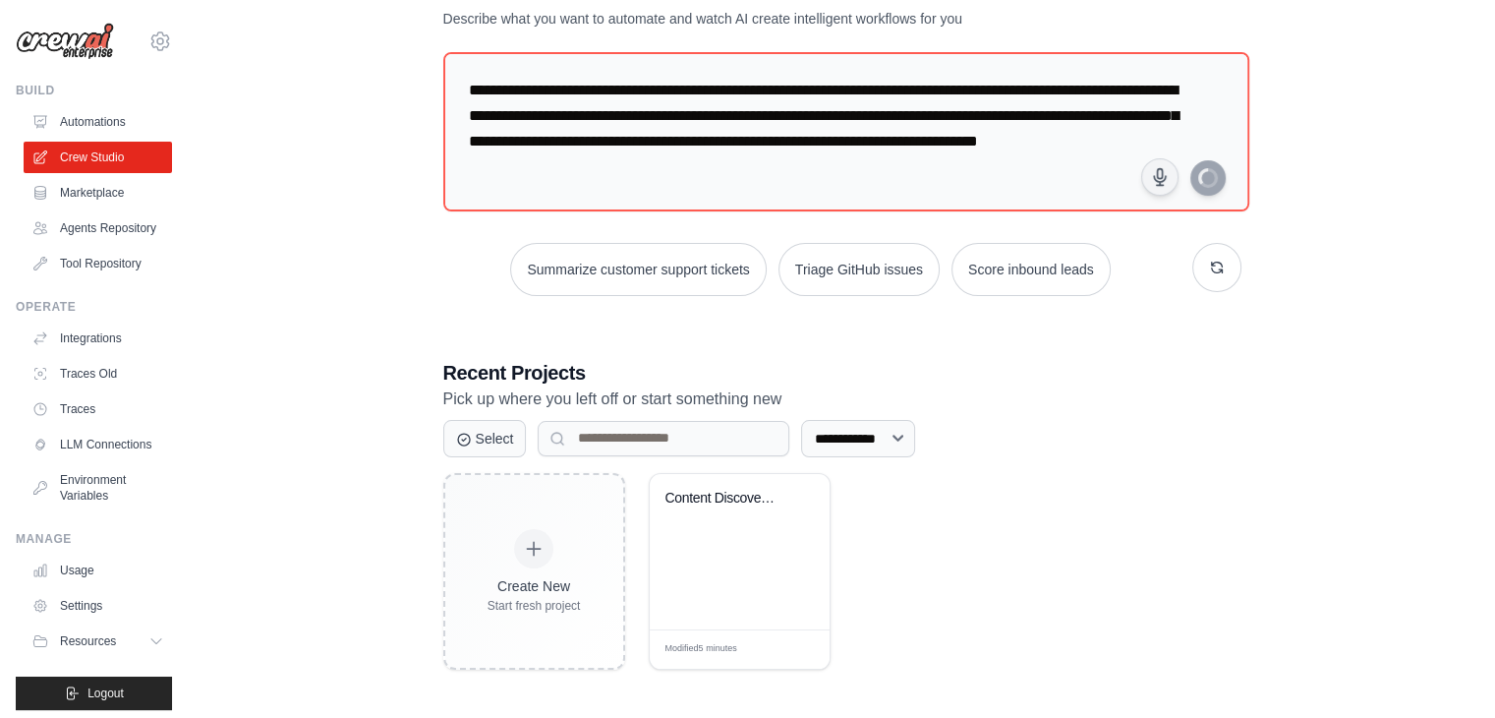
scroll to position [73, 0]
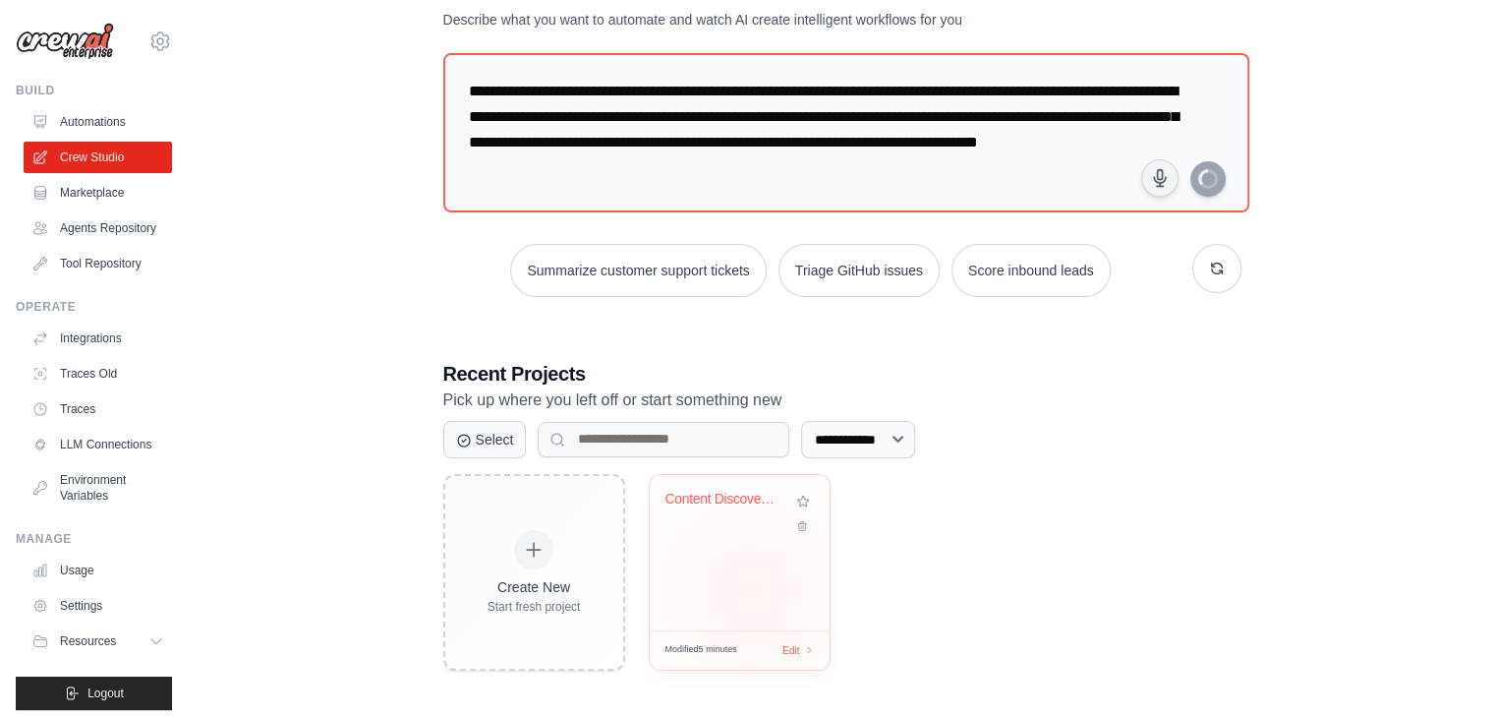
click at [751, 587] on div "Content Discovery & Curation Crew" at bounding box center [740, 552] width 180 height 155
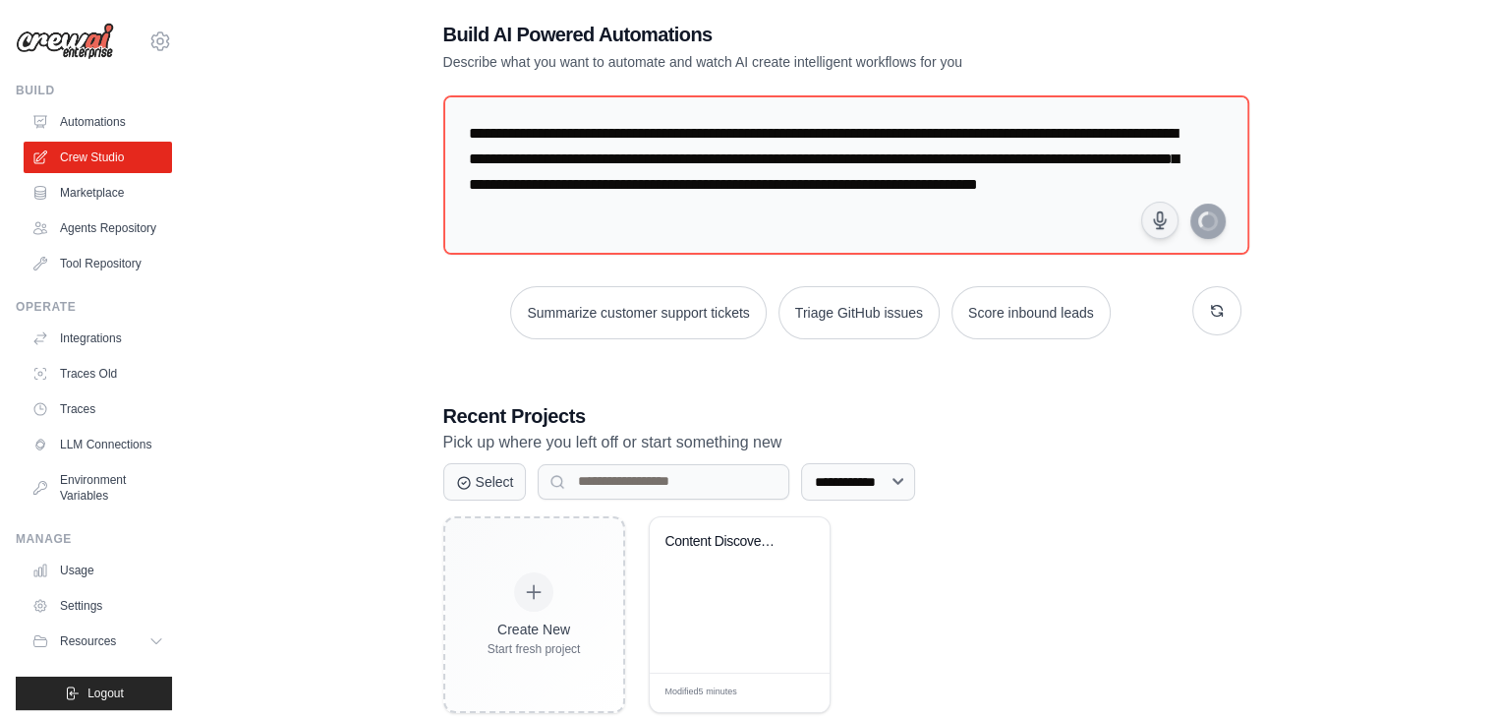
scroll to position [74, 0]
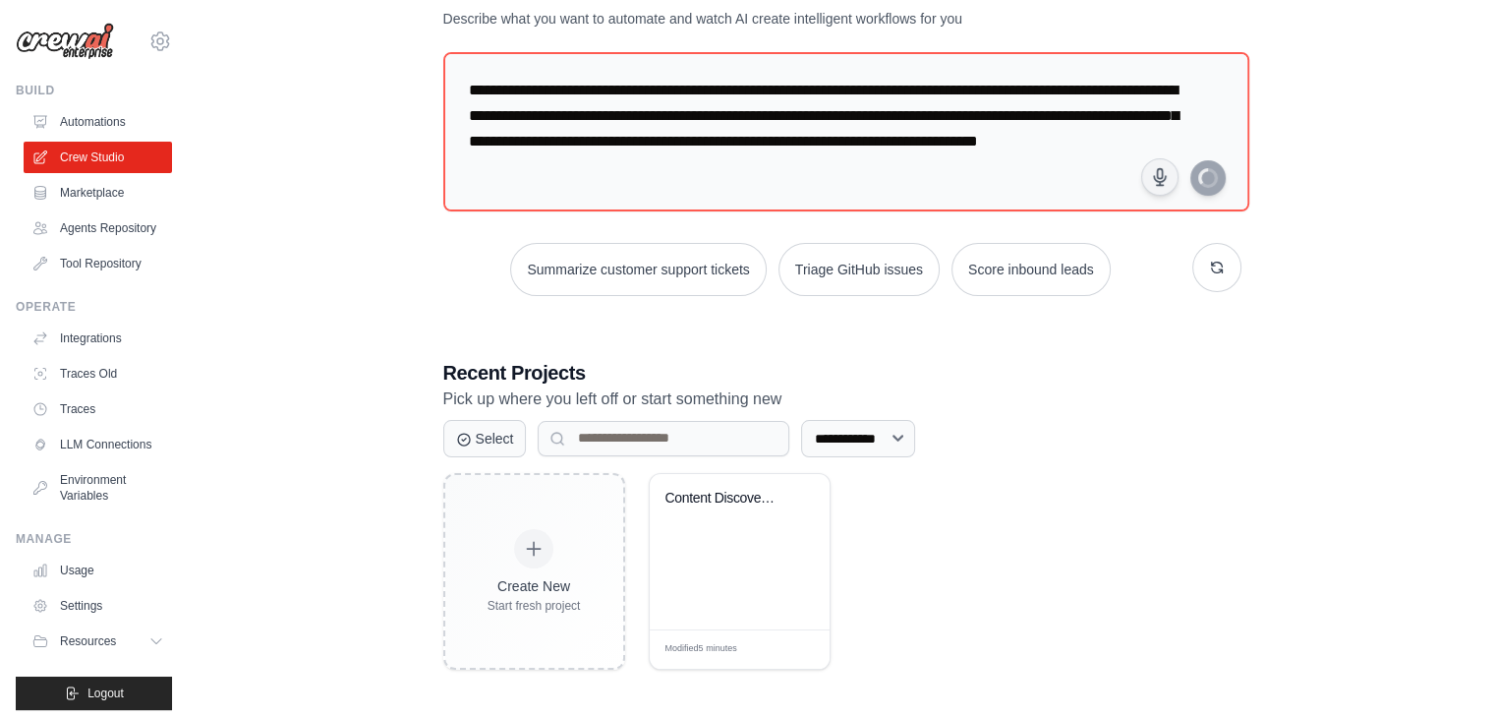
click at [896, 457] on div "**********" at bounding box center [842, 514] width 798 height 311
click at [113, 115] on link "Automations" at bounding box center [100, 121] width 148 height 31
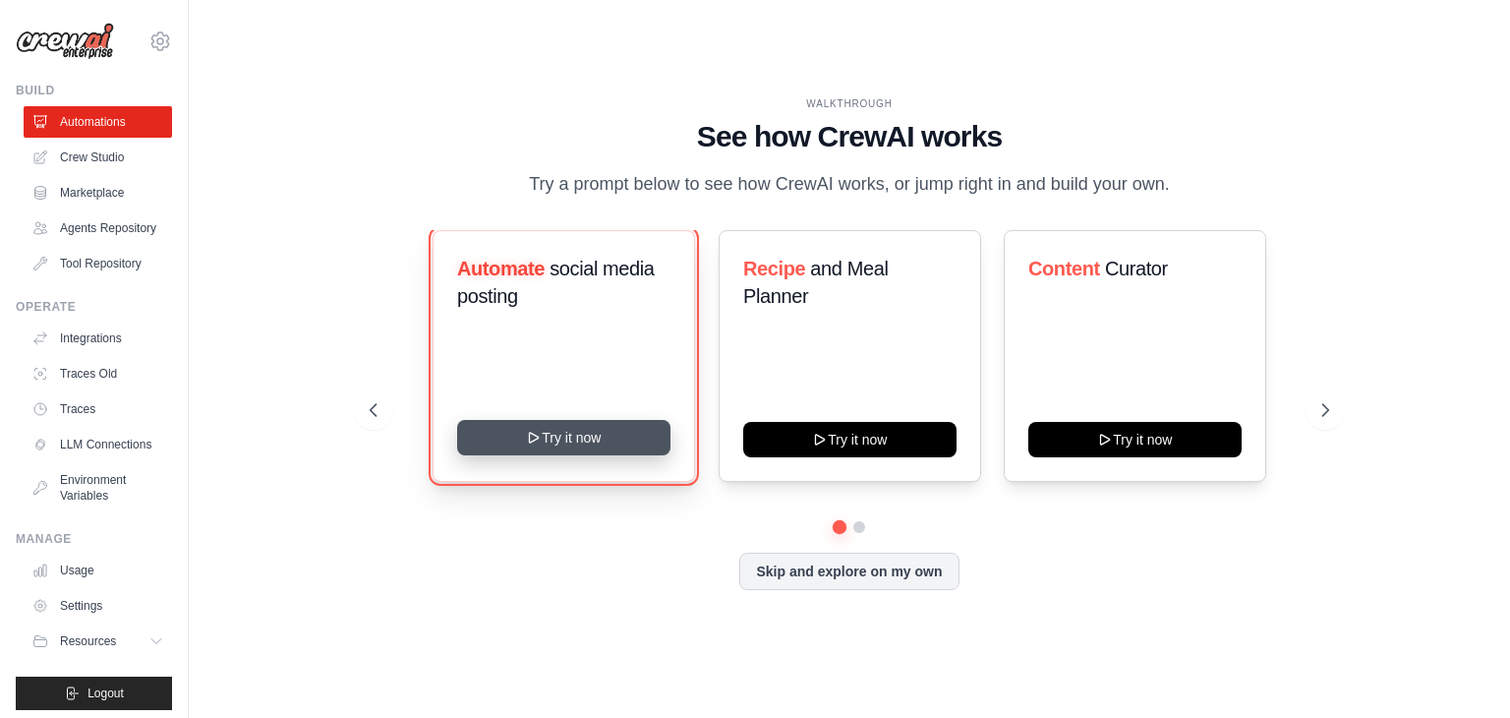
click at [606, 450] on button "Try it now" at bounding box center [563, 437] width 213 height 35
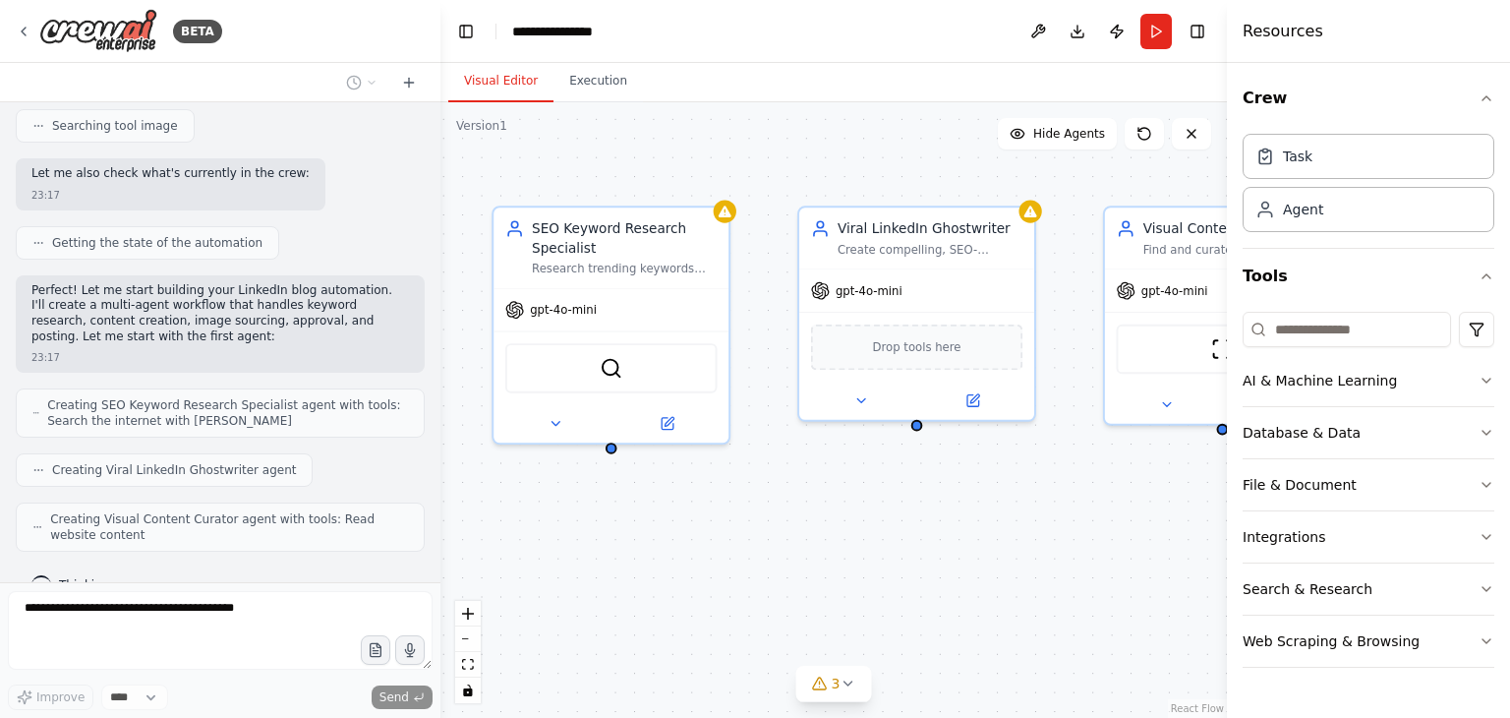
scroll to position [695, 0]
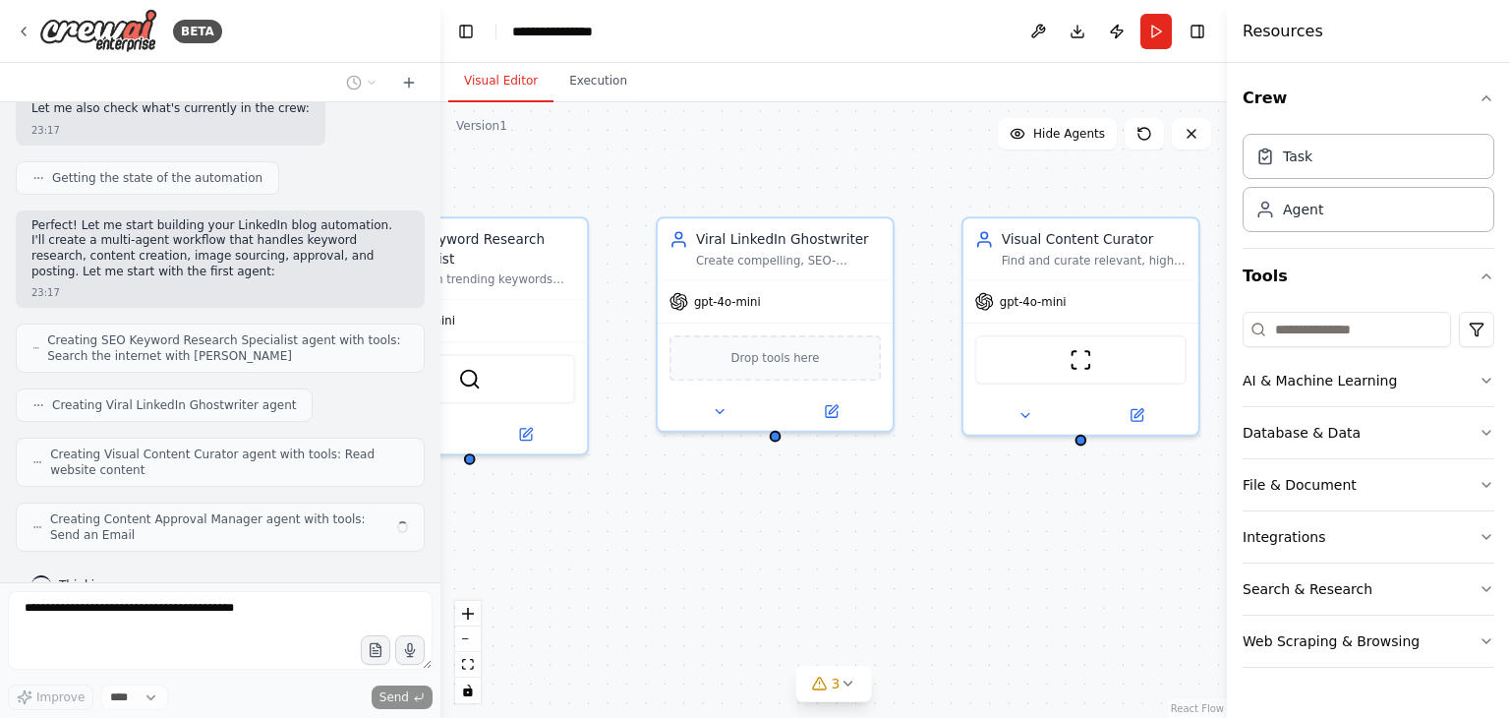
drag, startPoint x: 1039, startPoint y: 584, endPoint x: 841, endPoint y: 586, distance: 197.6
click at [841, 586] on div "SEO Keyword Research Specialist Research trending keywords and content topics r…" at bounding box center [833, 409] width 786 height 615
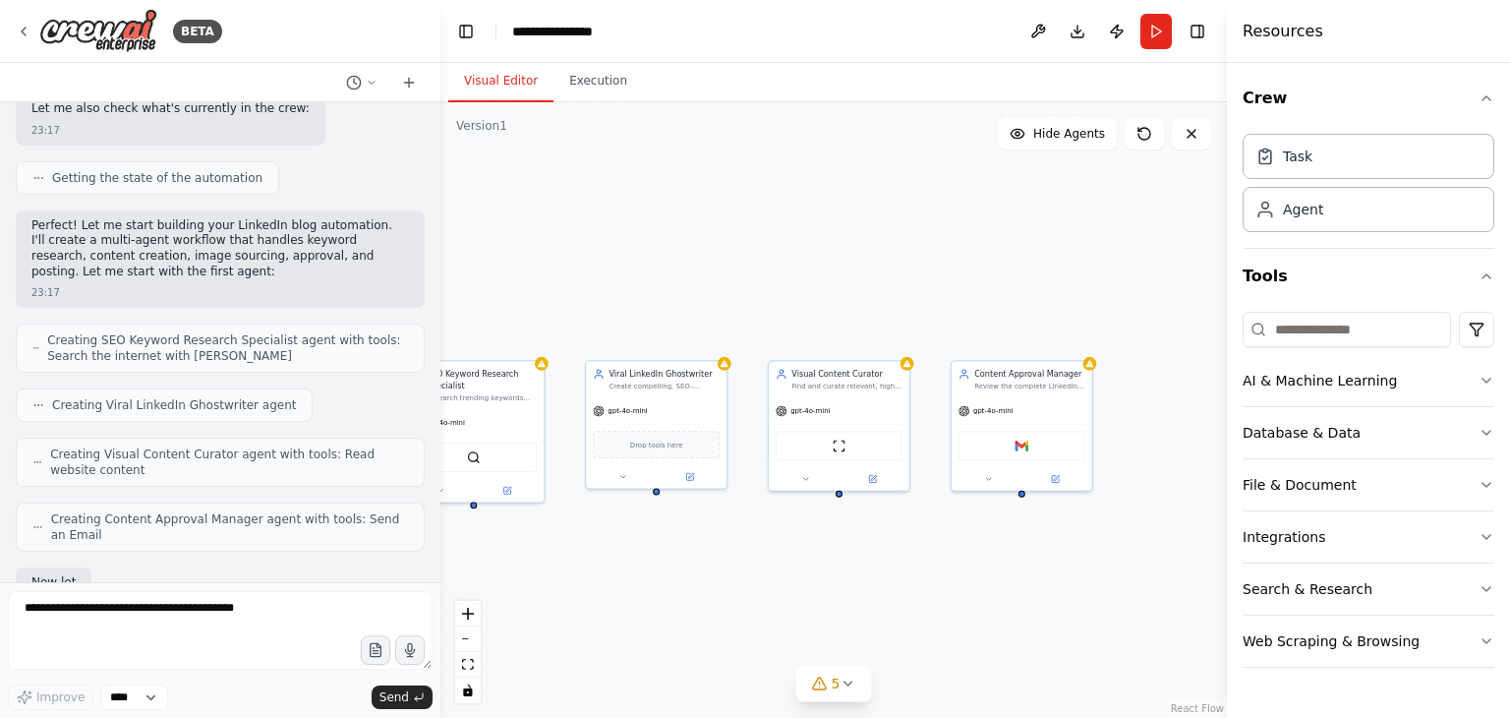
scroll to position [811, 0]
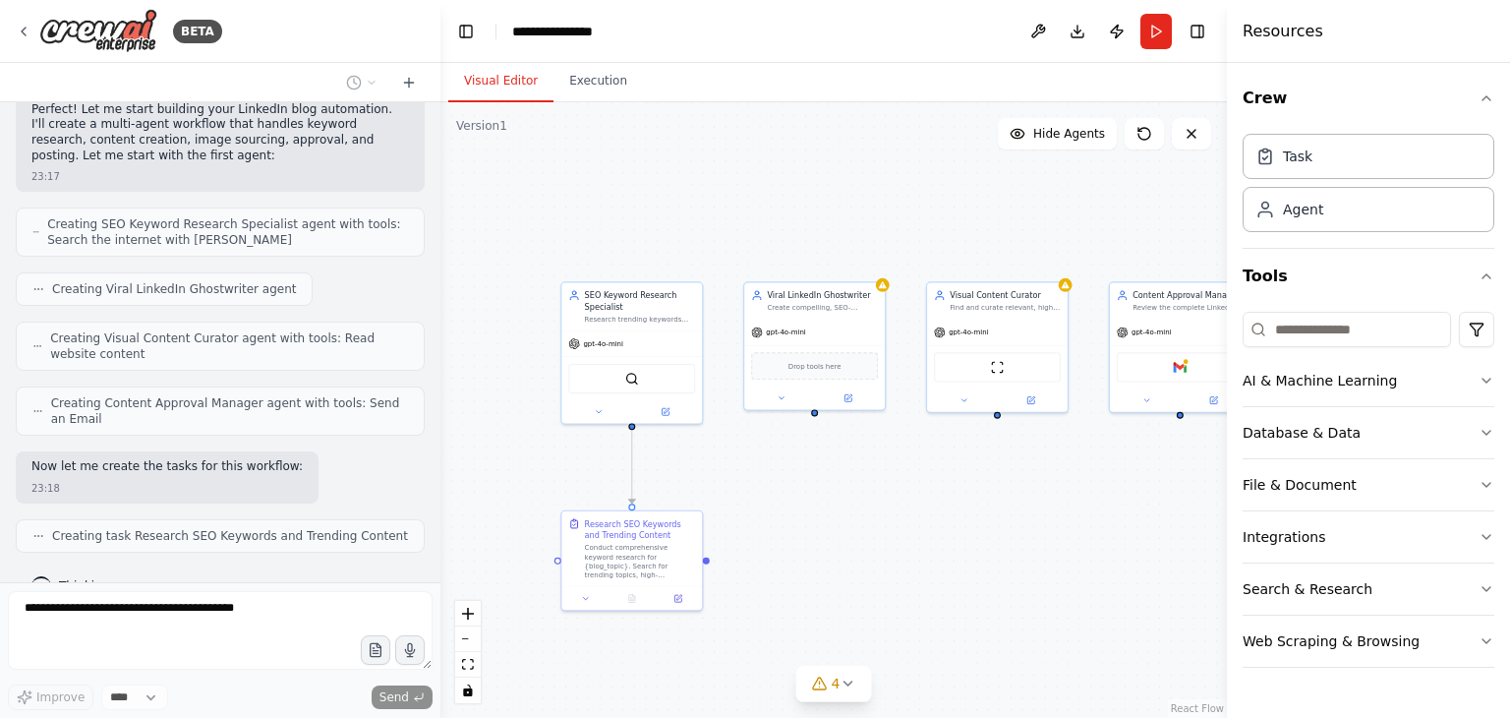
drag, startPoint x: 841, startPoint y: 586, endPoint x: 854, endPoint y: 505, distance: 81.6
click at [854, 505] on div ".deletable-edge-delete-btn { width: 20px; height: 20px; border: 0px solid #ffff…" at bounding box center [833, 409] width 786 height 615
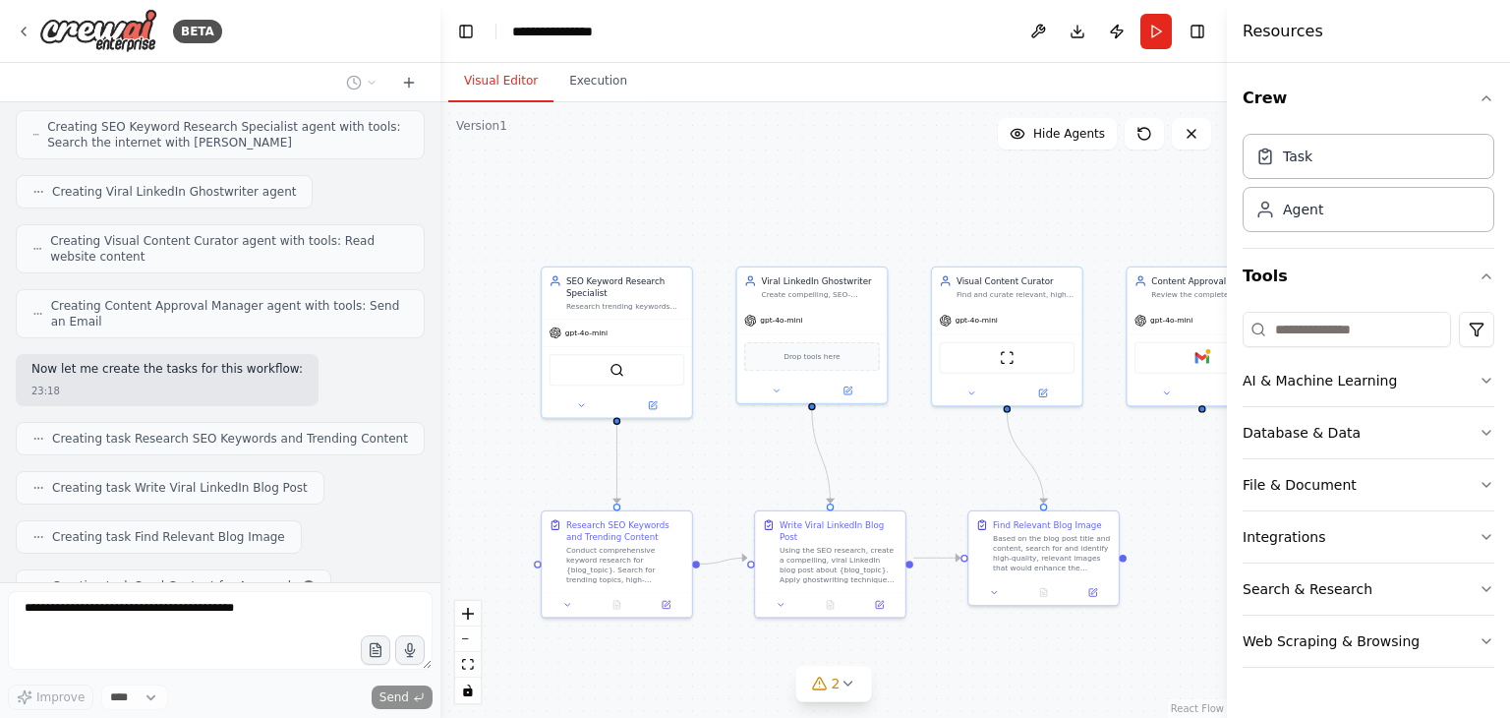
scroll to position [957, 0]
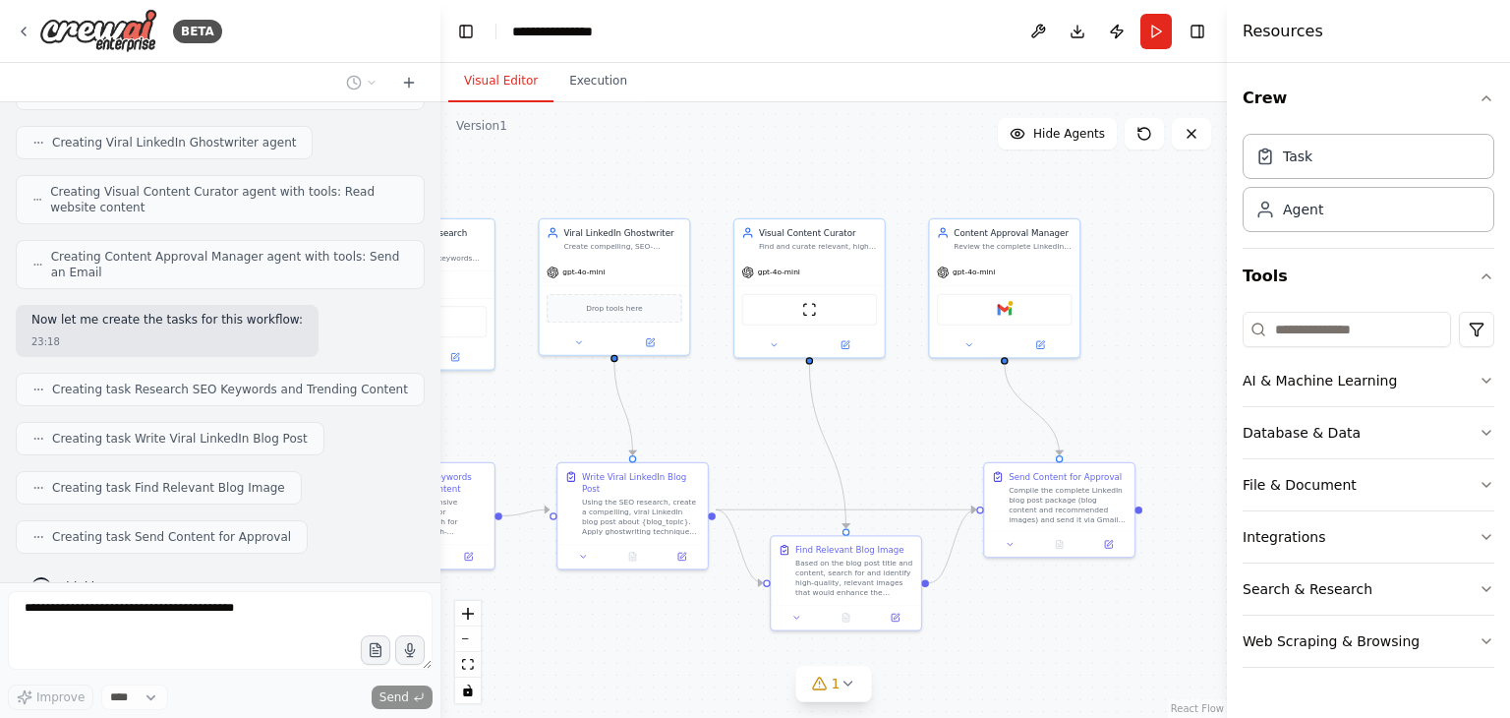
drag, startPoint x: 752, startPoint y: 481, endPoint x: 554, endPoint y: 433, distance: 203.4
click at [554, 433] on div ".deletable-edge-delete-btn { width: 20px; height: 20px; border: 0px solid #ffff…" at bounding box center [833, 409] width 786 height 615
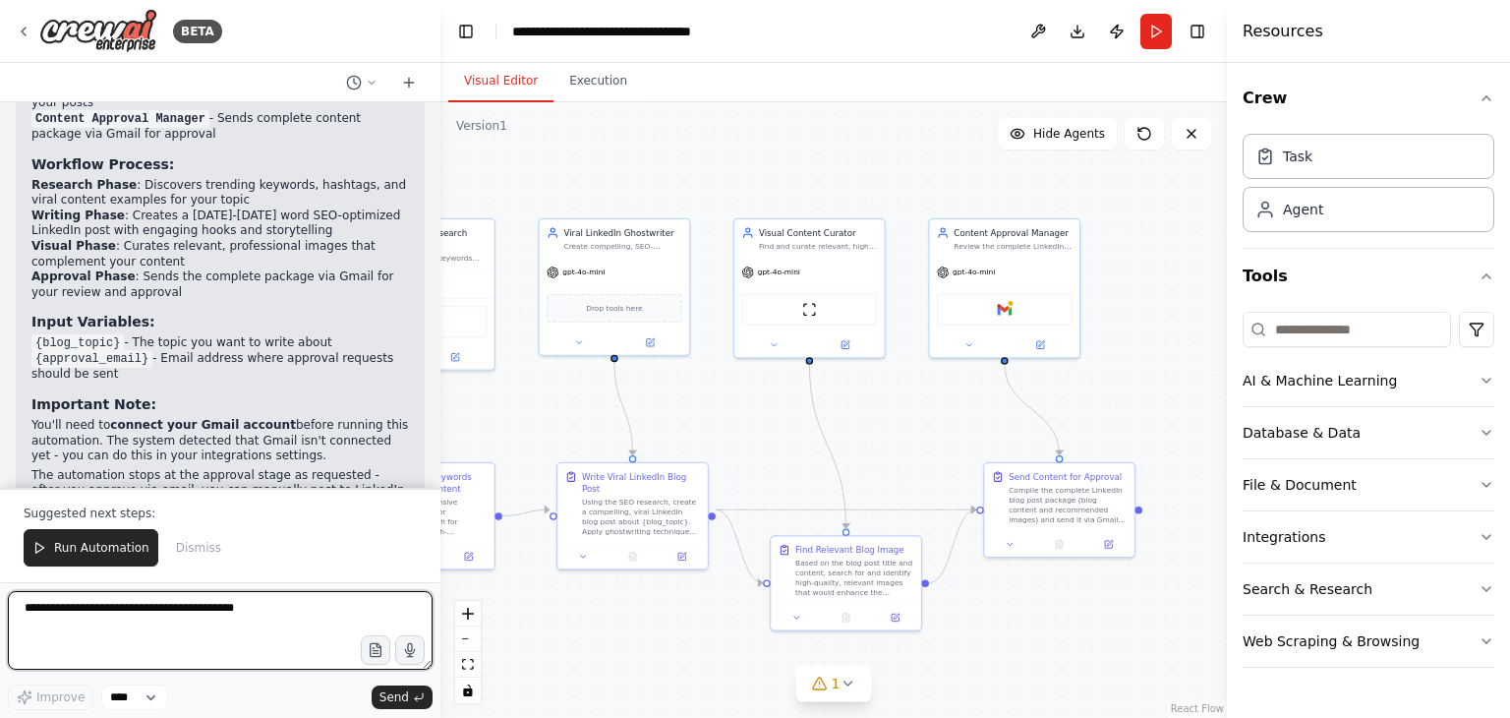
scroll to position [1914, 0]
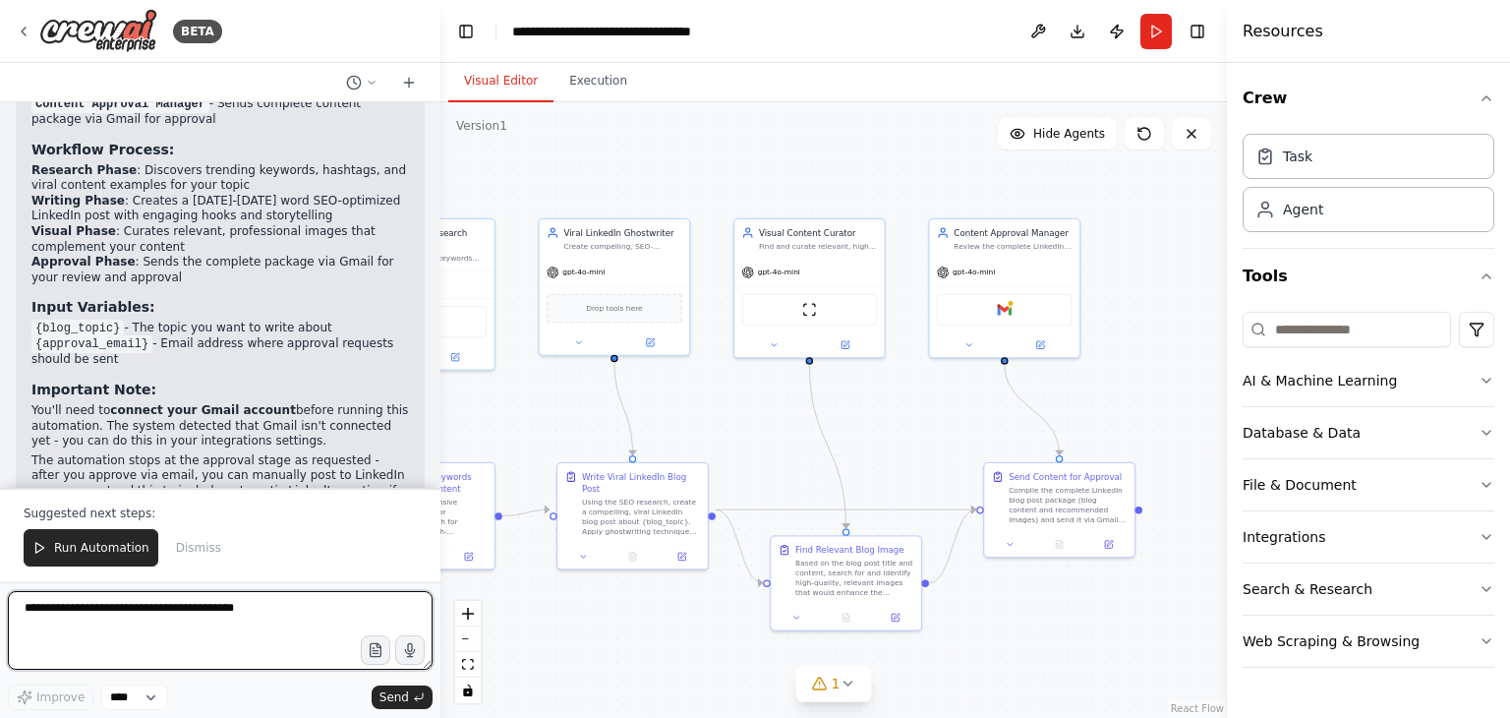
click at [229, 620] on textarea at bounding box center [220, 630] width 425 height 79
type textarea "**********"
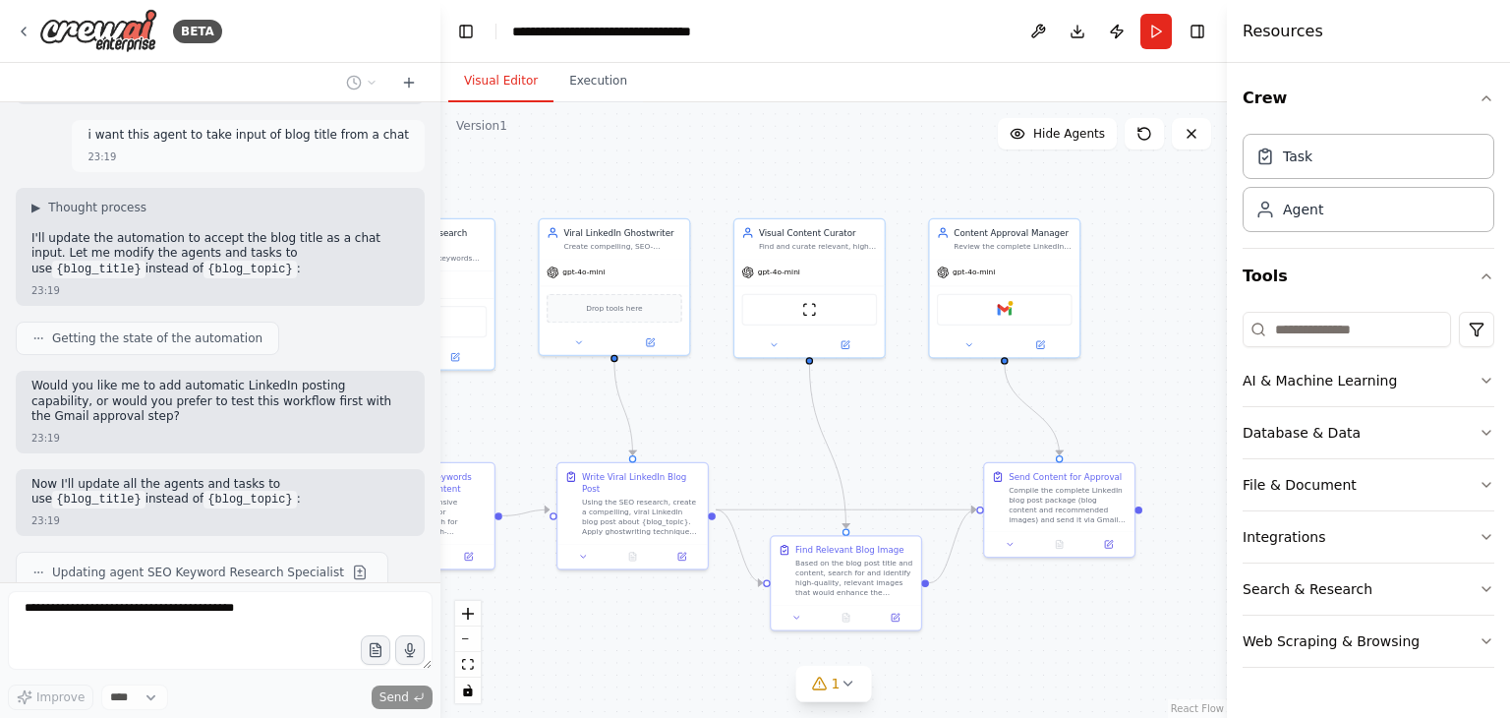
scroll to position [2409, 0]
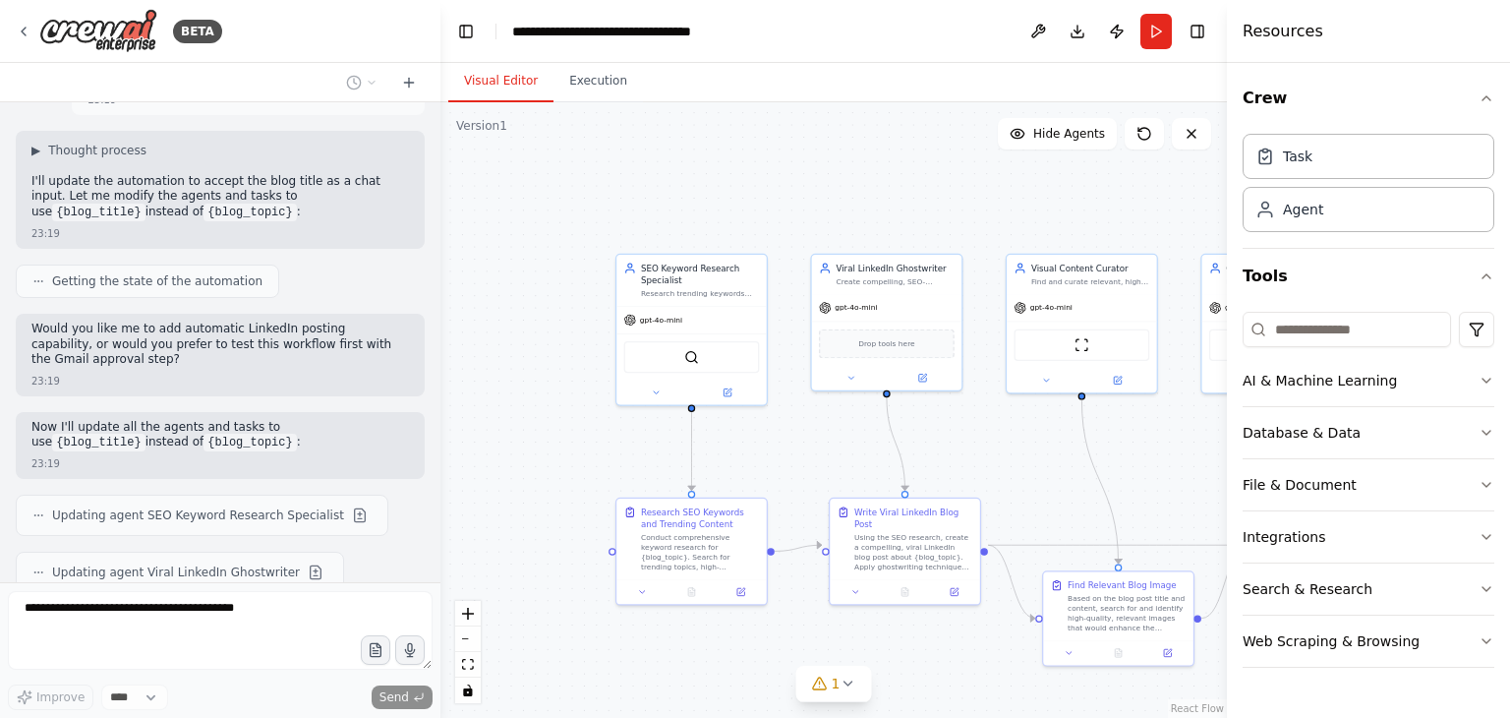
drag, startPoint x: 550, startPoint y: 412, endPoint x: 838, endPoint y: 449, distance: 290.4
click at [838, 449] on div ".deletable-edge-delete-btn { width: 20px; height: 20px; border: 0px solid #ffff…" at bounding box center [833, 409] width 786 height 615
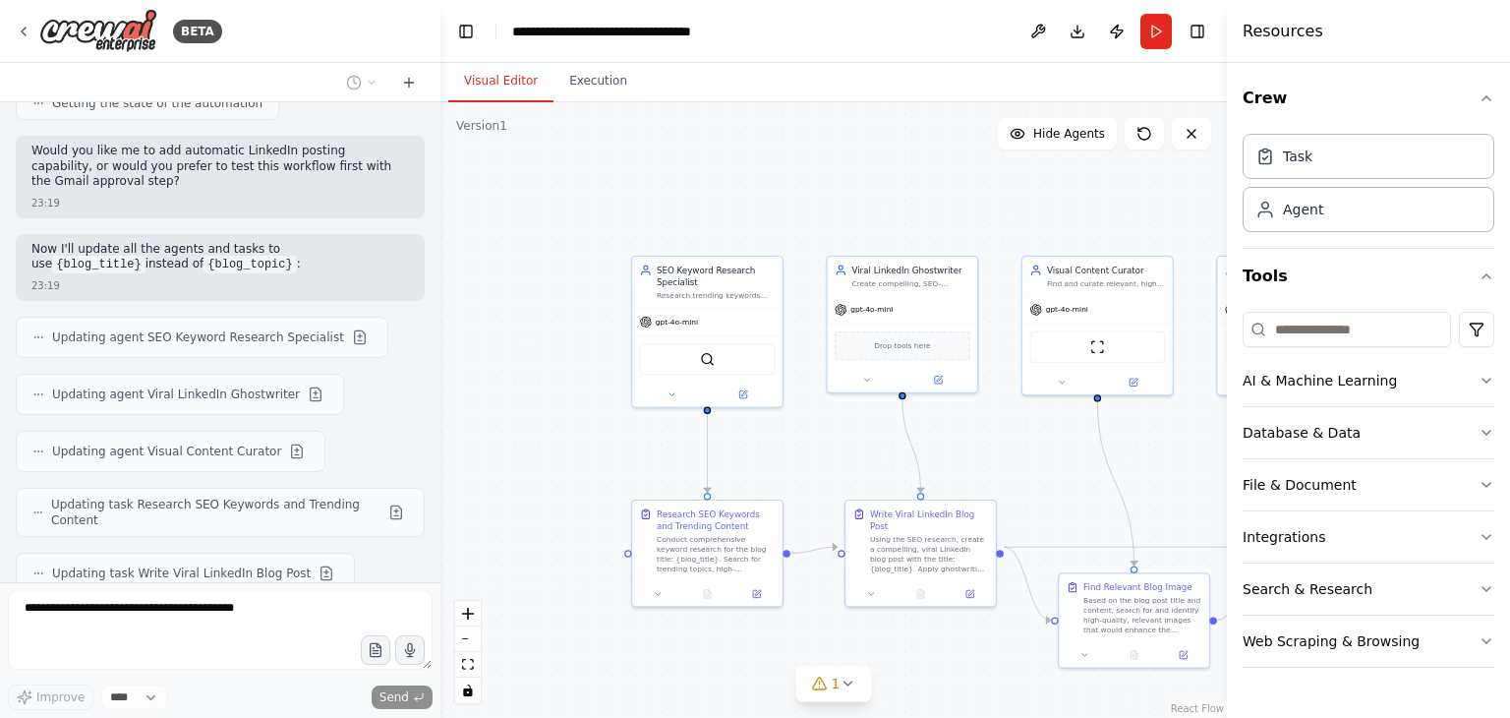
scroll to position [2643, 0]
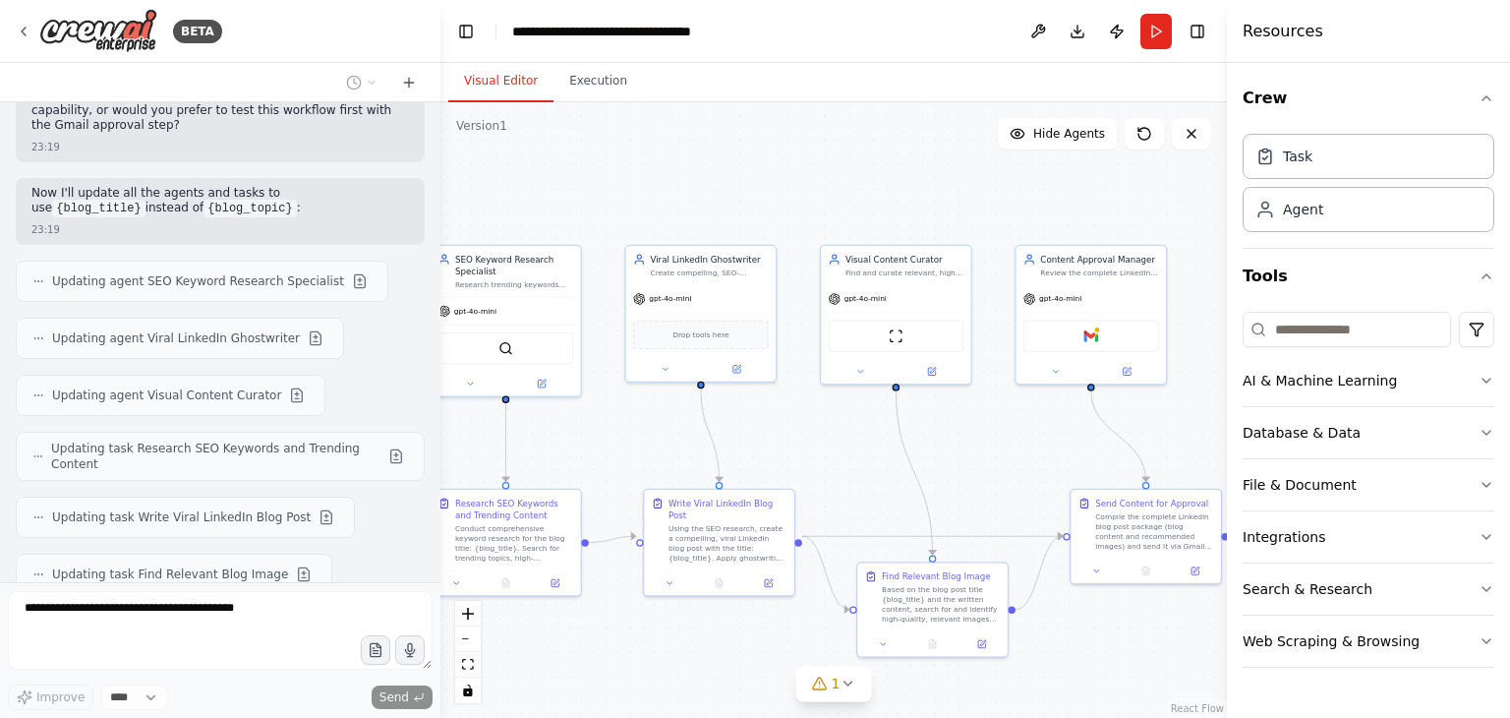
drag, startPoint x: 1145, startPoint y: 480, endPoint x: 944, endPoint y: 469, distance: 201.8
click at [944, 469] on div ".deletable-edge-delete-btn { width: 20px; height: 20px; border: 0px solid #ffff…" at bounding box center [833, 409] width 786 height 615
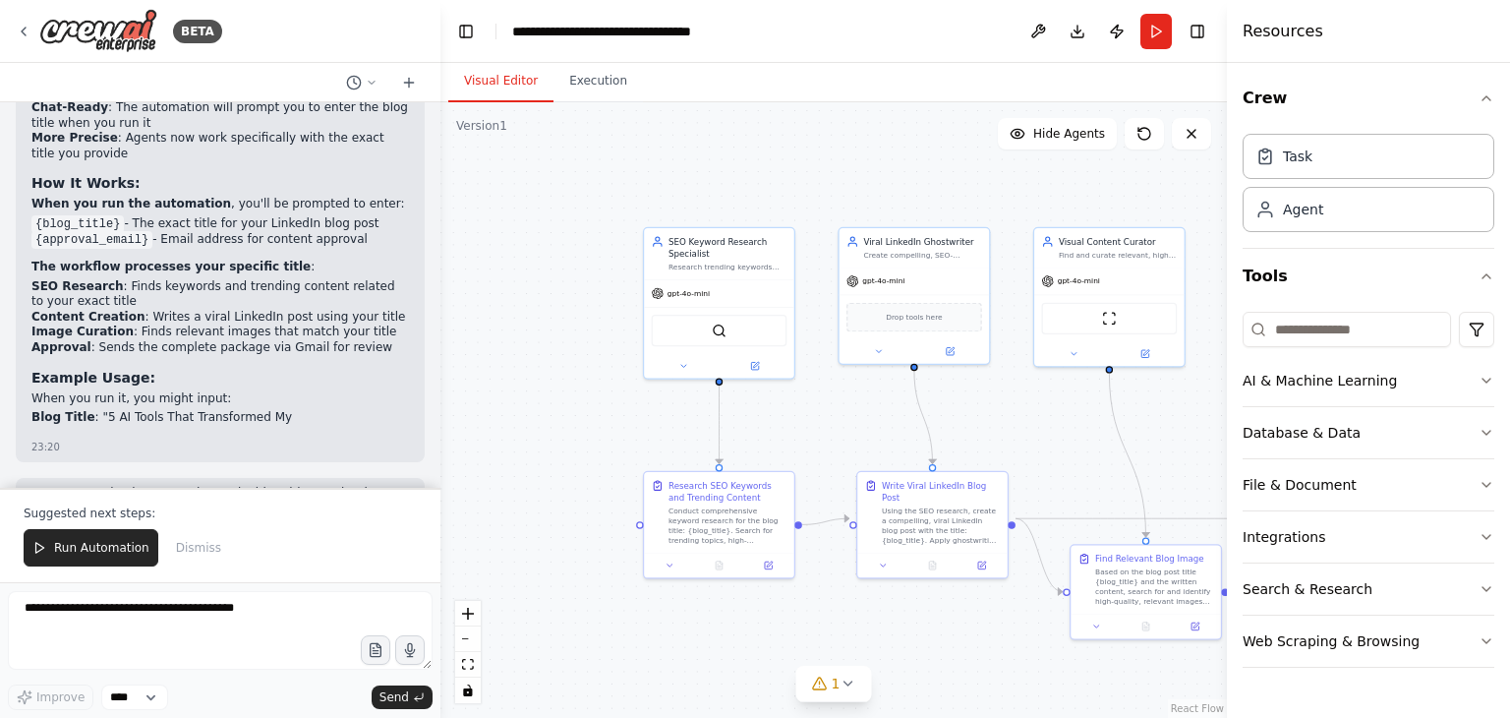
drag, startPoint x: 583, startPoint y: 474, endPoint x: 798, endPoint y: 455, distance: 216.1
click at [798, 455] on div ".deletable-edge-delete-btn { width: 20px; height: 20px; border: 0px solid #ffff…" at bounding box center [833, 409] width 786 height 615
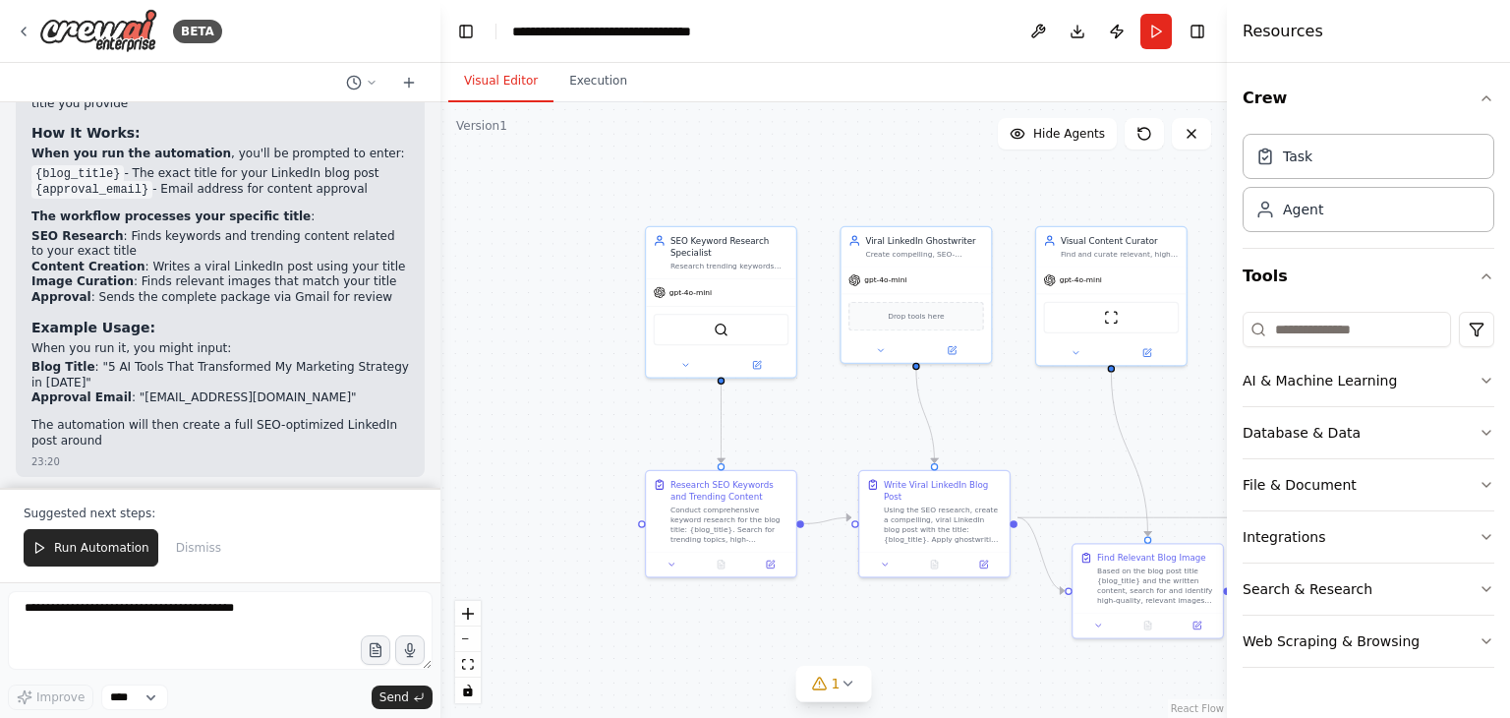
scroll to position [3343, 0]
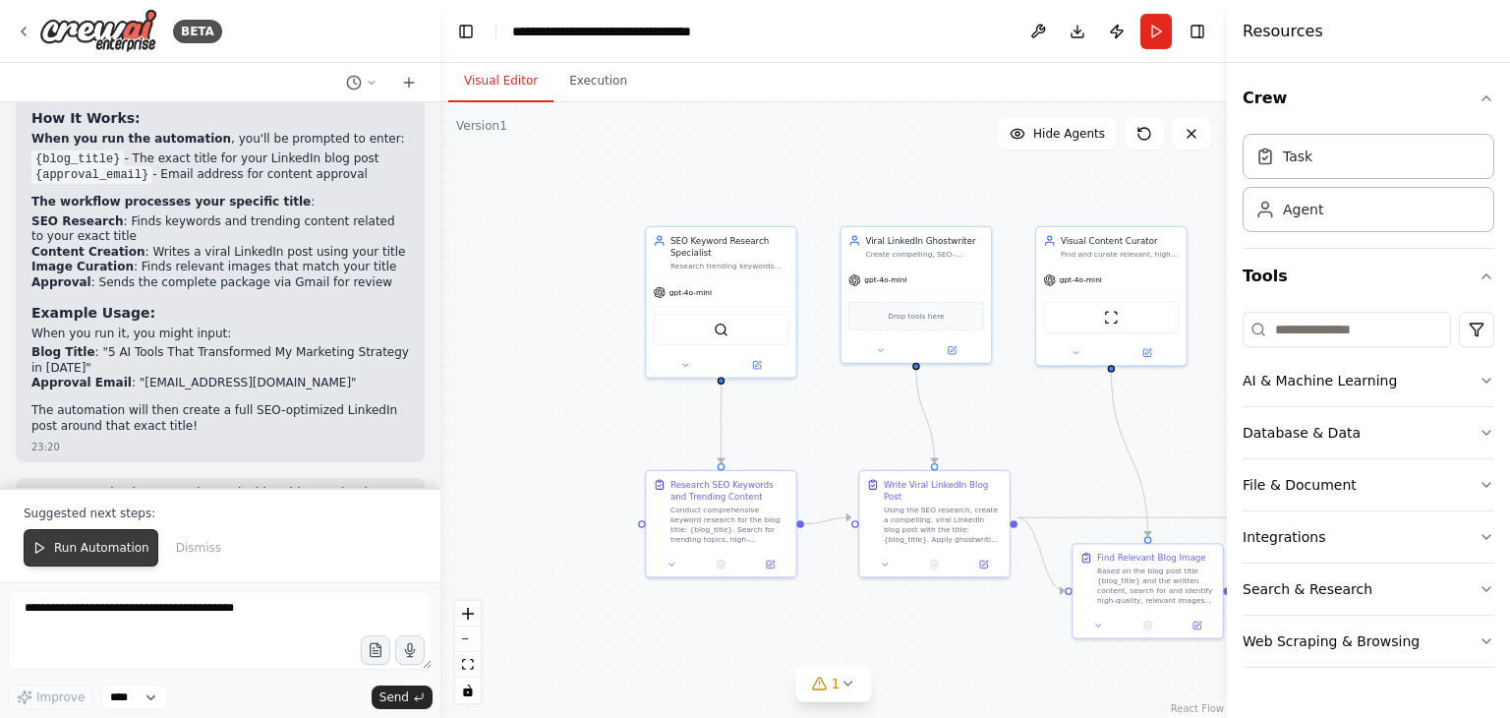
click at [68, 544] on span "Run Automation" at bounding box center [101, 548] width 95 height 16
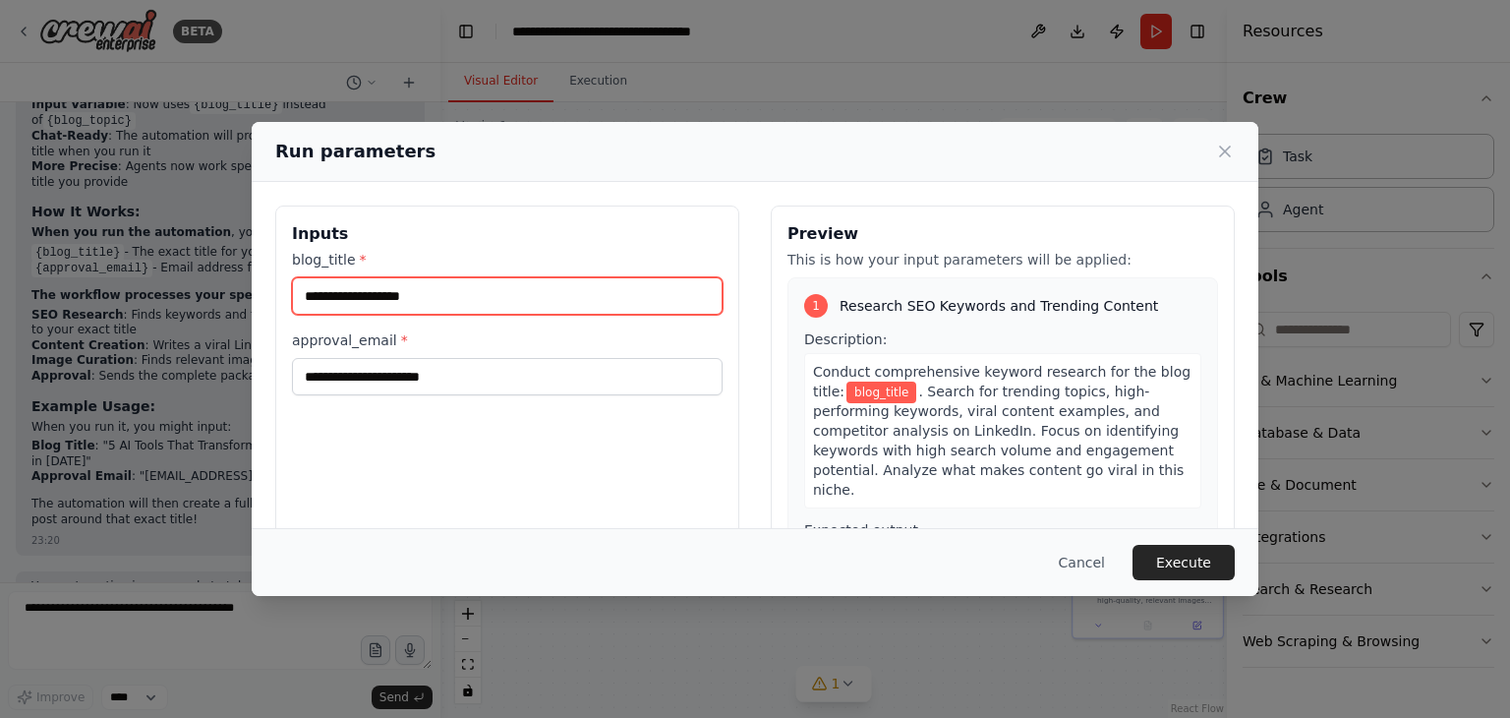
click at [456, 300] on input "blog_title *" at bounding box center [507, 295] width 431 height 37
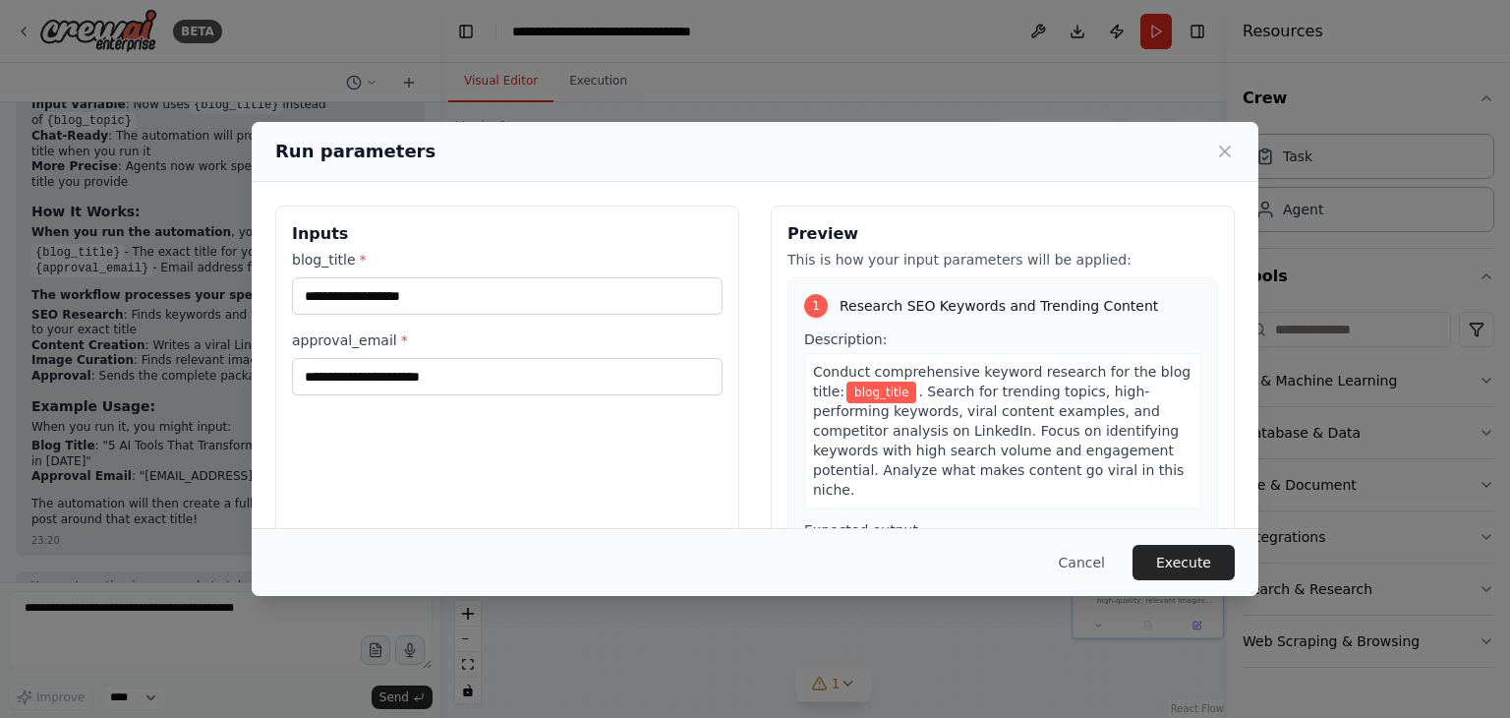
click at [570, 625] on div "Run parameters Inputs blog_title * approval_email * Preview This is how your in…" at bounding box center [755, 359] width 1510 height 718
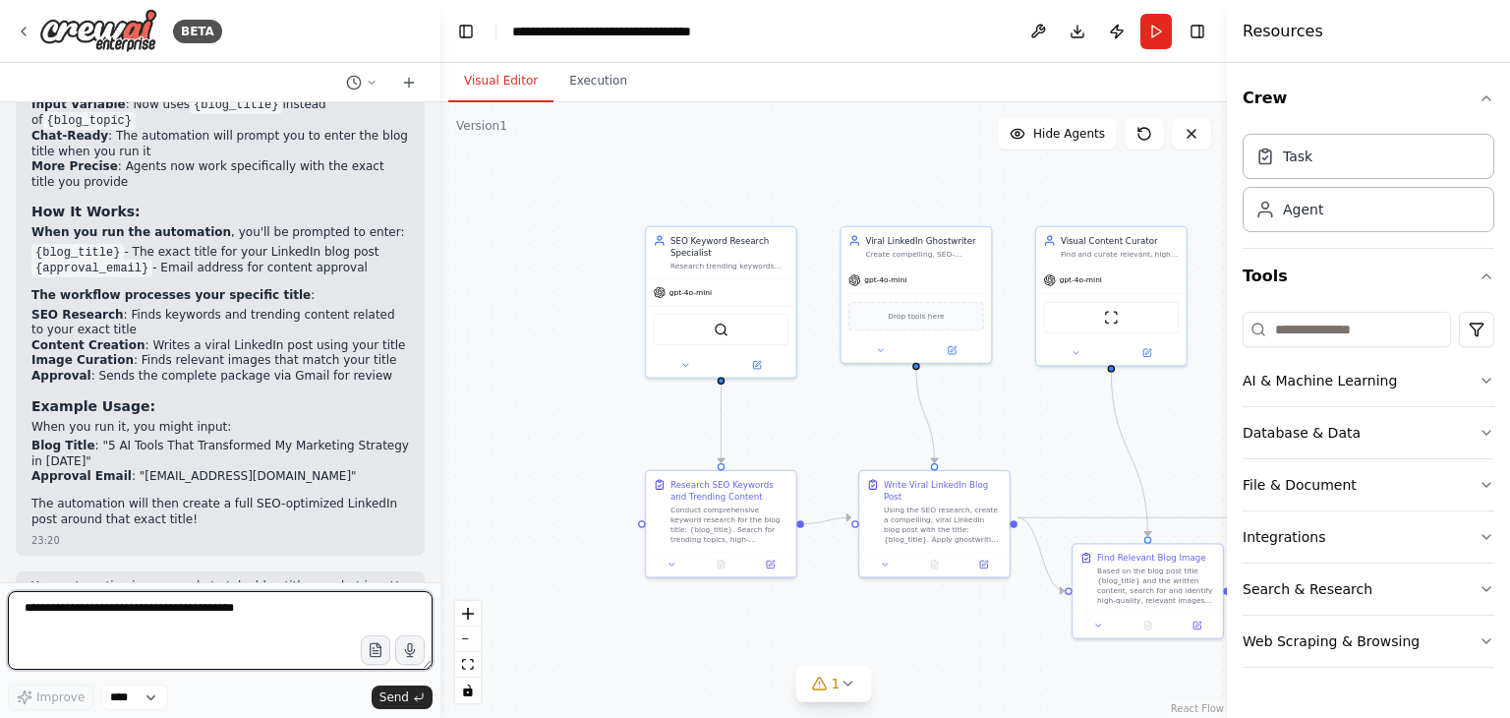
click at [161, 604] on textarea at bounding box center [220, 630] width 425 height 79
type textarea "**********"
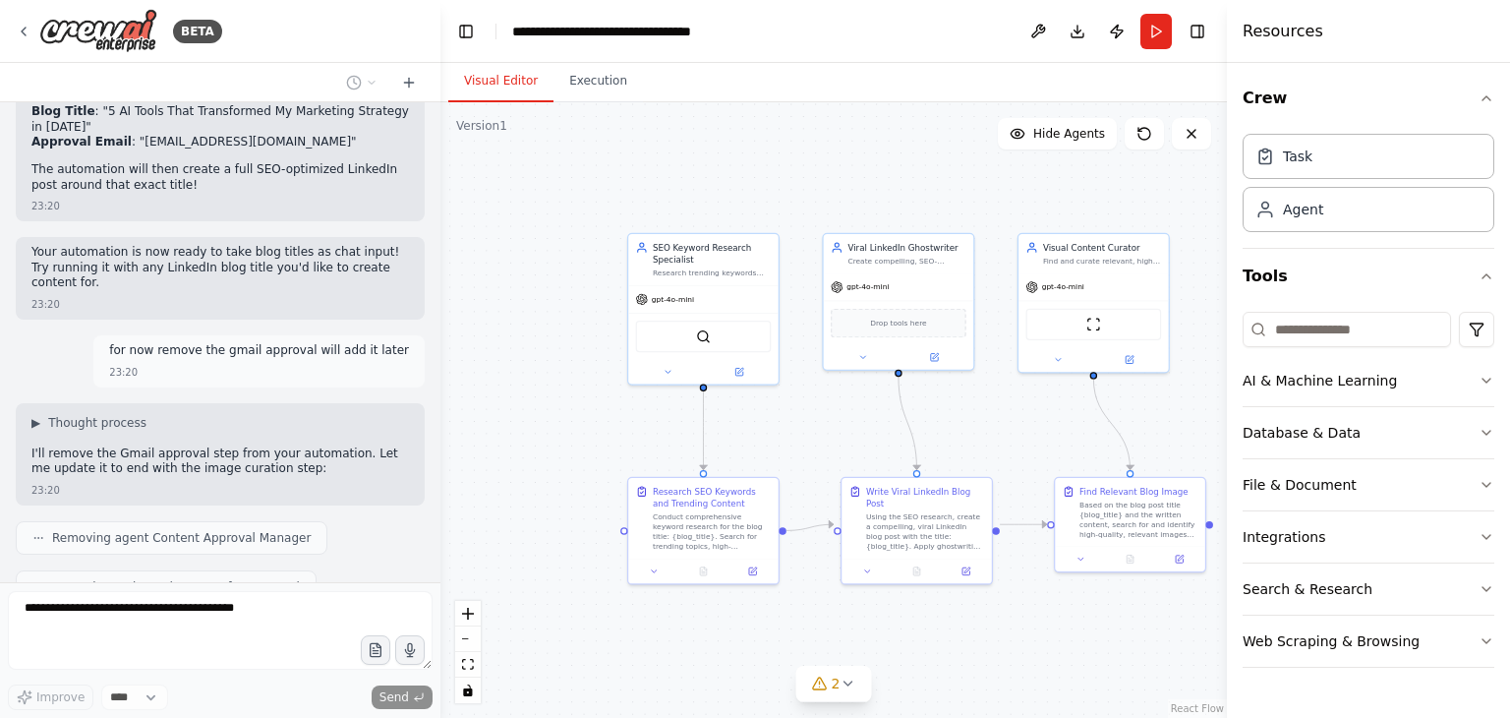
scroll to position [3633, 0]
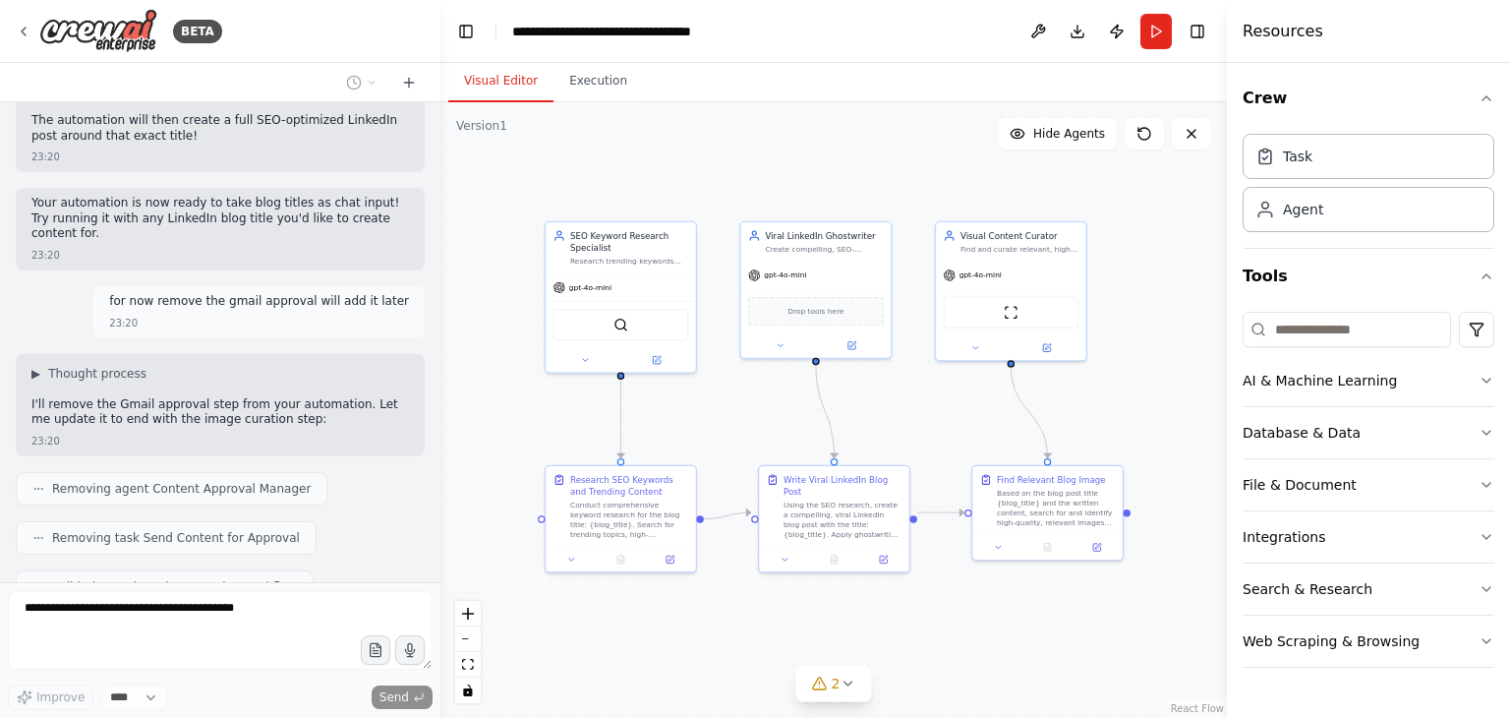
drag, startPoint x: 635, startPoint y: 466, endPoint x: 535, endPoint y: 461, distance: 100.4
click at [535, 461] on div ".deletable-edge-delete-btn { width: 20px; height: 20px; border: 0px solid #ffff…" at bounding box center [833, 409] width 786 height 615
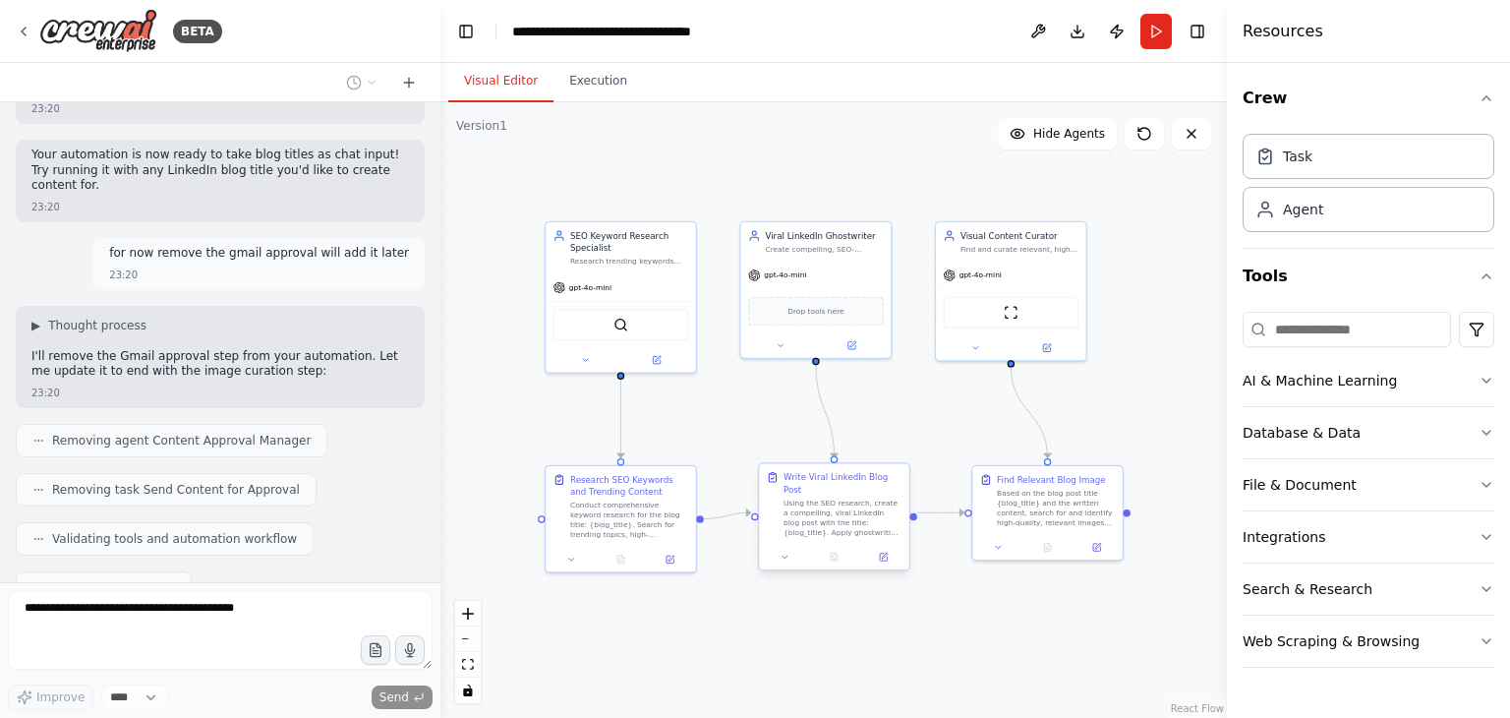
scroll to position [3731, 0]
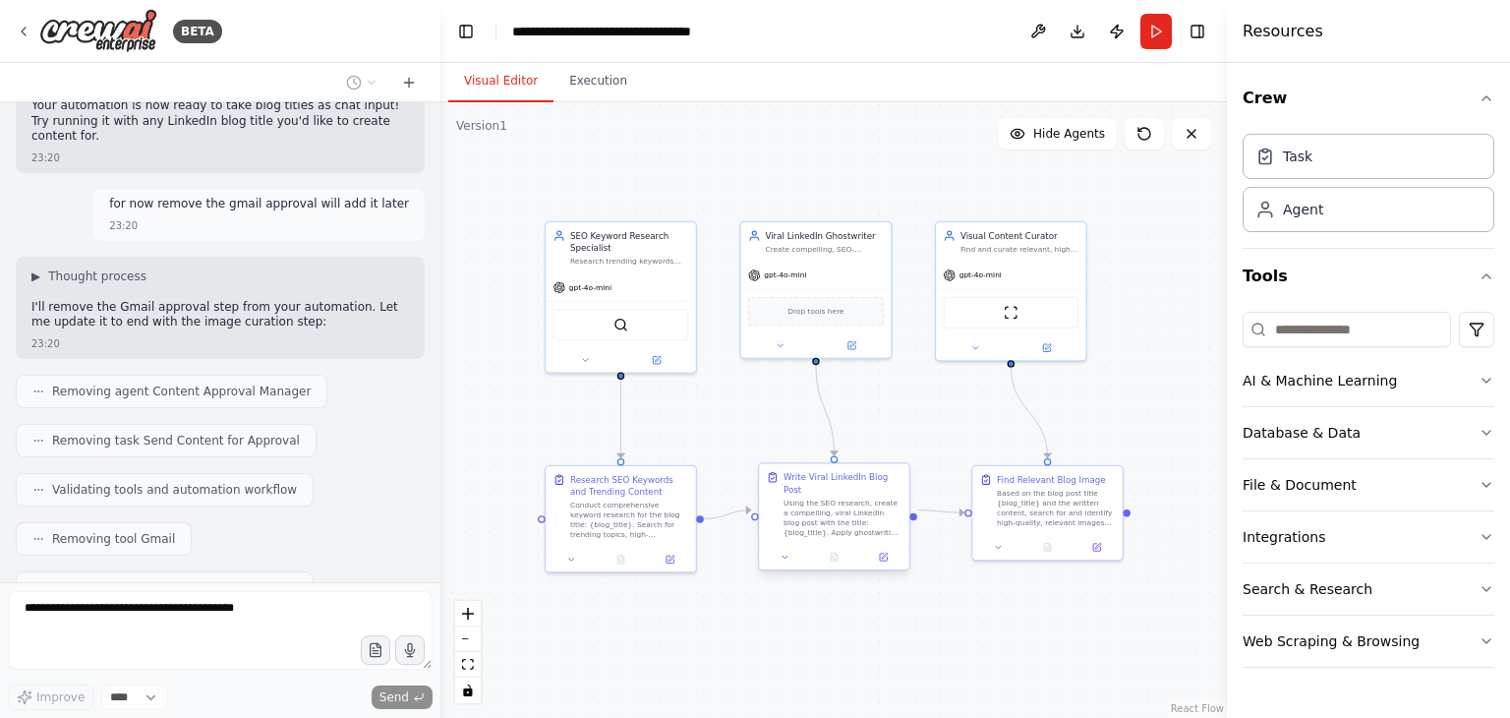
click at [784, 551] on div at bounding box center [834, 556] width 150 height 25
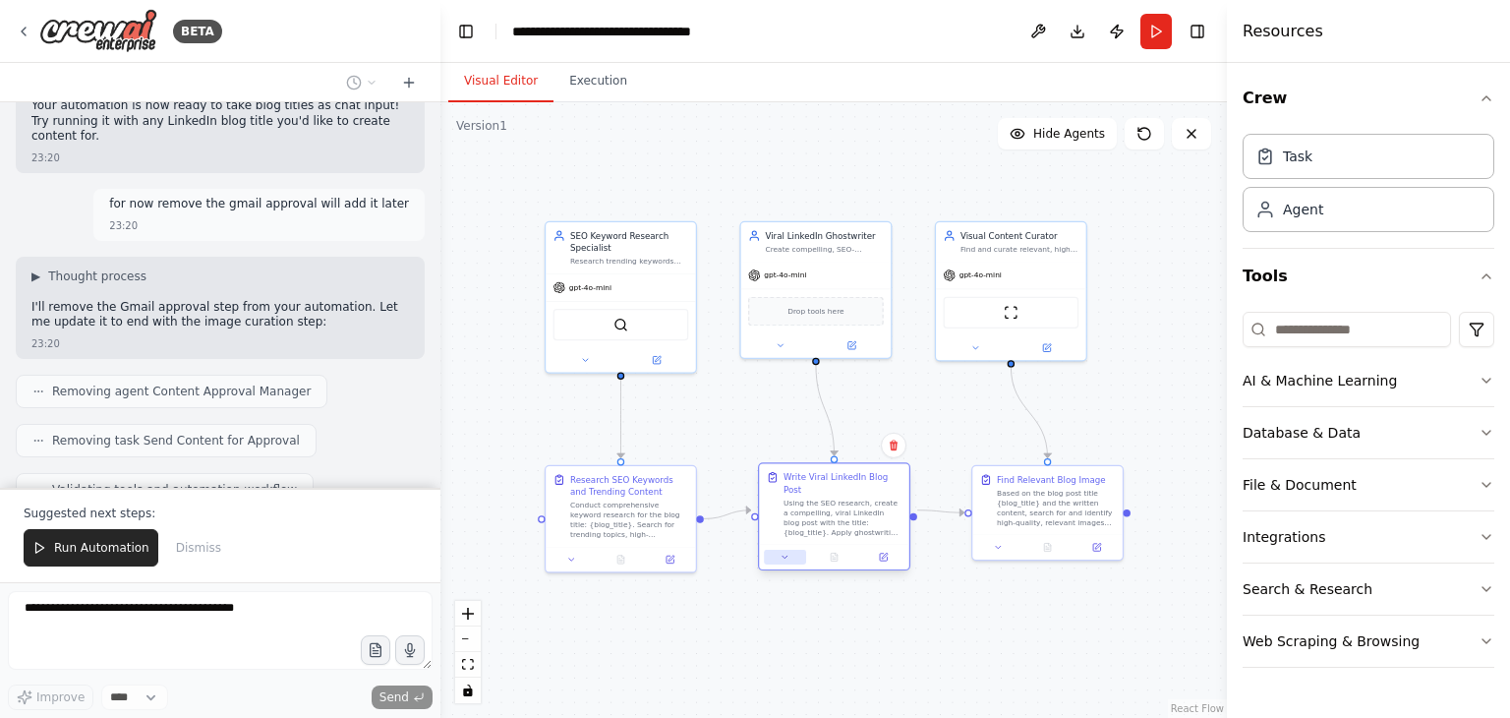
click at [786, 555] on icon at bounding box center [785, 556] width 5 height 2
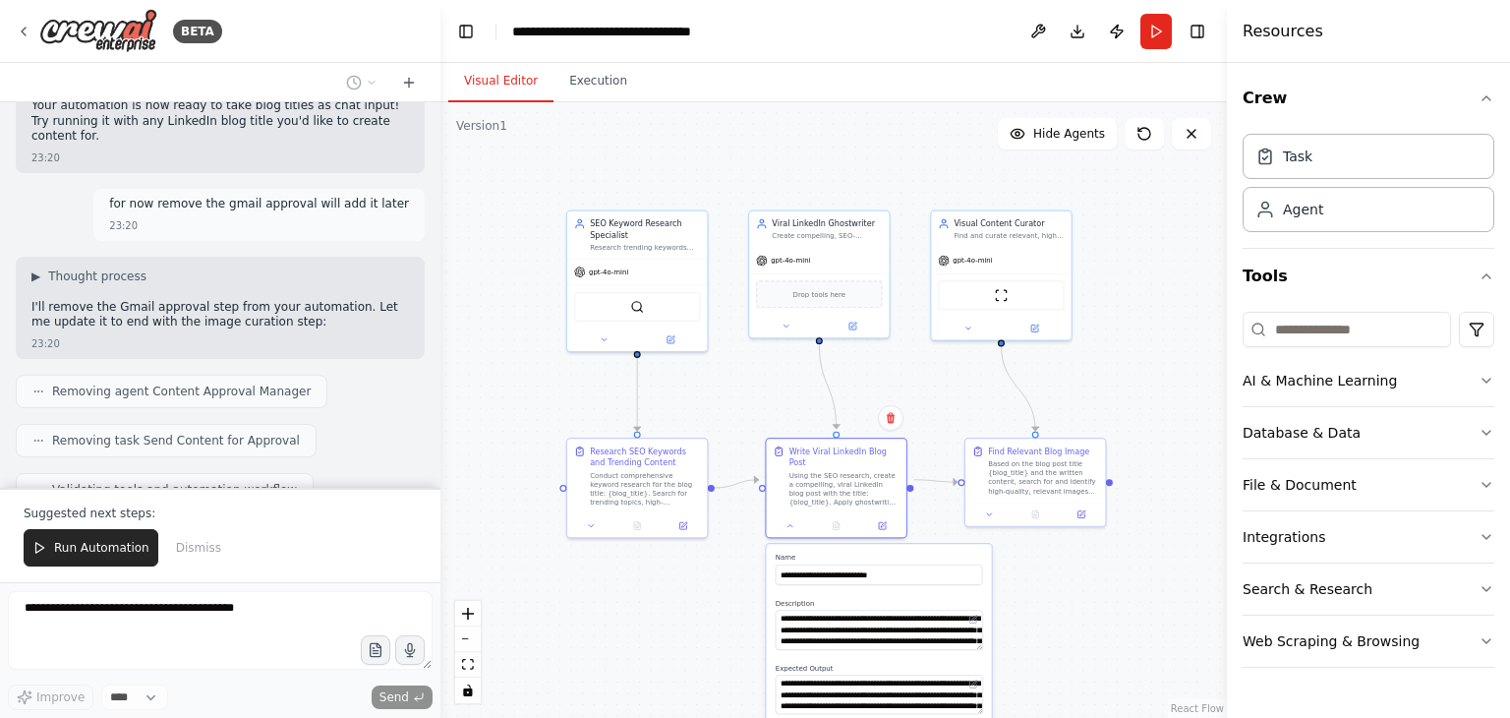
drag, startPoint x: 719, startPoint y: 716, endPoint x: 722, endPoint y: 681, distance: 34.5
click at [722, 681] on div ".deletable-edge-delete-btn { width: 20px; height: 20px; border: 0px solid #ffff…" at bounding box center [833, 409] width 786 height 615
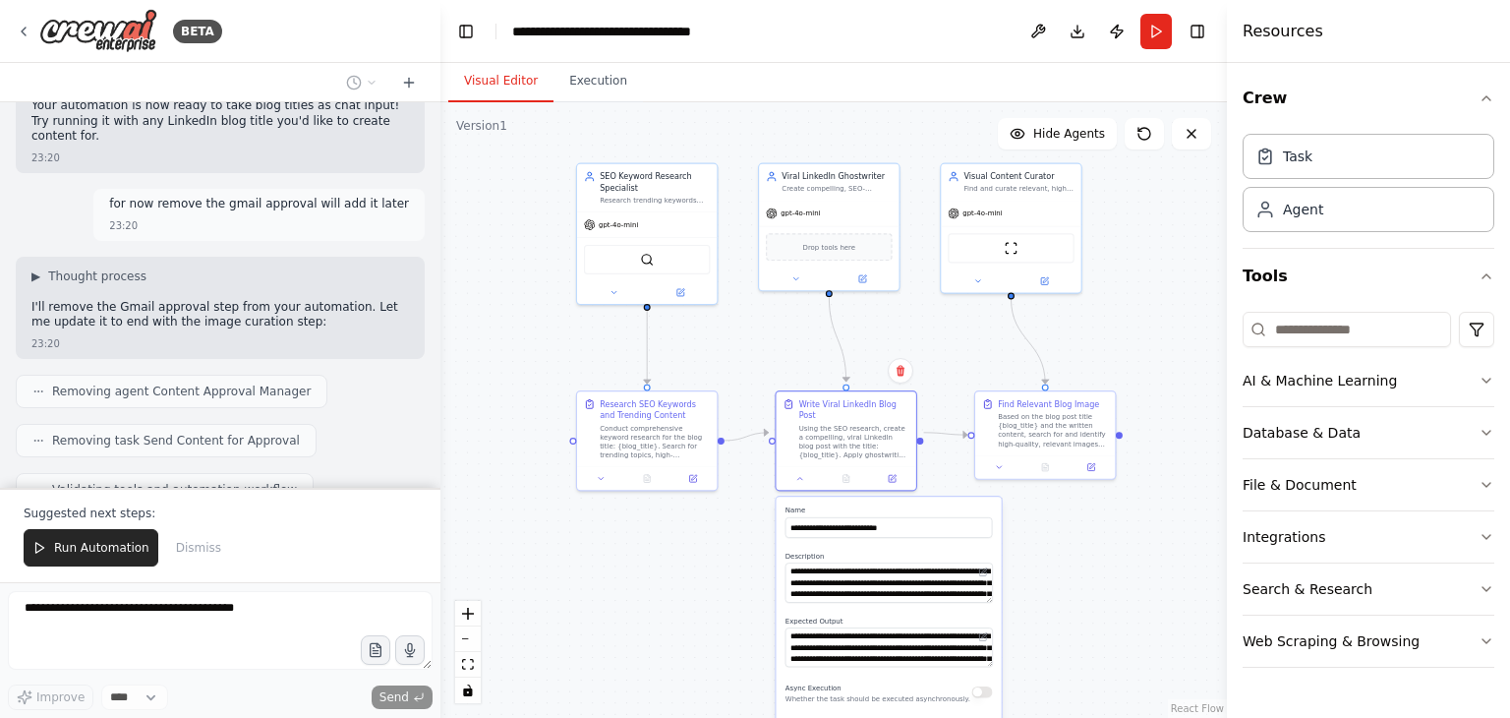
drag, startPoint x: 725, startPoint y: 655, endPoint x: 734, endPoint y: 609, distance: 47.2
click at [734, 609] on div ".deletable-edge-delete-btn { width: 20px; height: 20px; border: 0px solid #ffff…" at bounding box center [833, 409] width 786 height 615
click at [849, 634] on textarea "**********" at bounding box center [888, 646] width 207 height 39
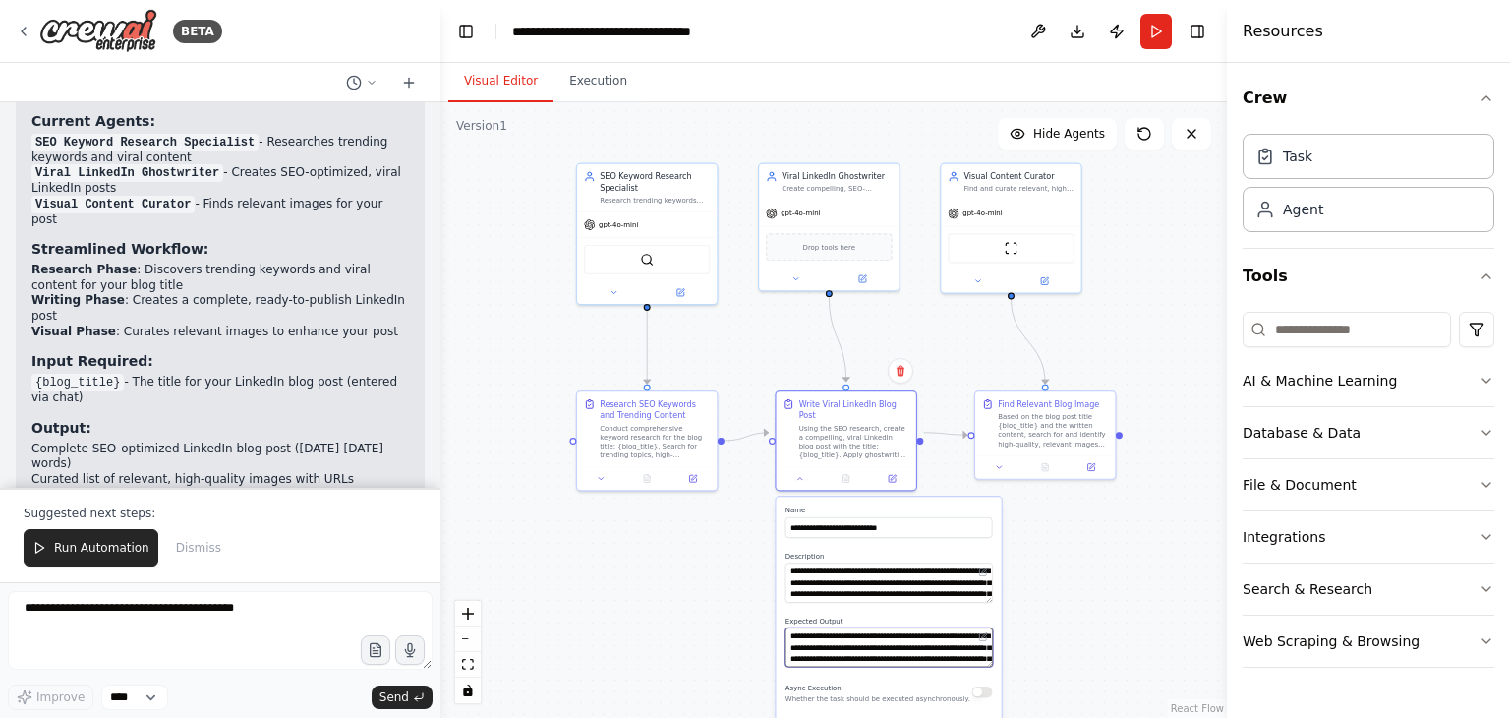
click at [841, 635] on textarea "**********" at bounding box center [888, 646] width 207 height 39
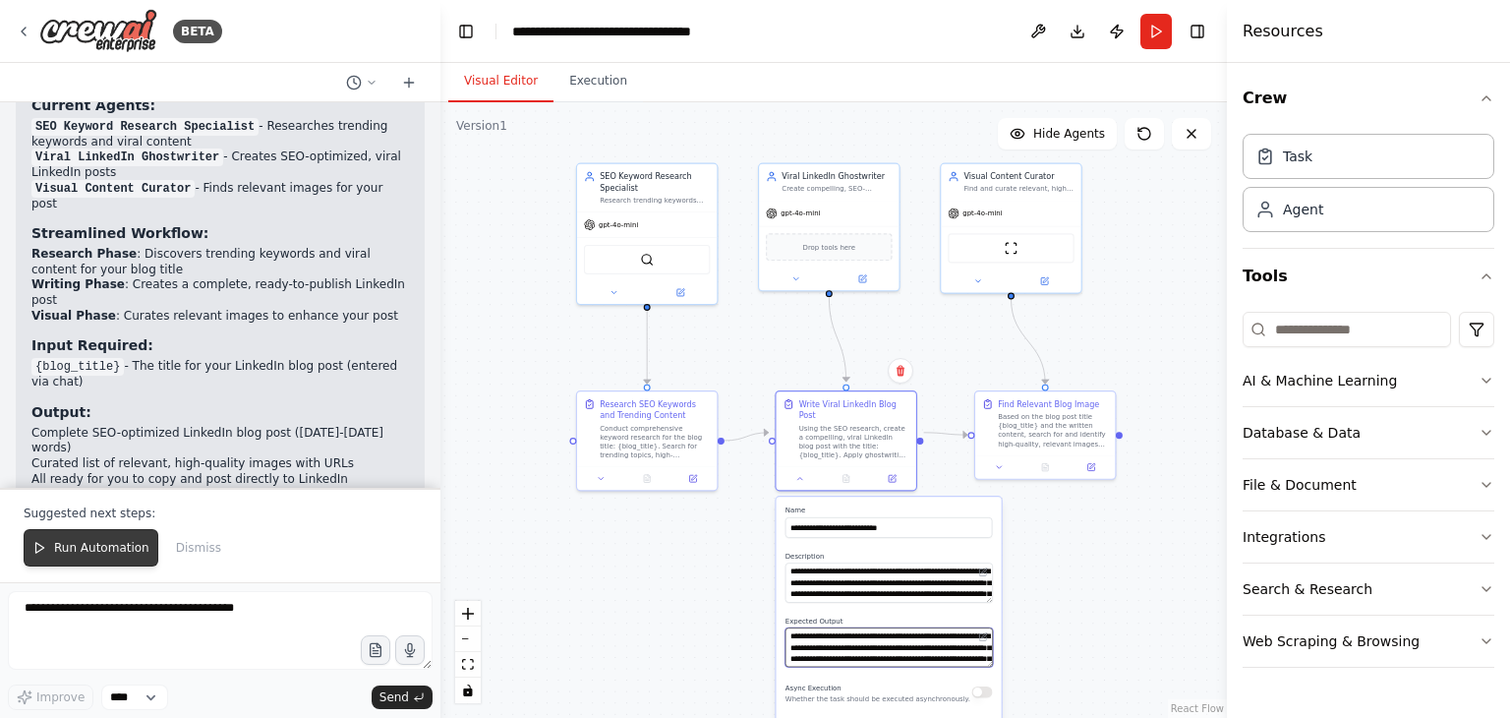
type textarea "**********"
click at [98, 559] on button "Run Automation" at bounding box center [91, 547] width 135 height 37
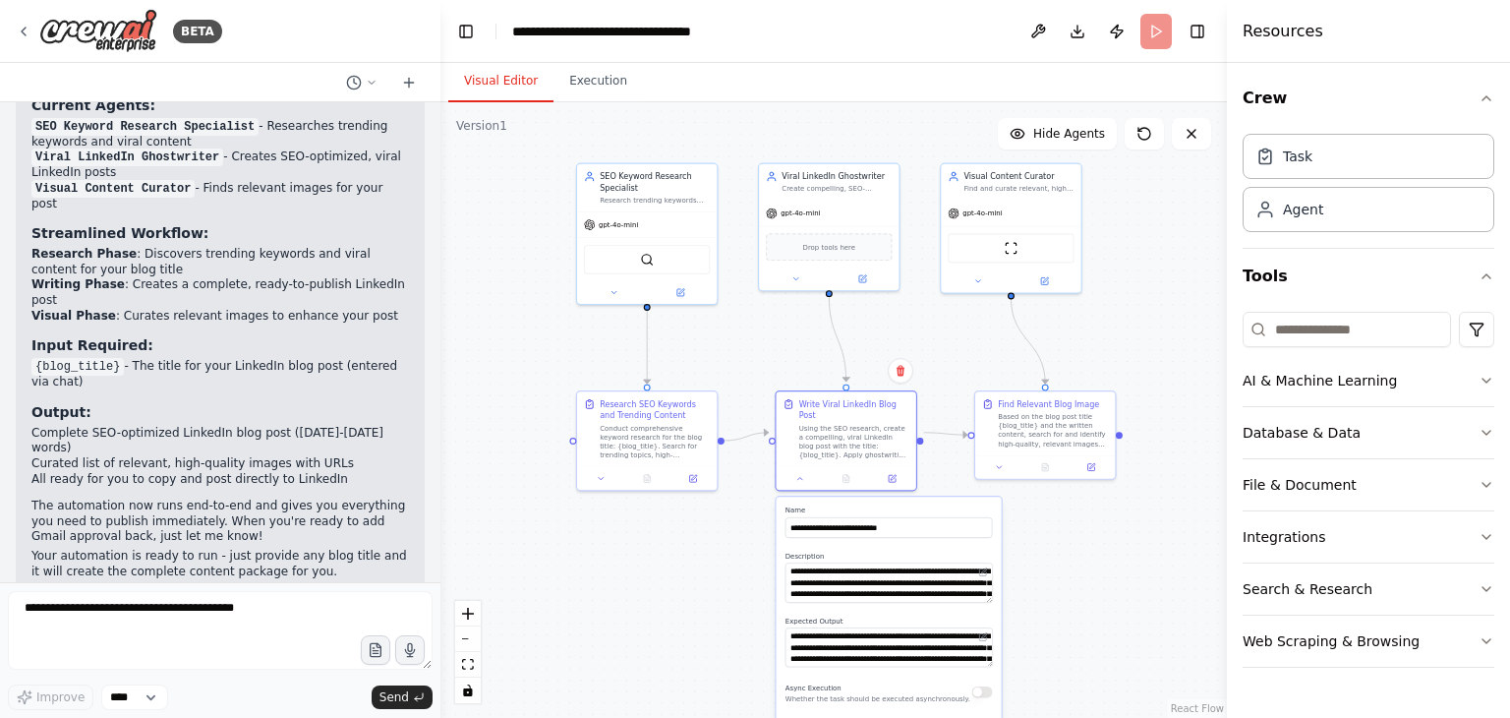
scroll to position [4232, 0]
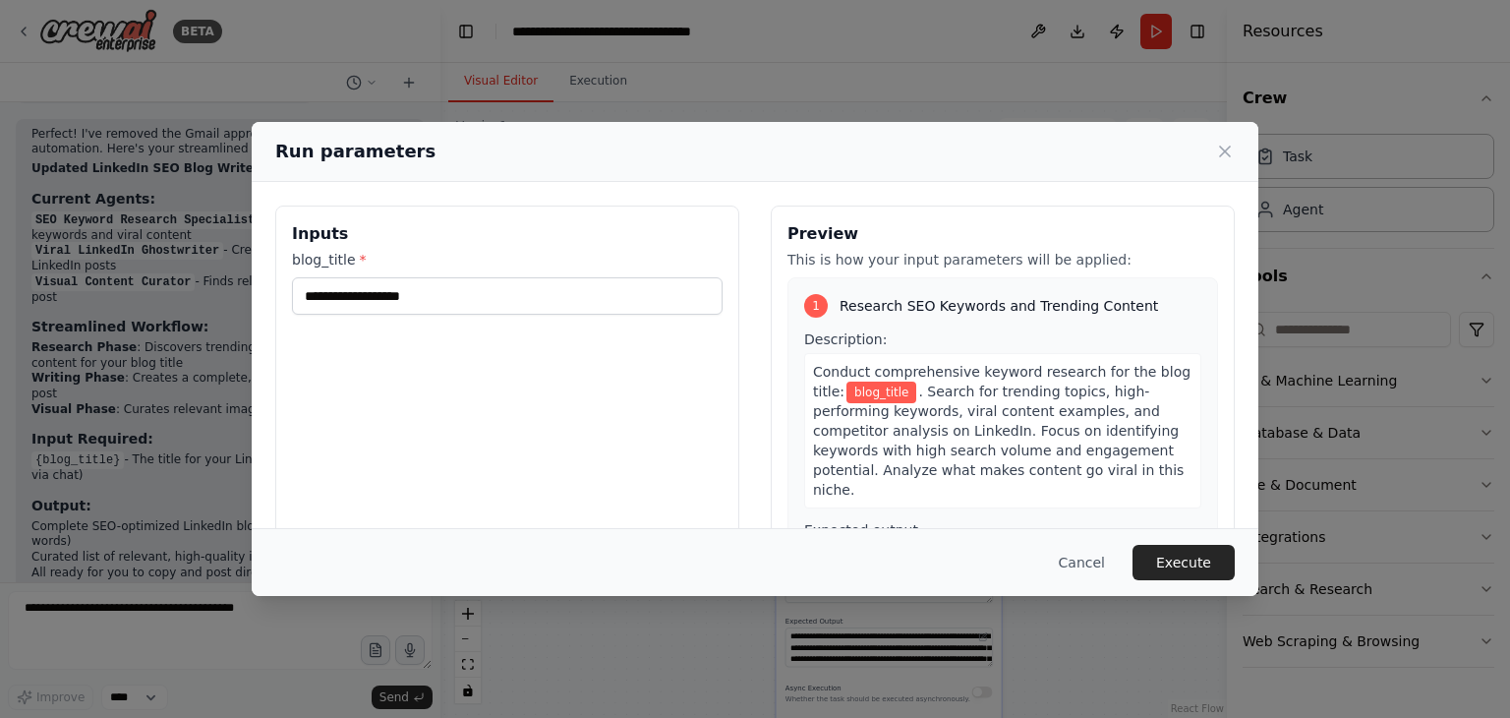
click at [1104, 568] on button "Cancel" at bounding box center [1082, 562] width 78 height 35
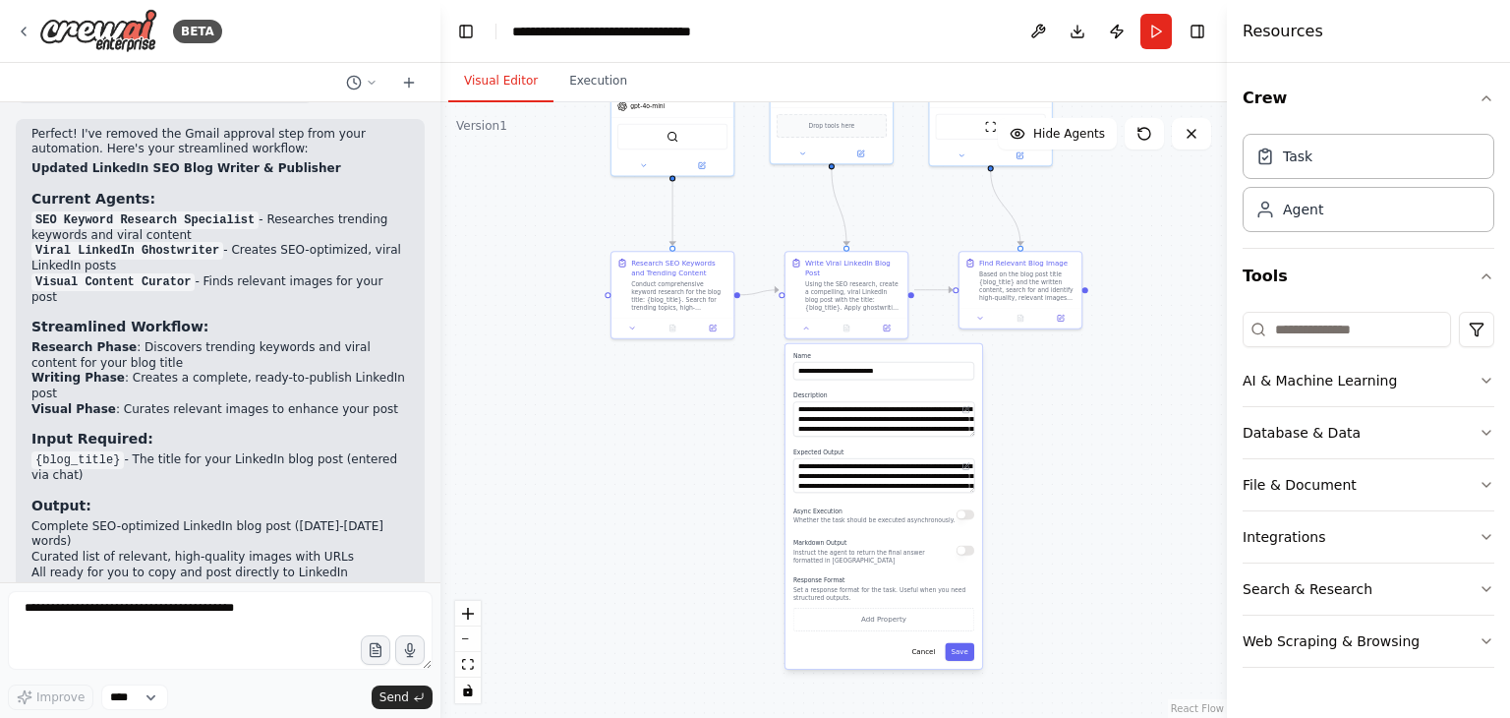
drag, startPoint x: 1061, startPoint y: 633, endPoint x: 1053, endPoint y: 465, distance: 168.3
click at [1053, 465] on div ".deletable-edge-delete-btn { width: 20px; height: 20px; border: 0px solid #ffff…" at bounding box center [833, 409] width 786 height 615
click at [960, 643] on button "Save" at bounding box center [959, 652] width 29 height 18
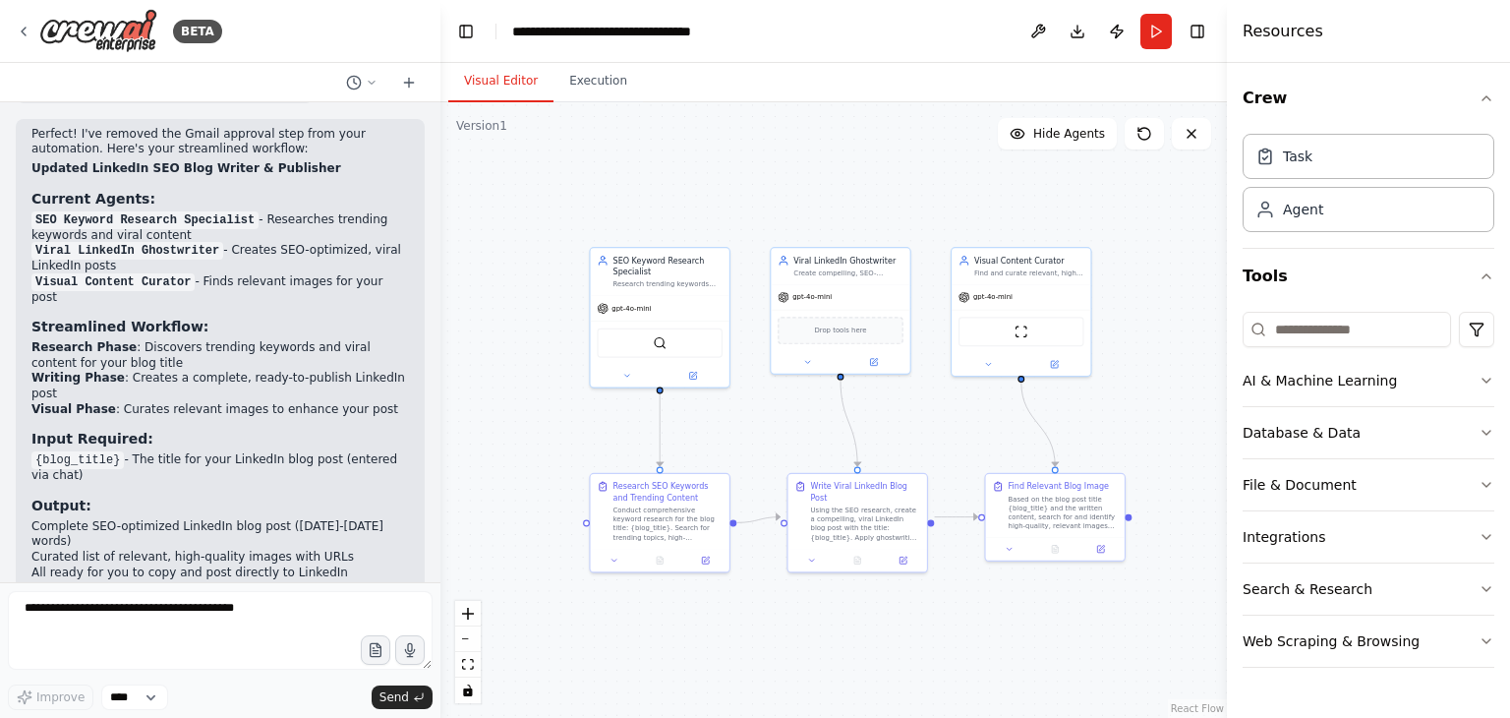
drag, startPoint x: 956, startPoint y: 413, endPoint x: 937, endPoint y: 645, distance: 232.7
click at [937, 646] on div ".deletable-edge-delete-btn { width: 20px; height: 20px; border: 0px solid #ffff…" at bounding box center [833, 409] width 786 height 615
click at [1158, 32] on button "Run" at bounding box center [1155, 31] width 31 height 35
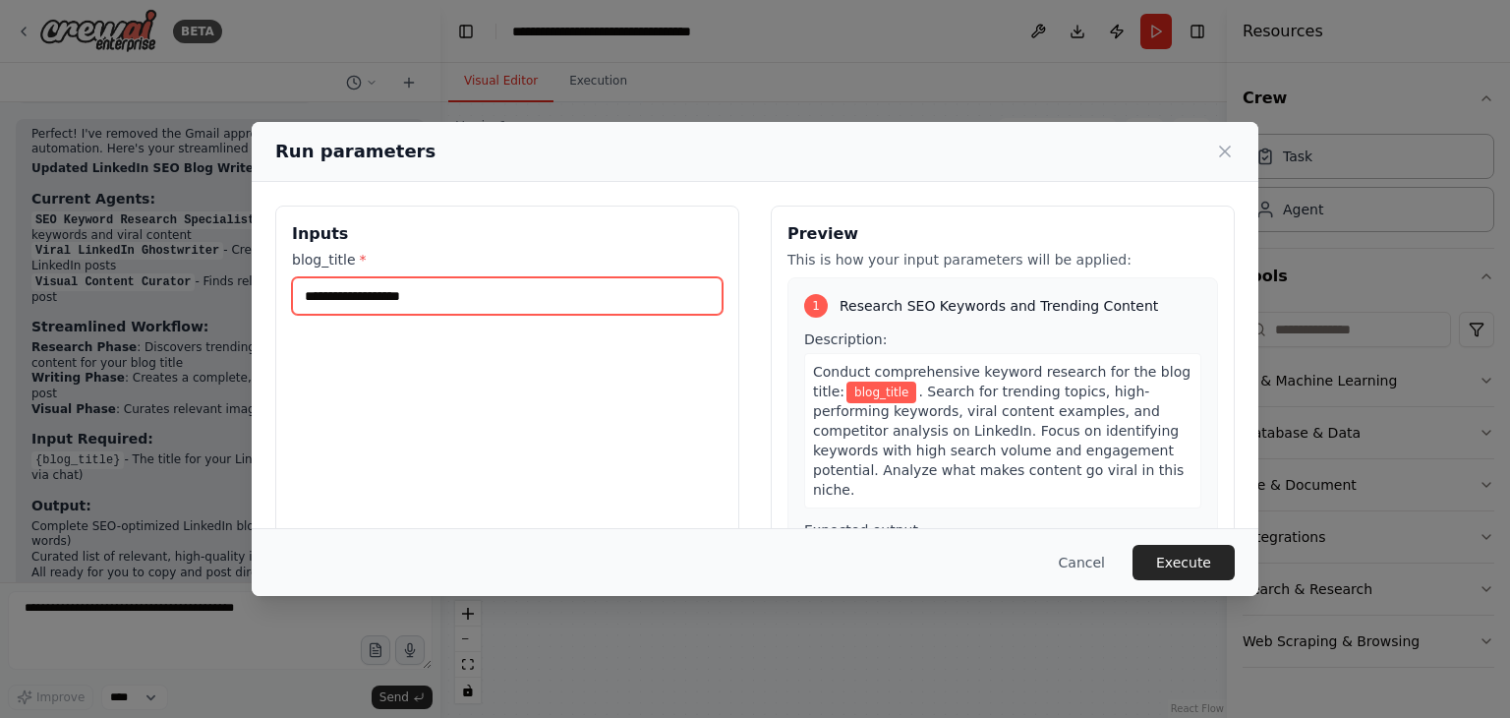
click at [569, 294] on input "blog_title *" at bounding box center [507, 295] width 431 height 37
type input "**********"
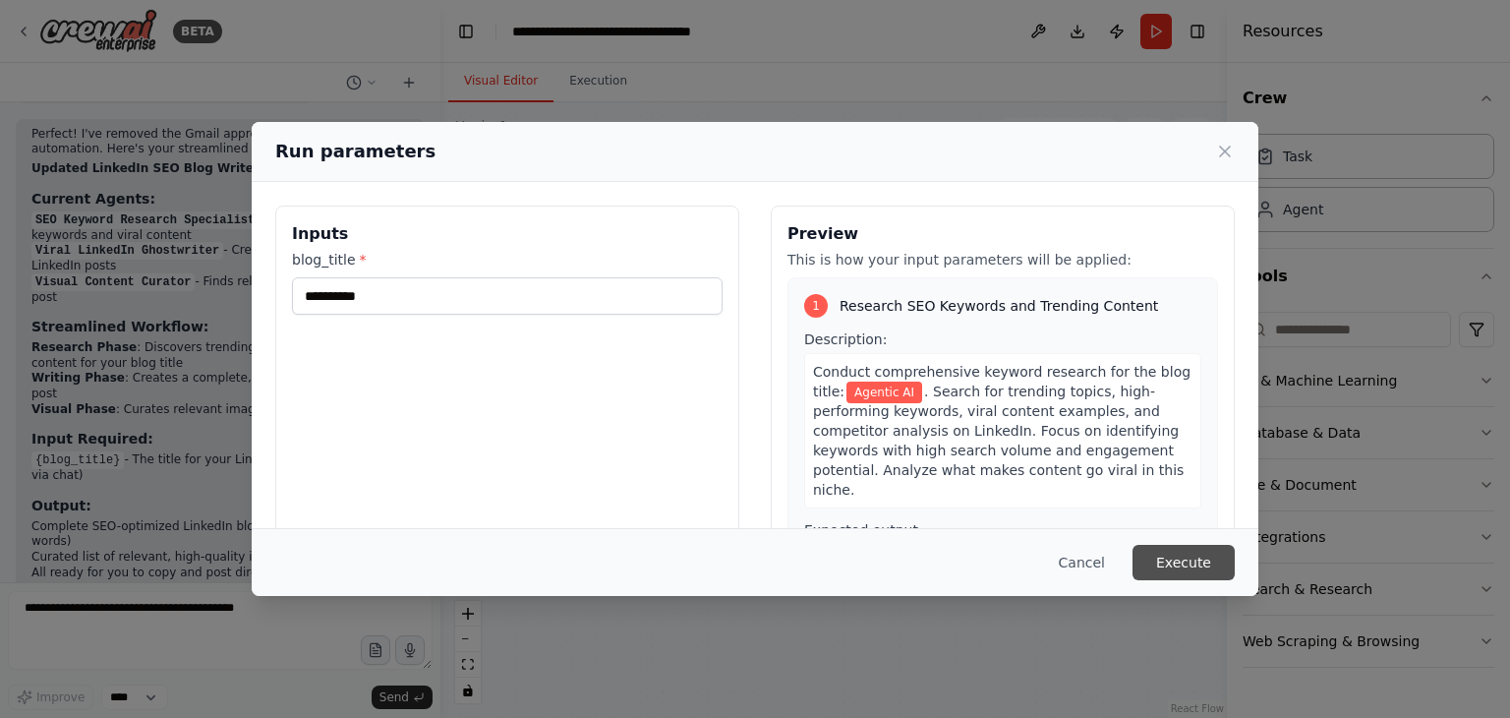
click at [1171, 551] on button "Execute" at bounding box center [1183, 562] width 102 height 35
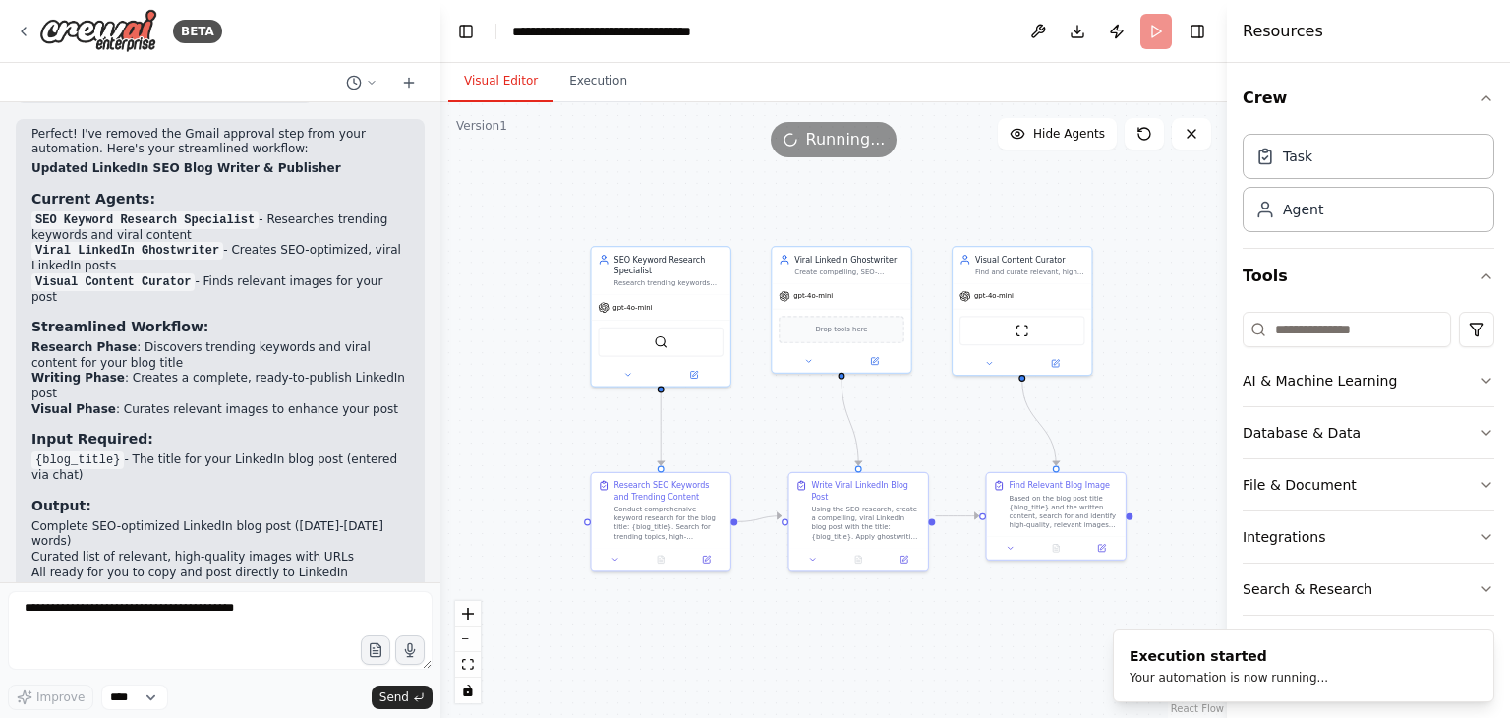
click at [493, 74] on button "Visual Editor" at bounding box center [500, 81] width 105 height 41
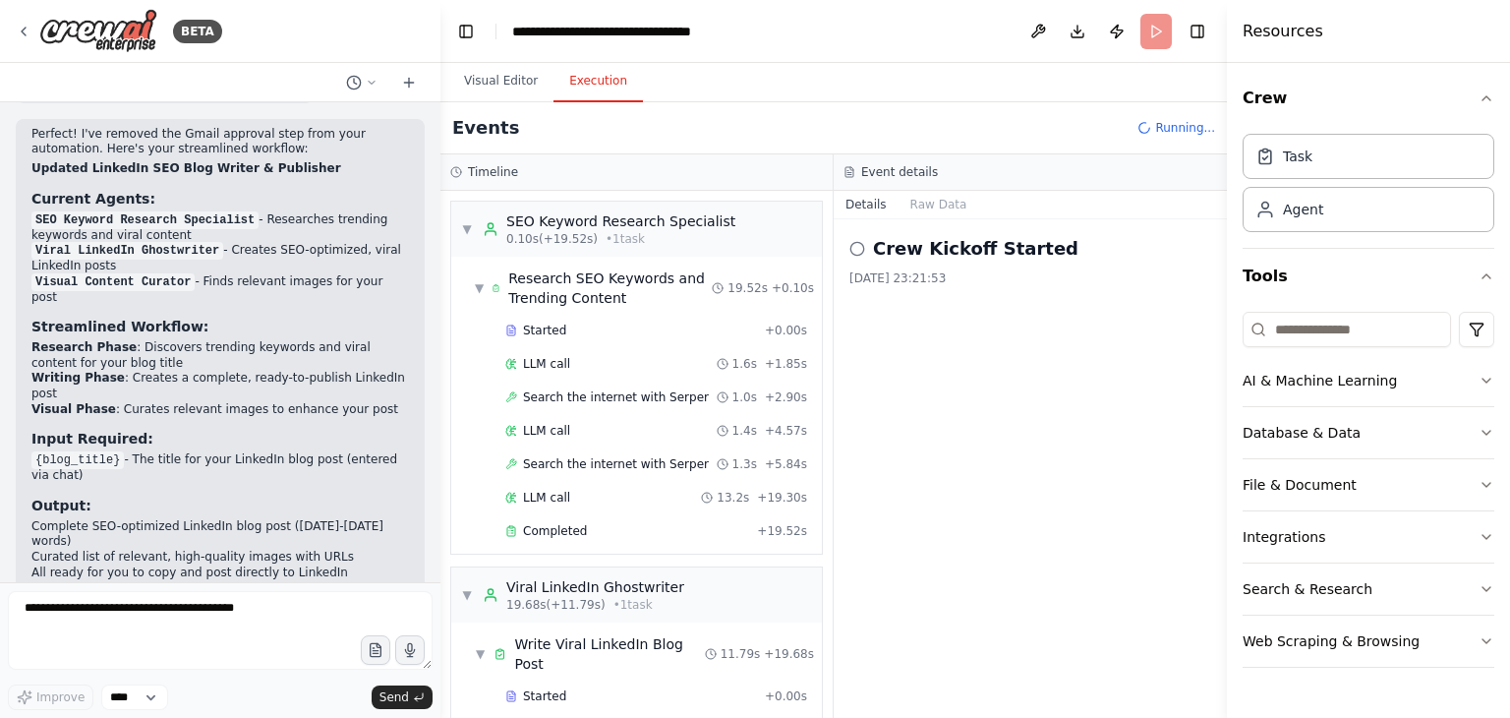
scroll to position [607, 0]
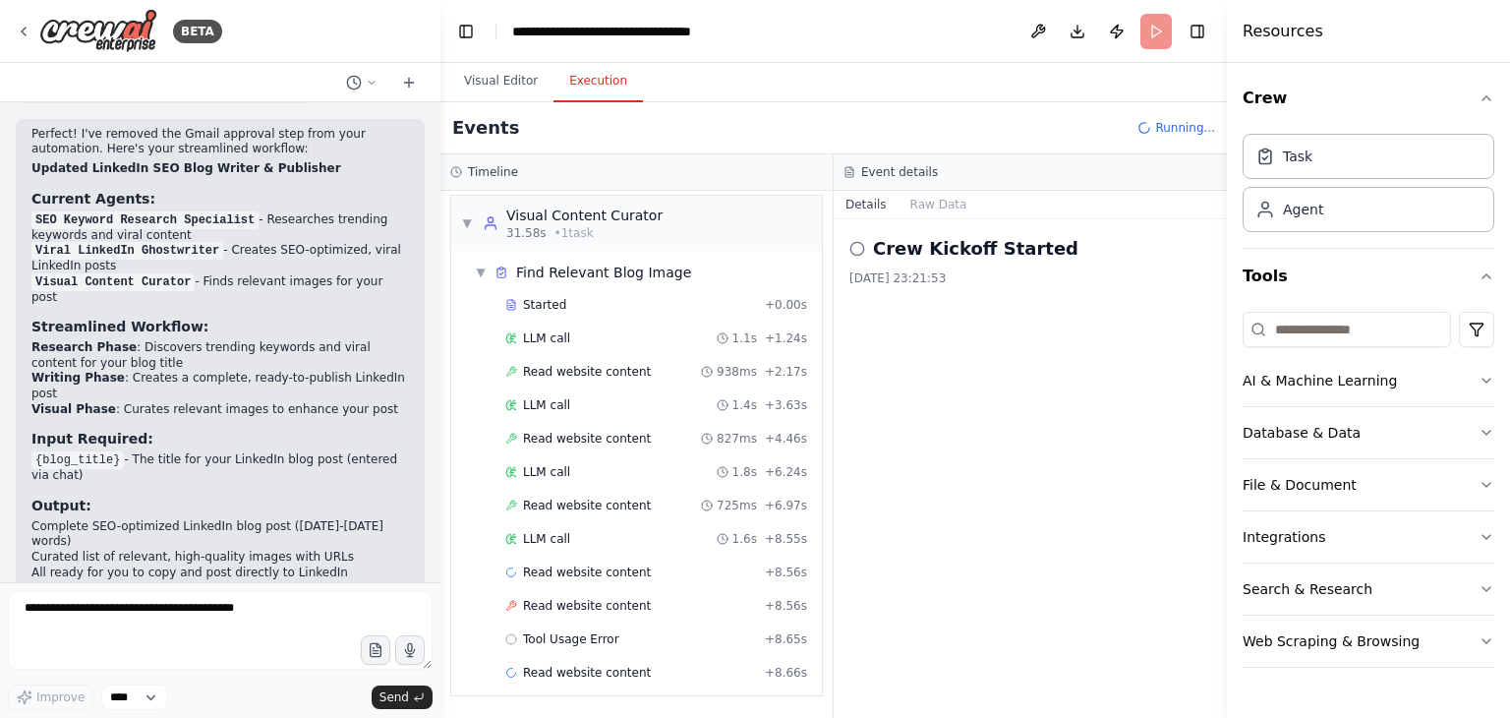
click at [593, 91] on button "Execution" at bounding box center [597, 81] width 89 height 41
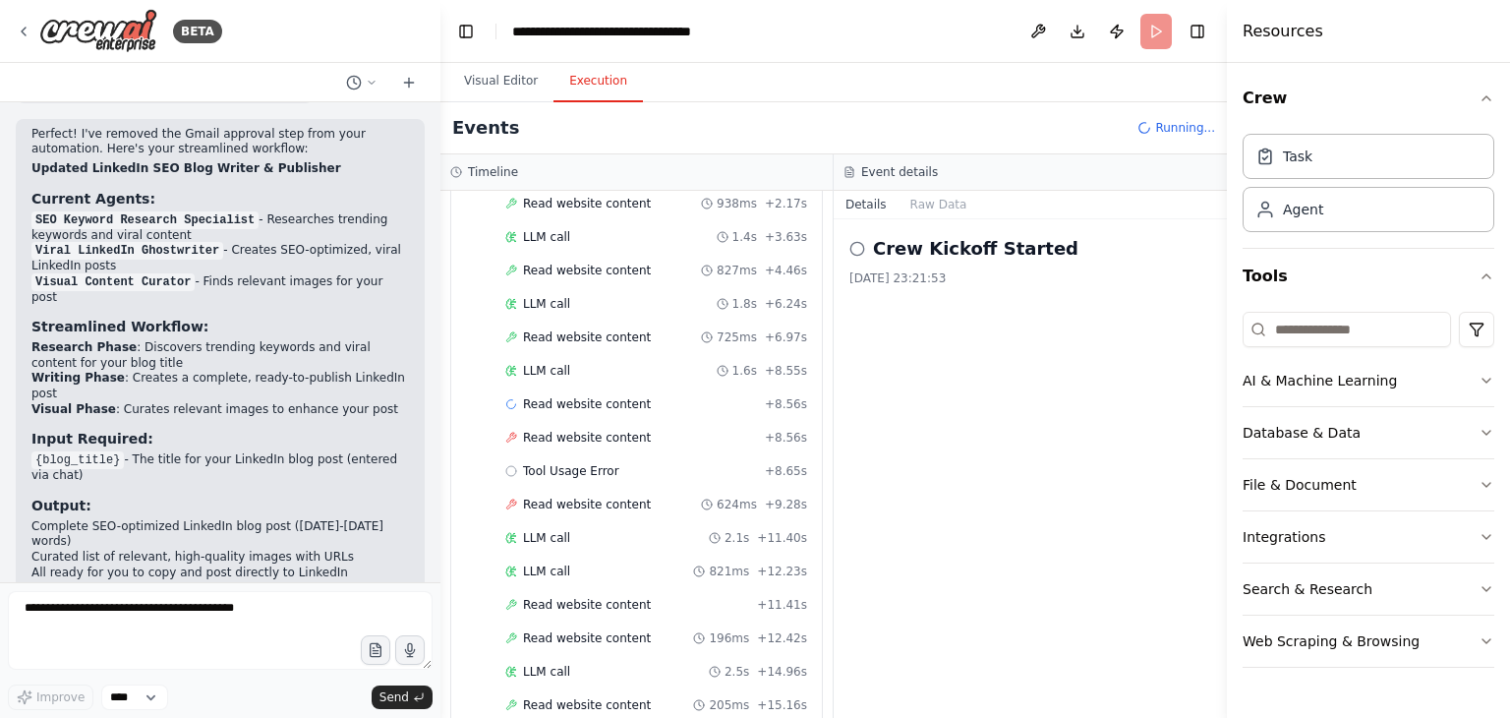
scroll to position [805, 0]
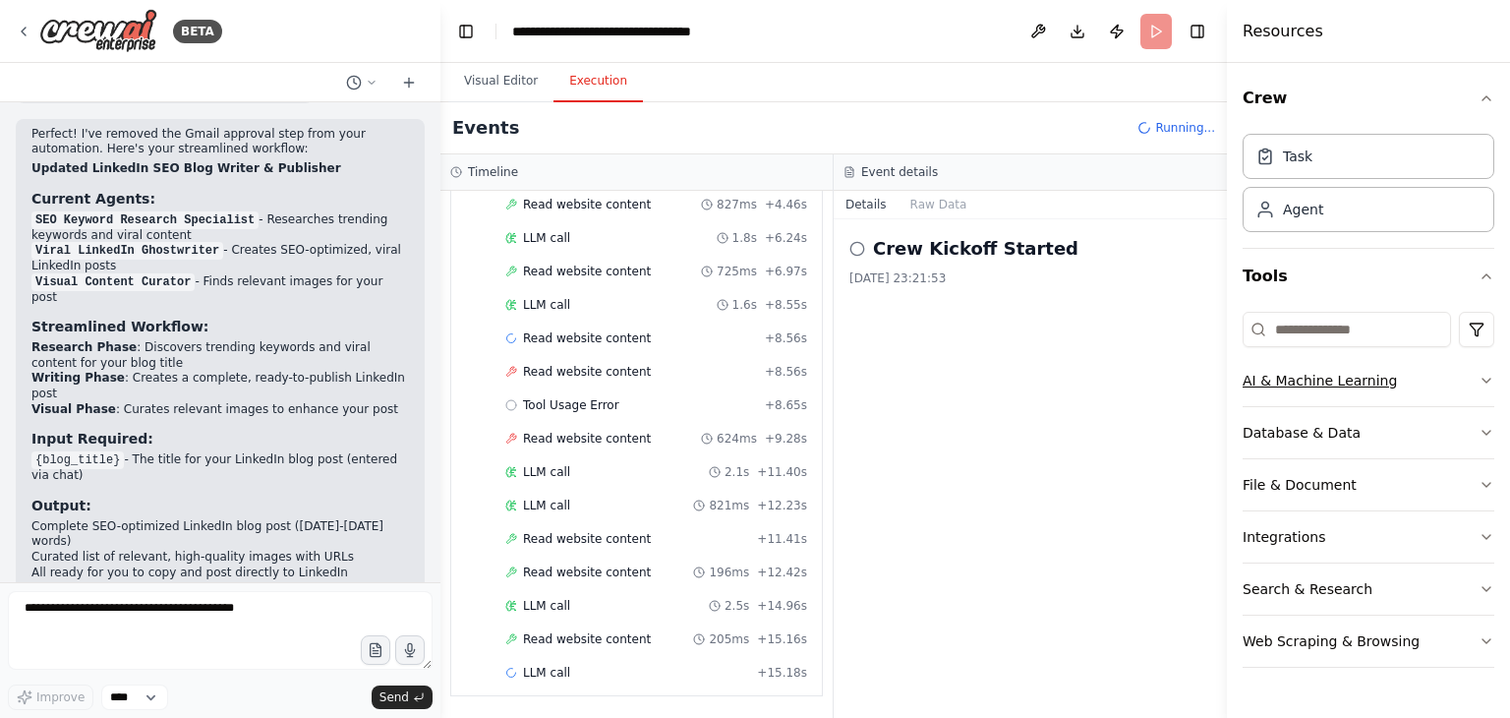
click at [1320, 378] on div "AI & Machine Learning" at bounding box center [1320, 381] width 154 height 20
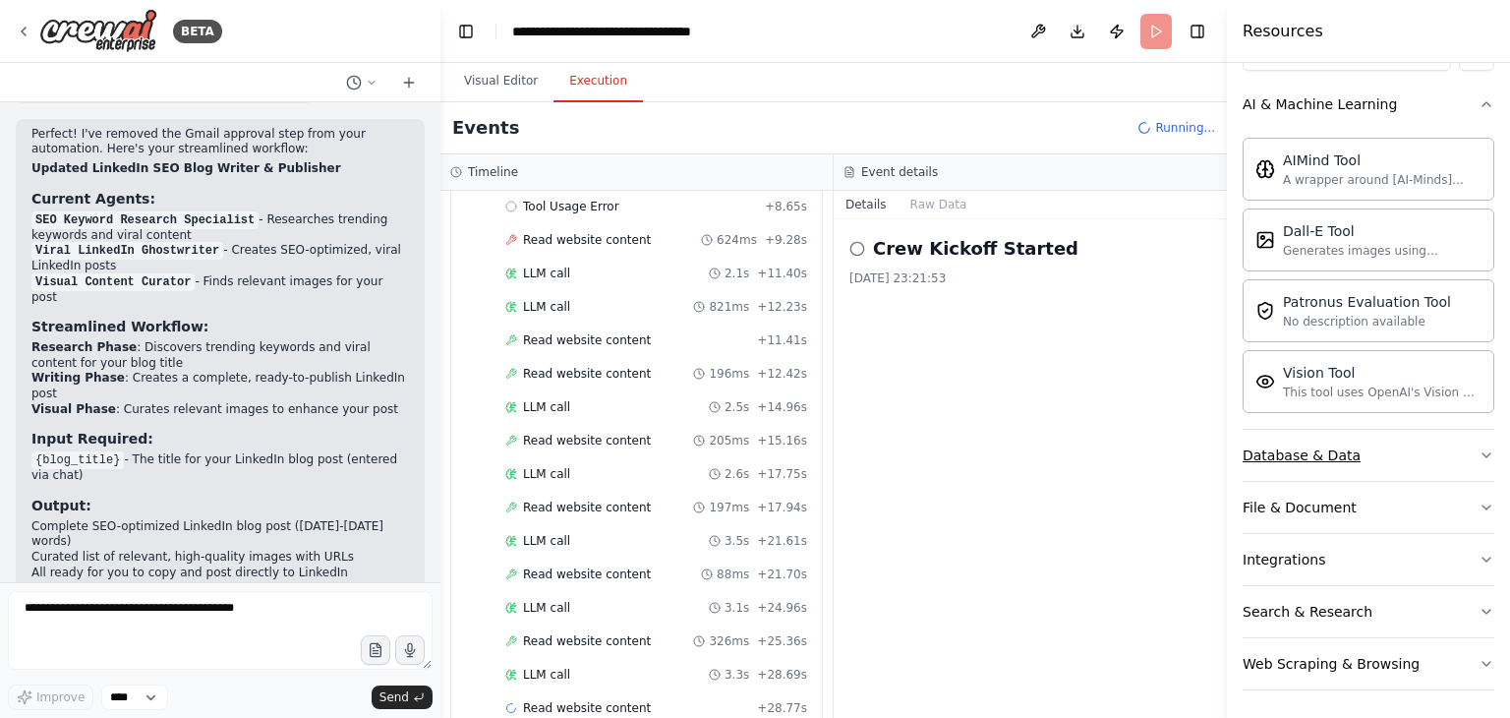
scroll to position [1070, 0]
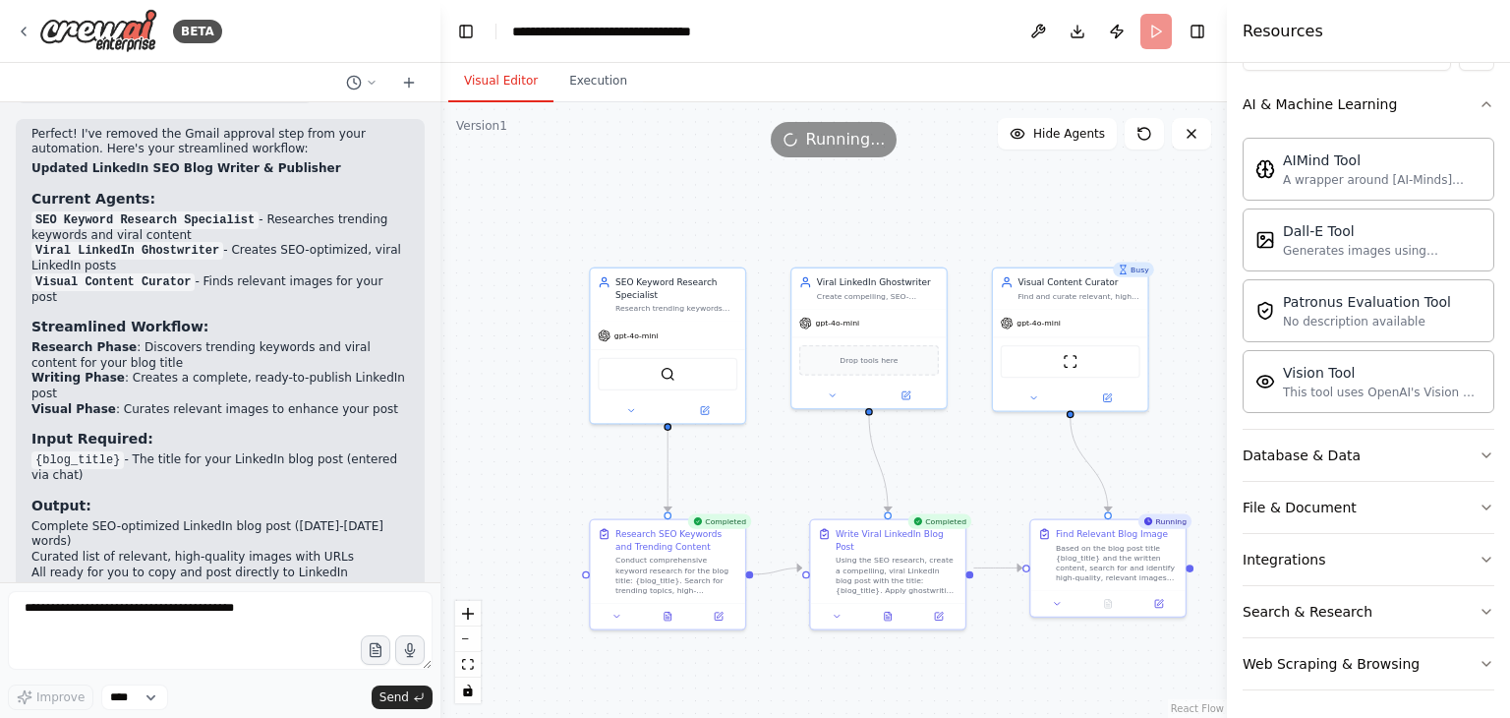
click at [486, 83] on button "Visual Editor" at bounding box center [500, 81] width 105 height 41
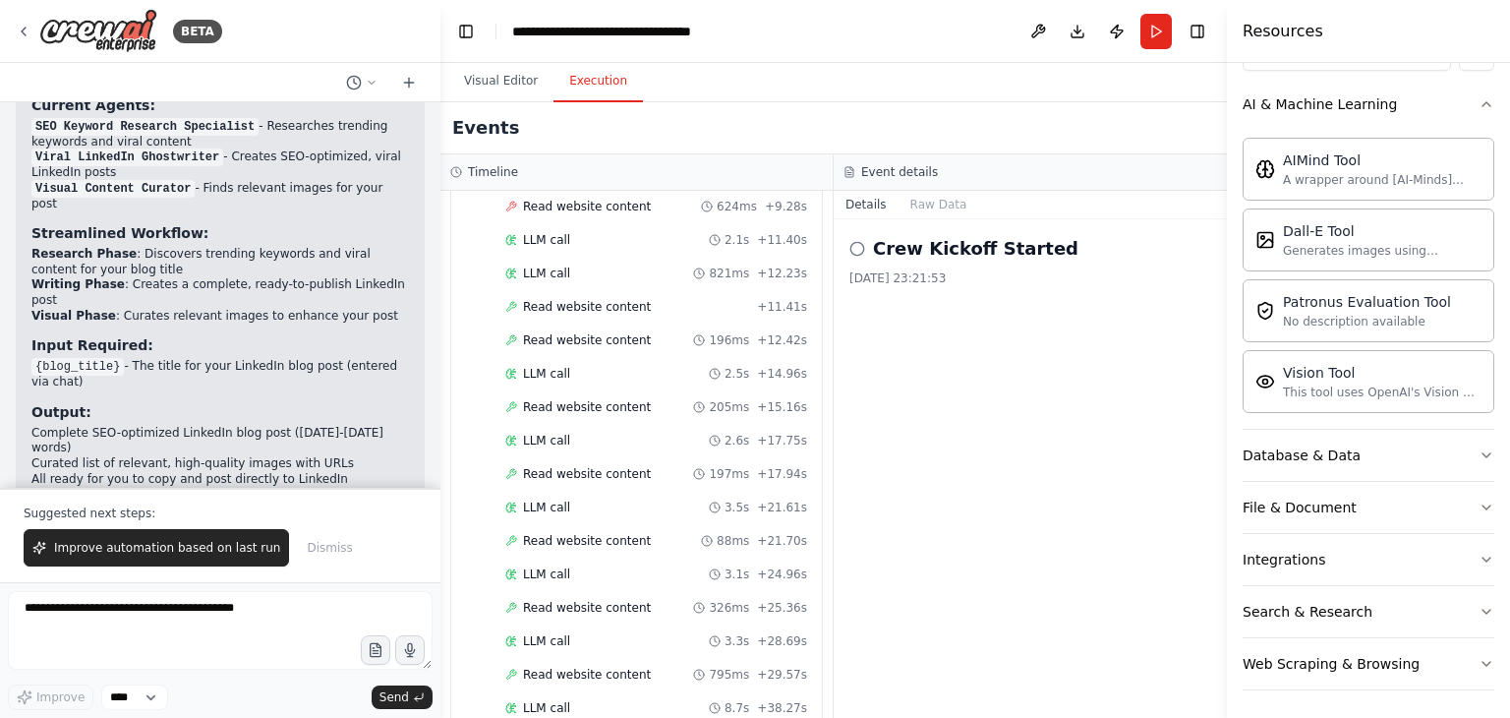
click at [598, 77] on button "Execution" at bounding box center [597, 81] width 89 height 41
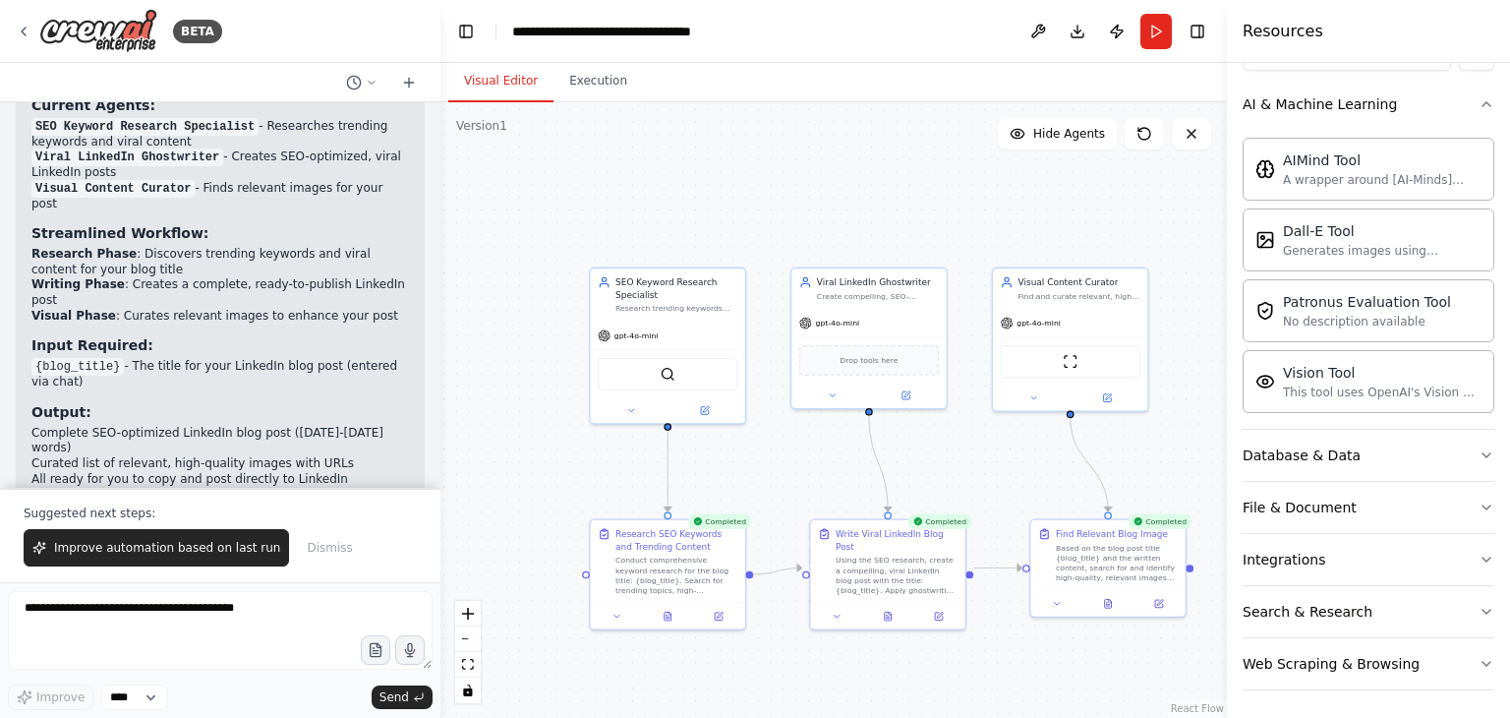
click at [505, 73] on button "Visual Editor" at bounding box center [500, 81] width 105 height 41
click at [667, 615] on icon at bounding box center [668, 613] width 7 height 9
click at [669, 614] on icon at bounding box center [668, 613] width 7 height 9
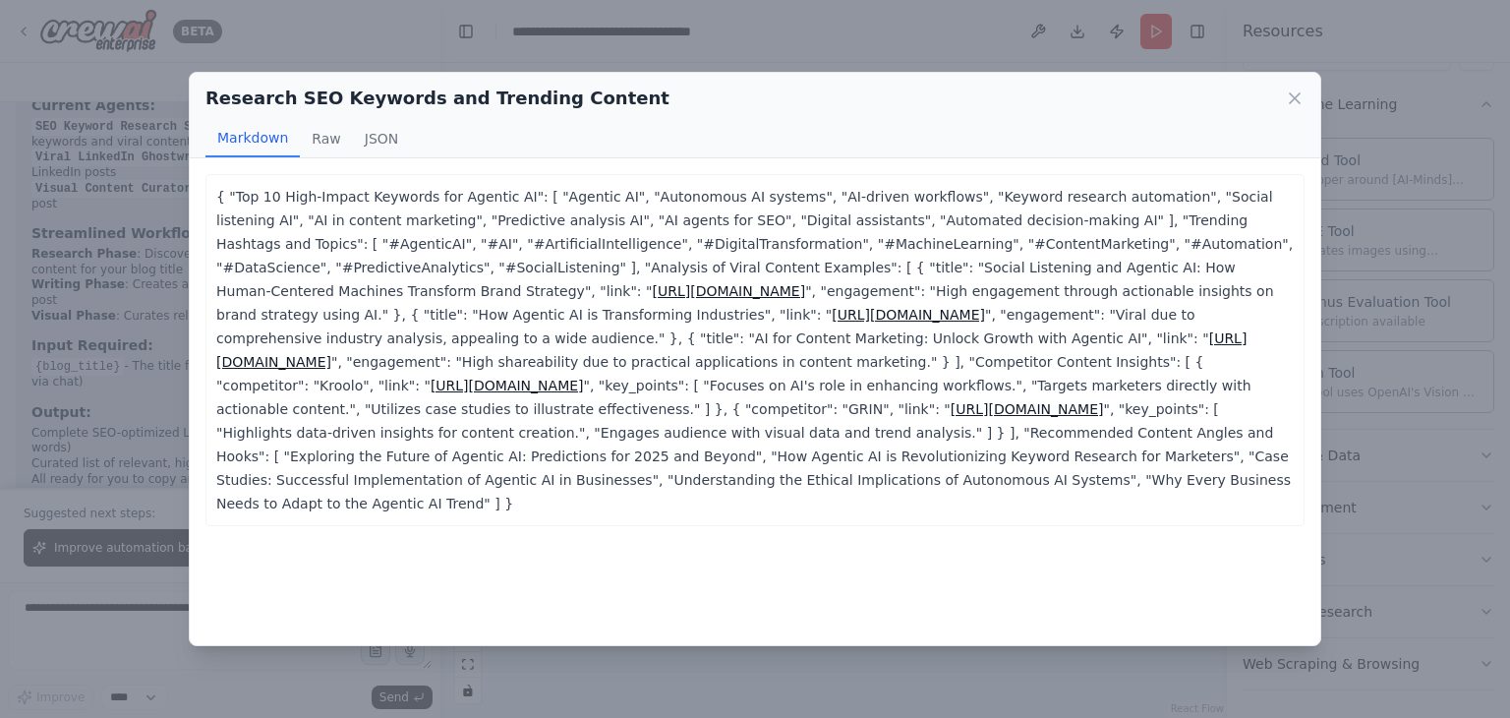
click at [952, 46] on div "Research SEO Keywords and Trending Content Markdown Raw JSON { "Top 10 High-Imp…" at bounding box center [755, 359] width 1510 height 718
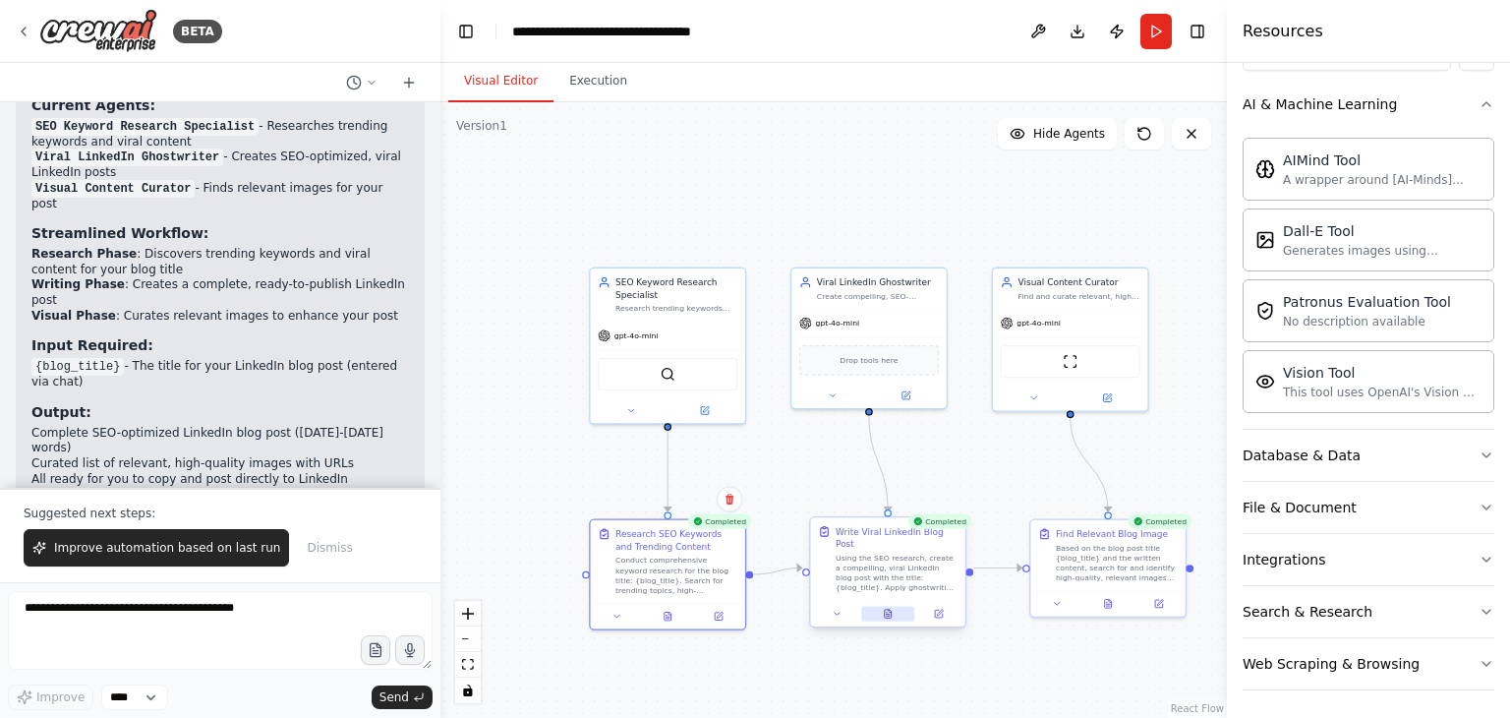
click at [897, 606] on button at bounding box center [887, 613] width 53 height 15
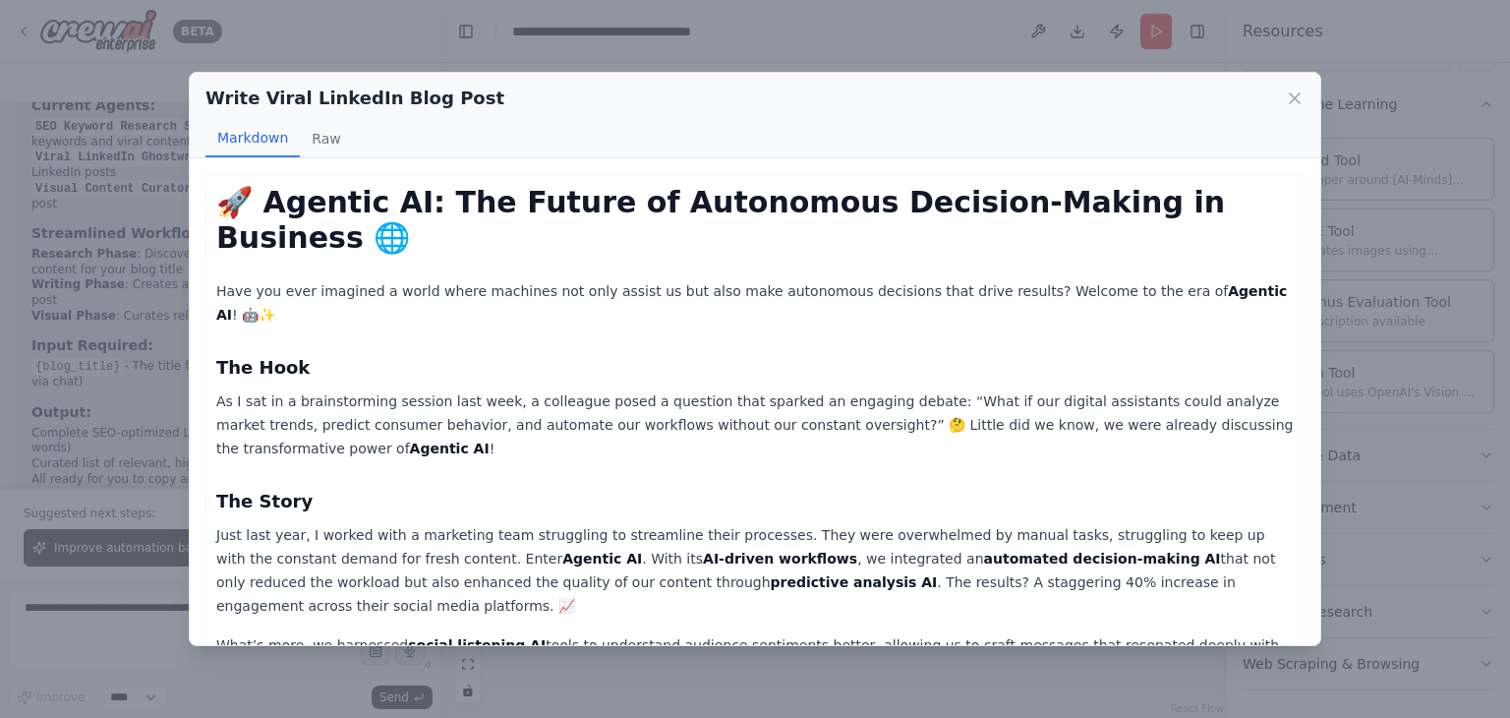
scroll to position [0, 0]
click at [880, 56] on div "Write Viral LinkedIn Blog Post Markdown Raw 🚀 Agentic AI: The Future of Autonom…" at bounding box center [755, 359] width 1510 height 718
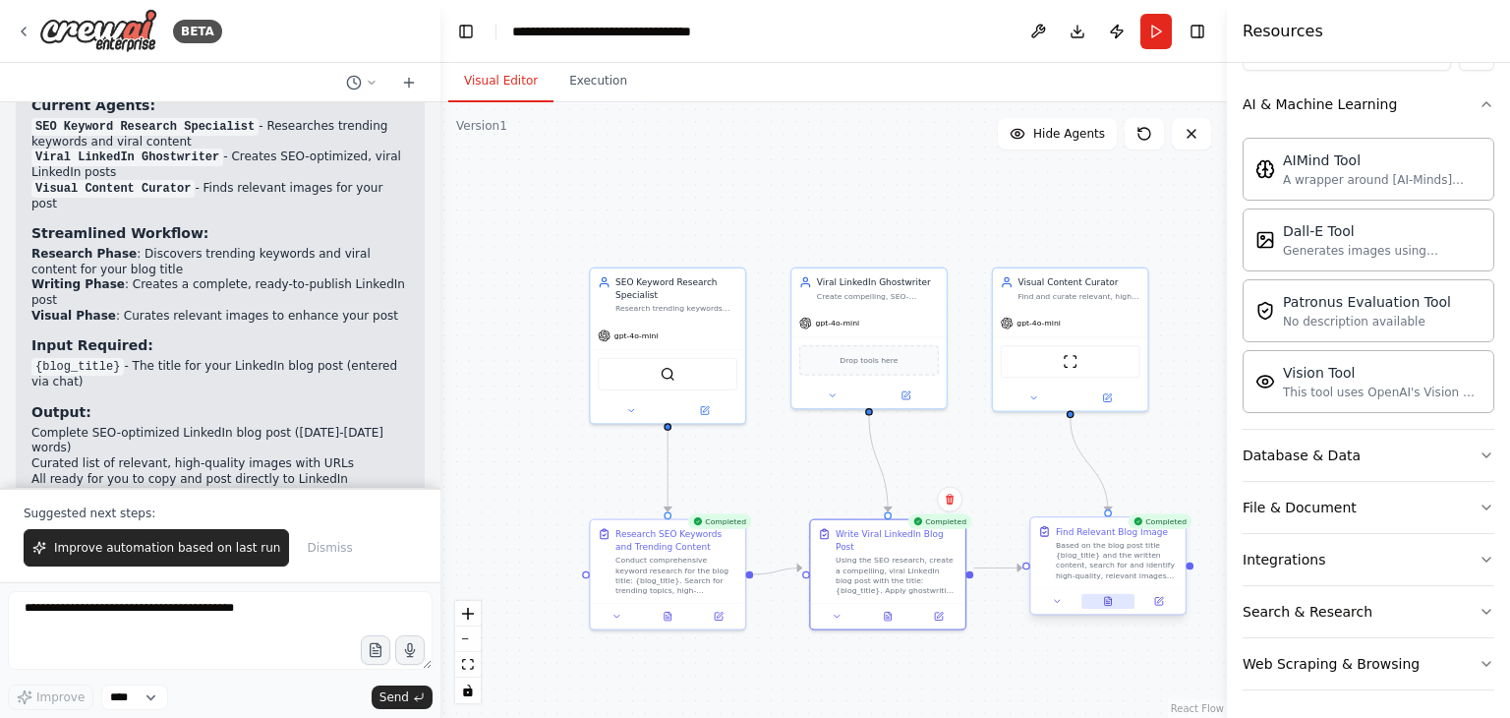
click at [1109, 603] on icon at bounding box center [1107, 603] width 3 height 0
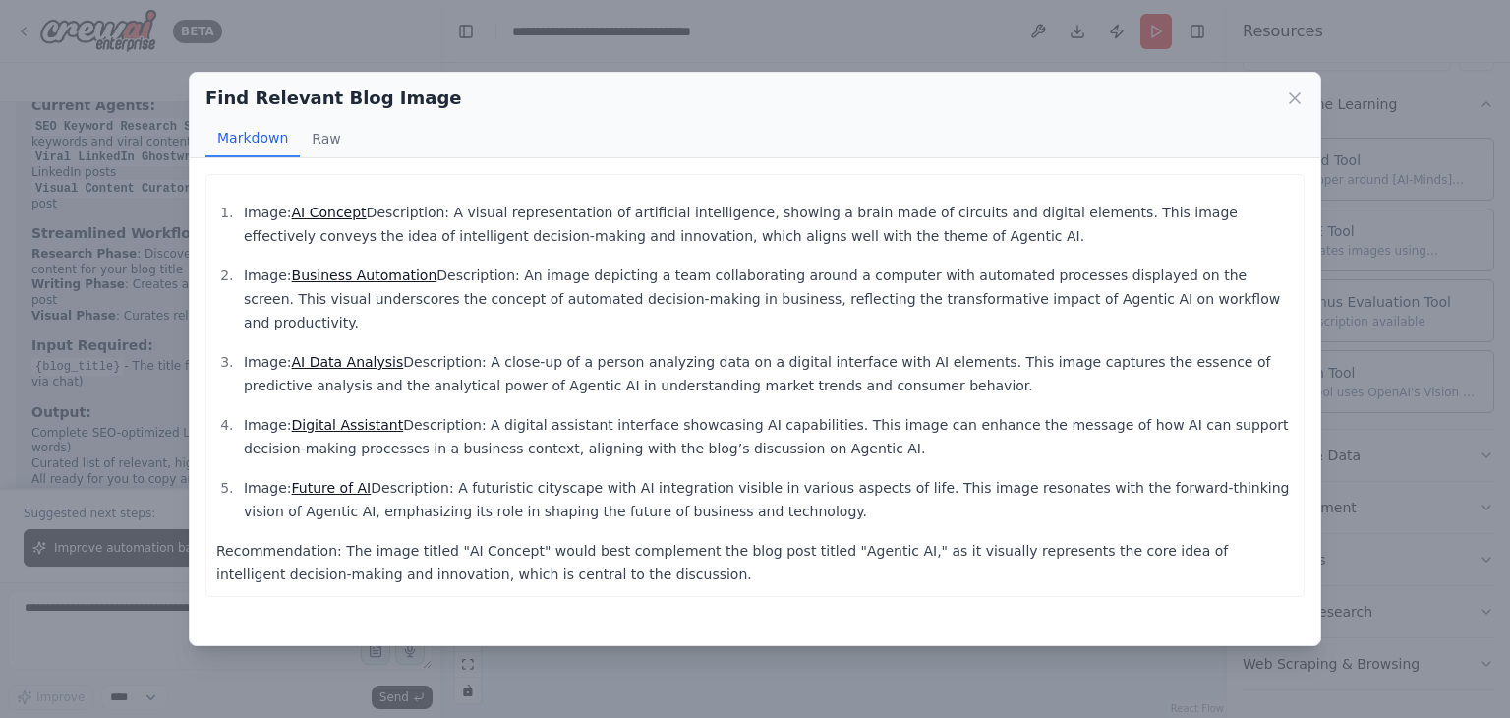
click at [322, 213] on link "AI Concept" at bounding box center [329, 212] width 75 height 16
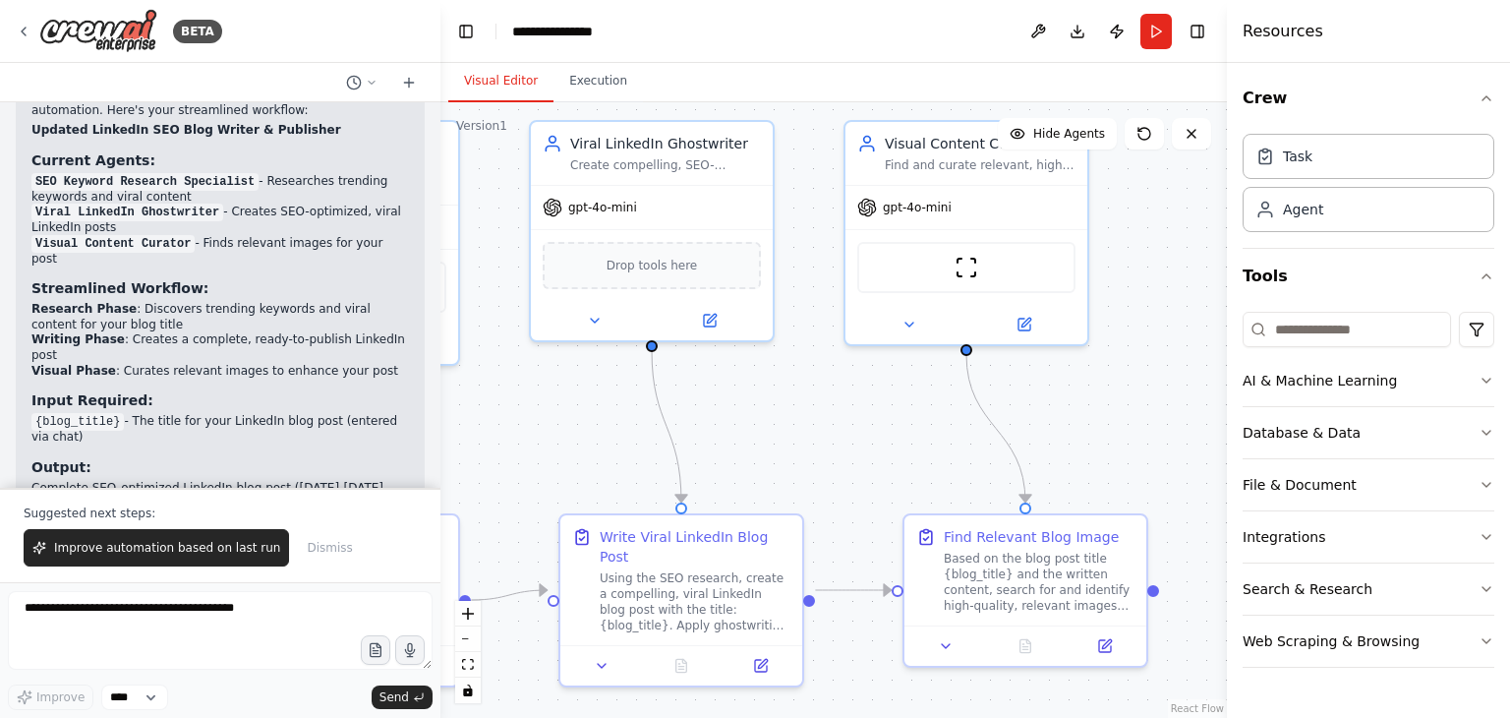
scroll to position [4325, 0]
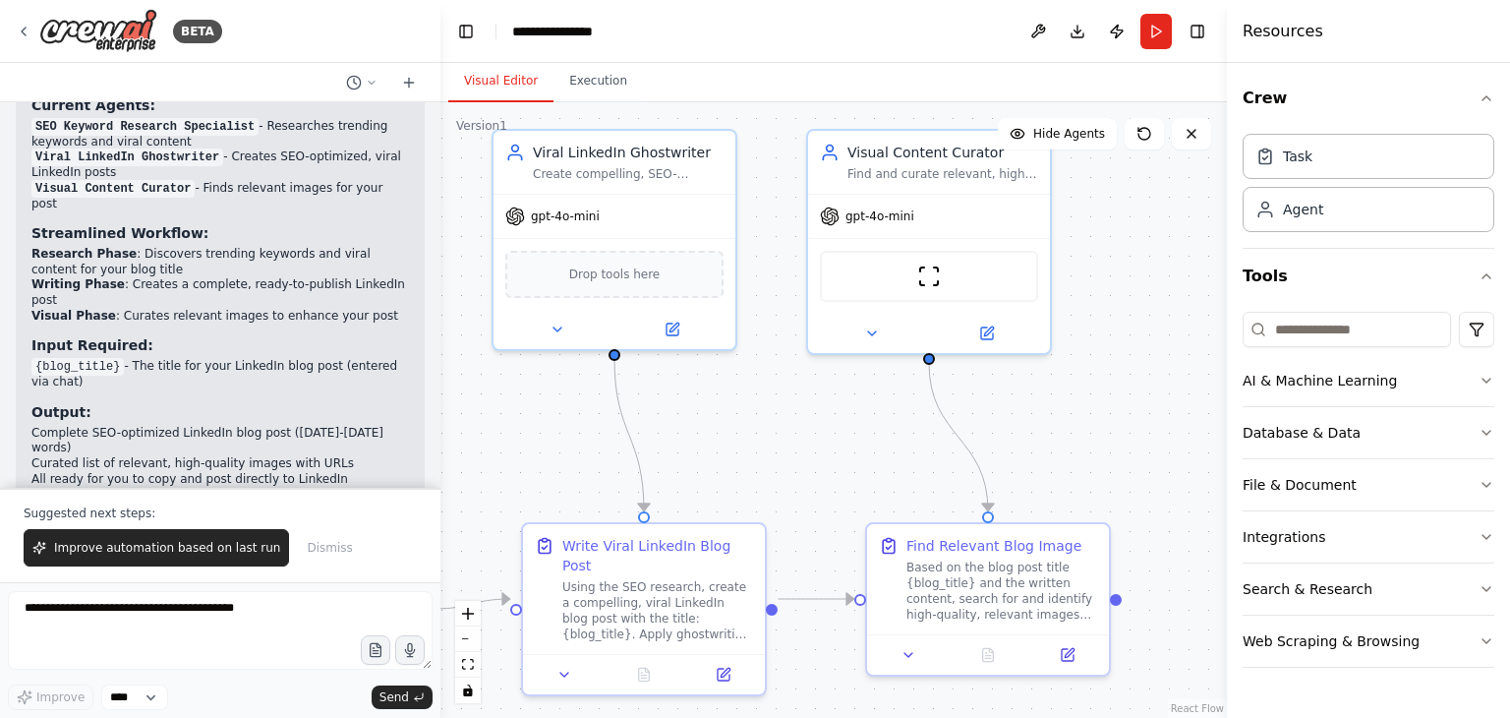
drag, startPoint x: 804, startPoint y: 560, endPoint x: 442, endPoint y: 489, distance: 368.8
click at [442, 489] on div ".deletable-edge-delete-btn { width: 20px; height: 20px; border: 0px solid #ffff…" at bounding box center [833, 409] width 786 height 615
click at [574, 74] on button "Execution" at bounding box center [597, 81] width 89 height 41
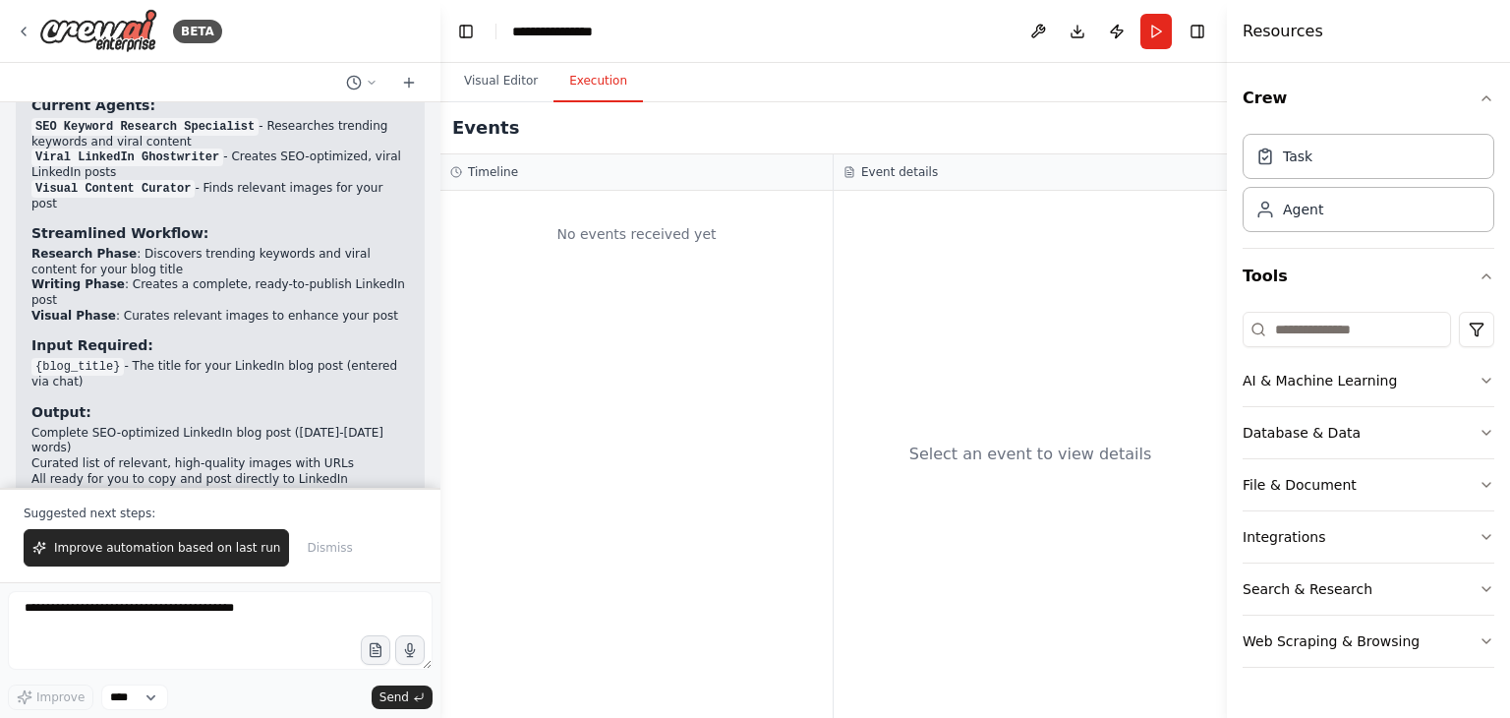
click at [751, 219] on div "No events received yet" at bounding box center [636, 234] width 373 height 67
click at [199, 540] on button "Improve automation based on last run" at bounding box center [156, 547] width 265 height 37
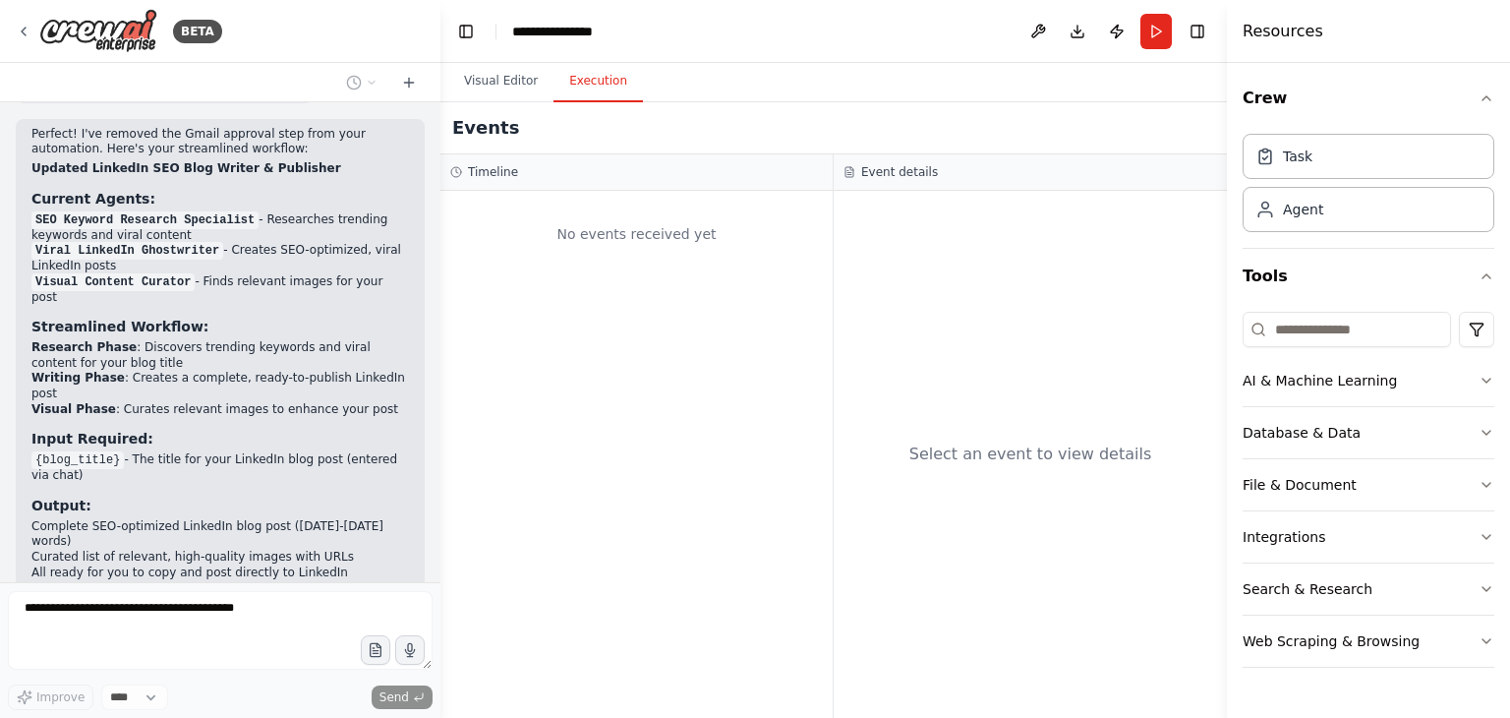
scroll to position [4283, 0]
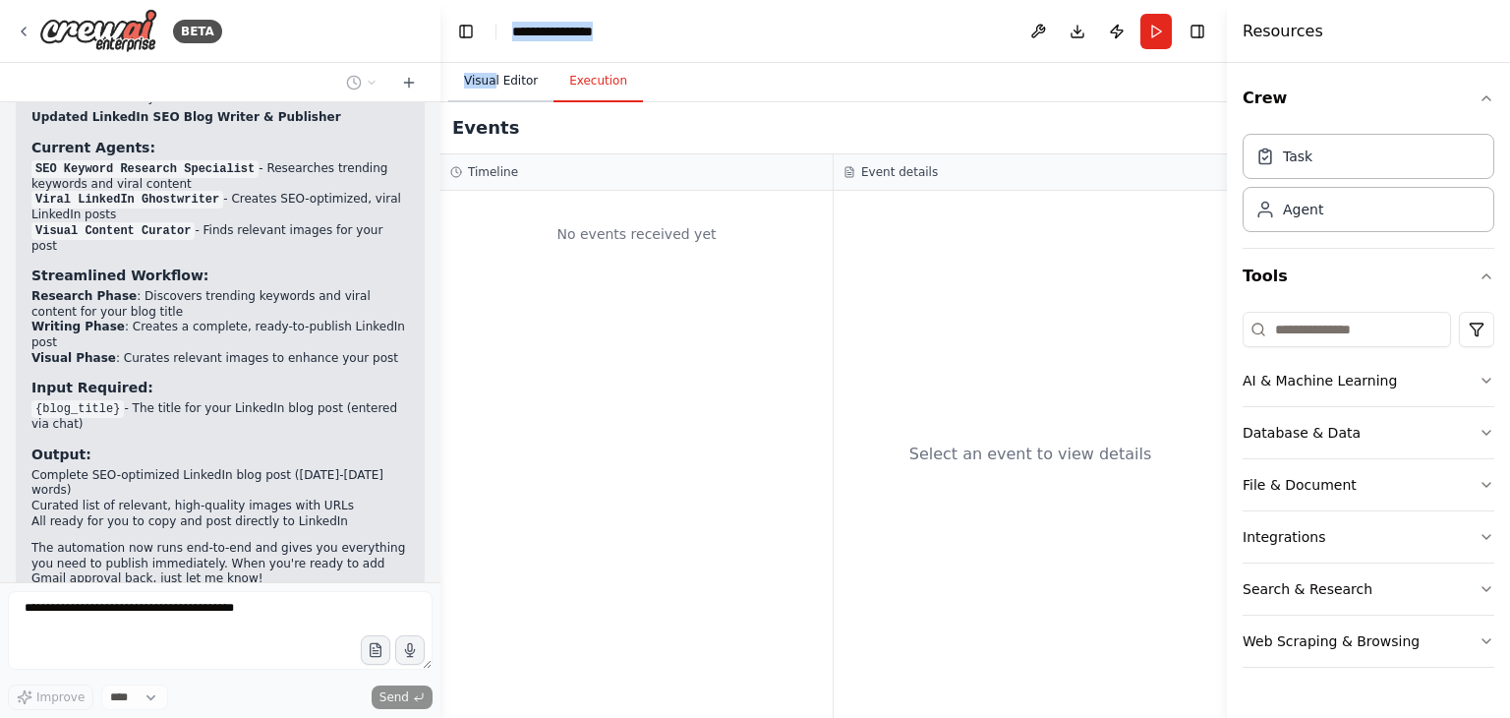
click at [492, 69] on main "**********" at bounding box center [833, 359] width 786 height 718
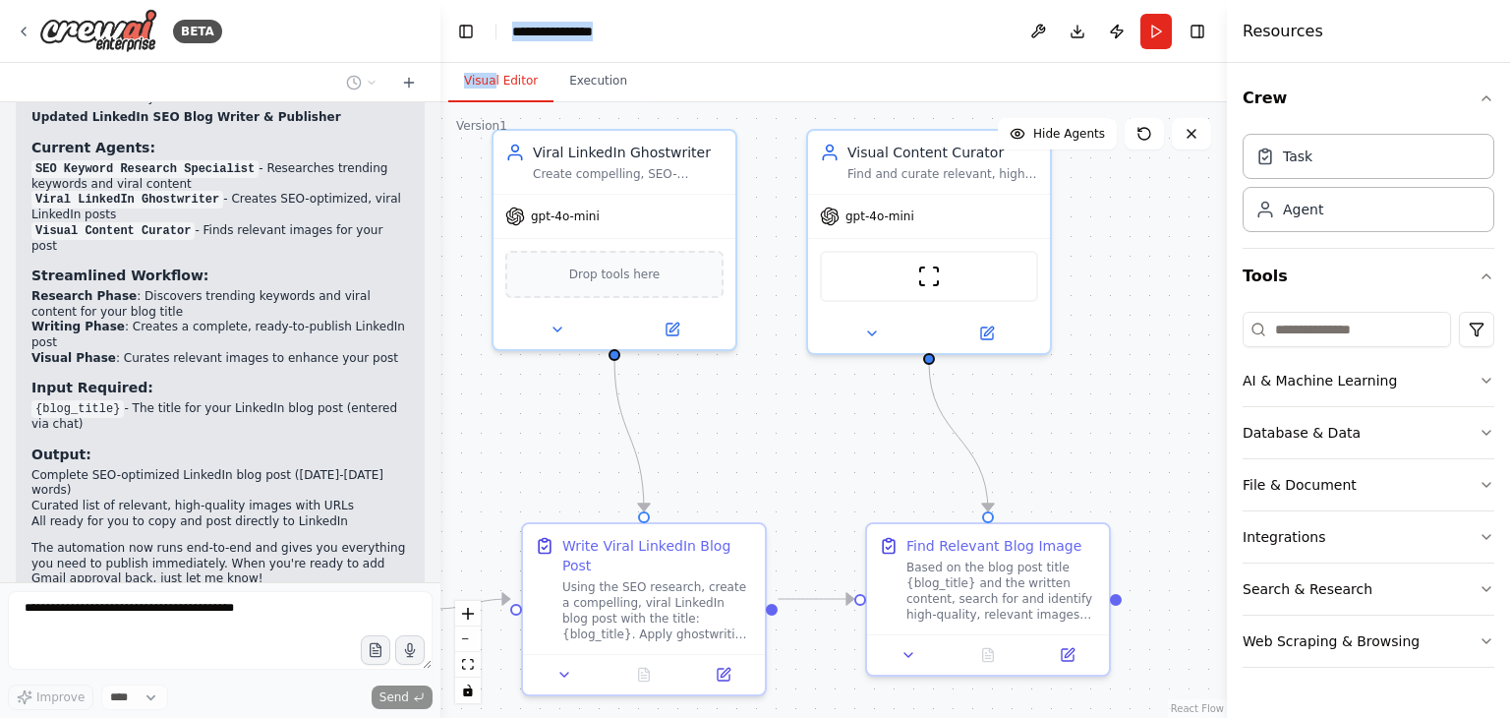
click at [521, 71] on button "Visual Editor" at bounding box center [500, 81] width 105 height 41
click at [590, 14] on header "**********" at bounding box center [833, 31] width 786 height 63
click at [586, 29] on div "**********" at bounding box center [561, 32] width 98 height 20
click at [602, 29] on div "**********" at bounding box center [585, 32] width 147 height 20
click at [613, 30] on div "**********" at bounding box center [585, 32] width 147 height 20
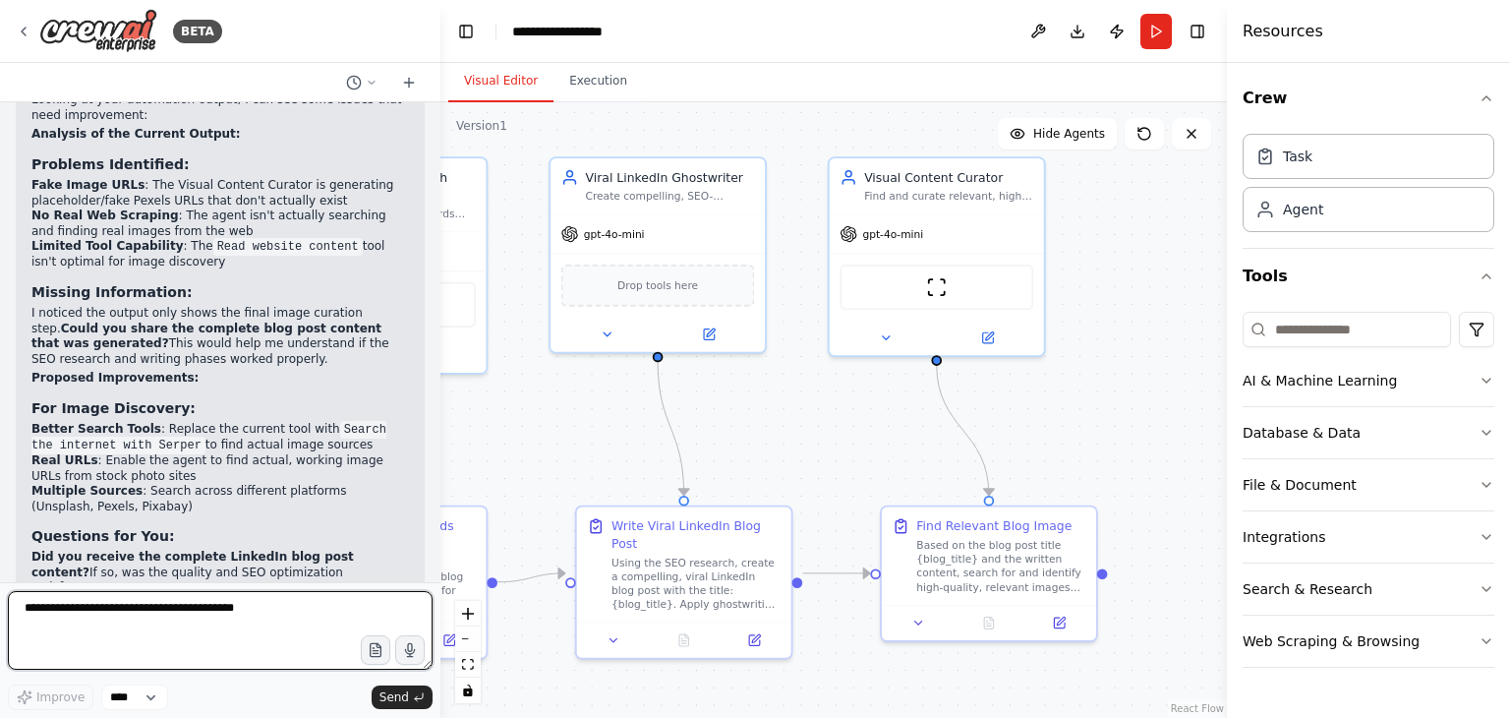
scroll to position [4915, 0]
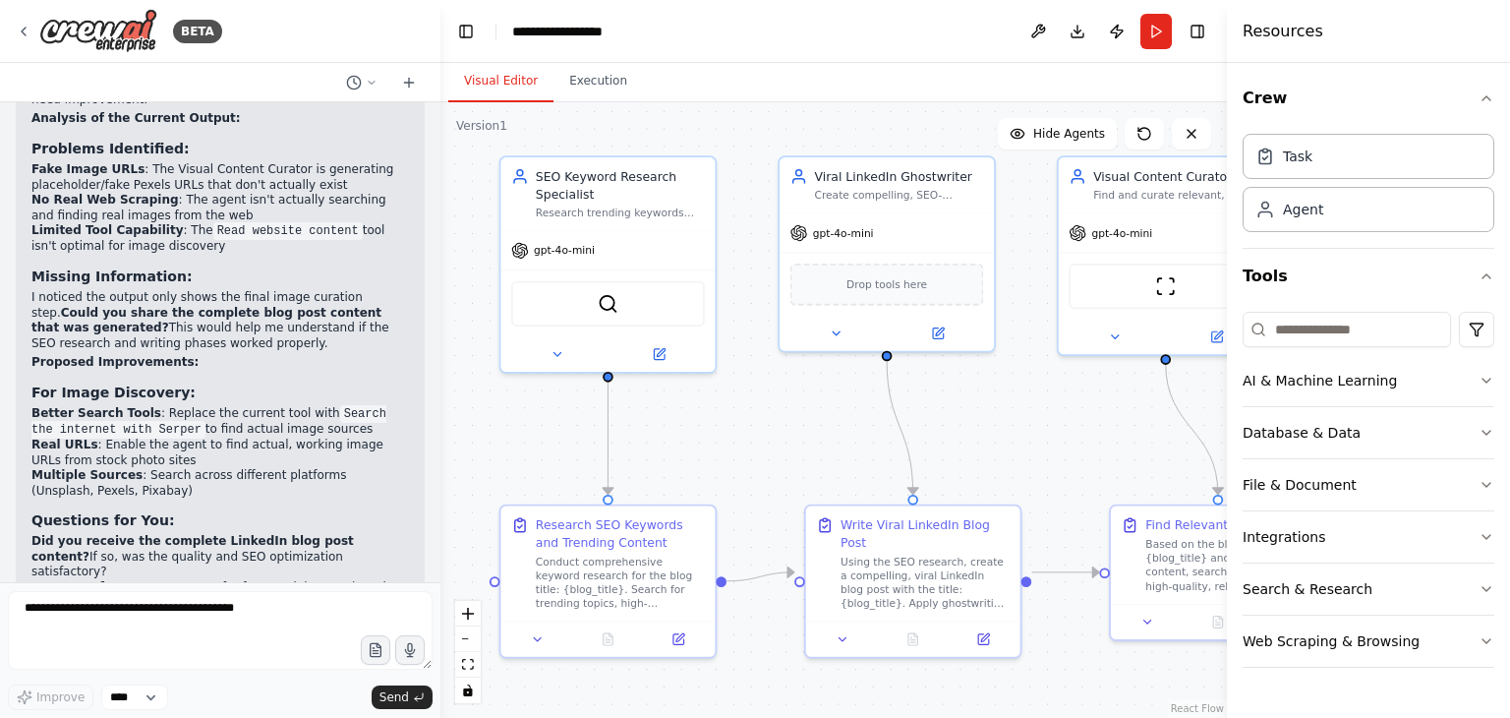
drag, startPoint x: 568, startPoint y: 412, endPoint x: 797, endPoint y: 411, distance: 229.1
click at [797, 411] on div ".deletable-edge-delete-btn { width: 20px; height: 20px; border: 0px solid #ffff…" at bounding box center [833, 409] width 786 height 615
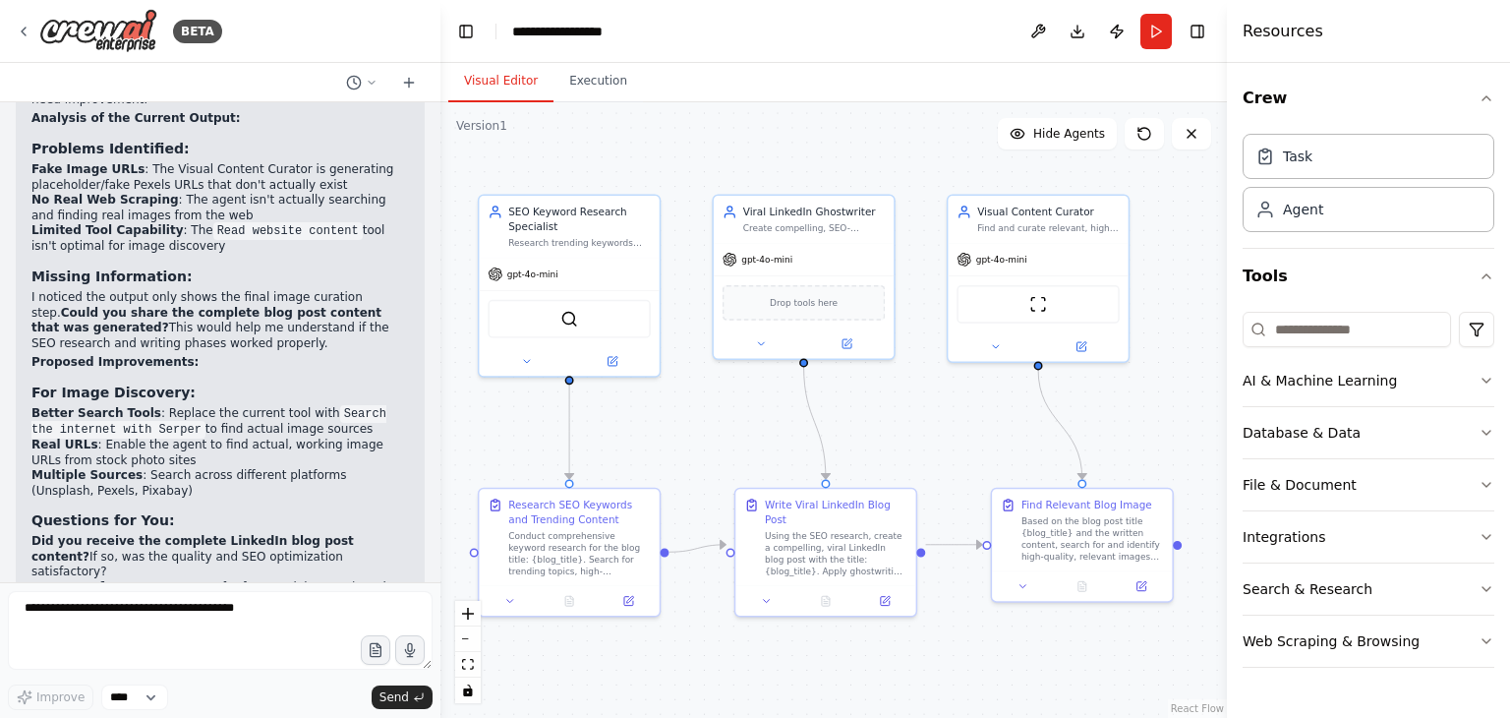
drag, startPoint x: 797, startPoint y: 411, endPoint x: 759, endPoint y: 418, distance: 39.0
click at [759, 418] on div ".deletable-edge-delete-btn { width: 20px; height: 20px; border: 0px solid #ffff…" at bounding box center [833, 409] width 786 height 615
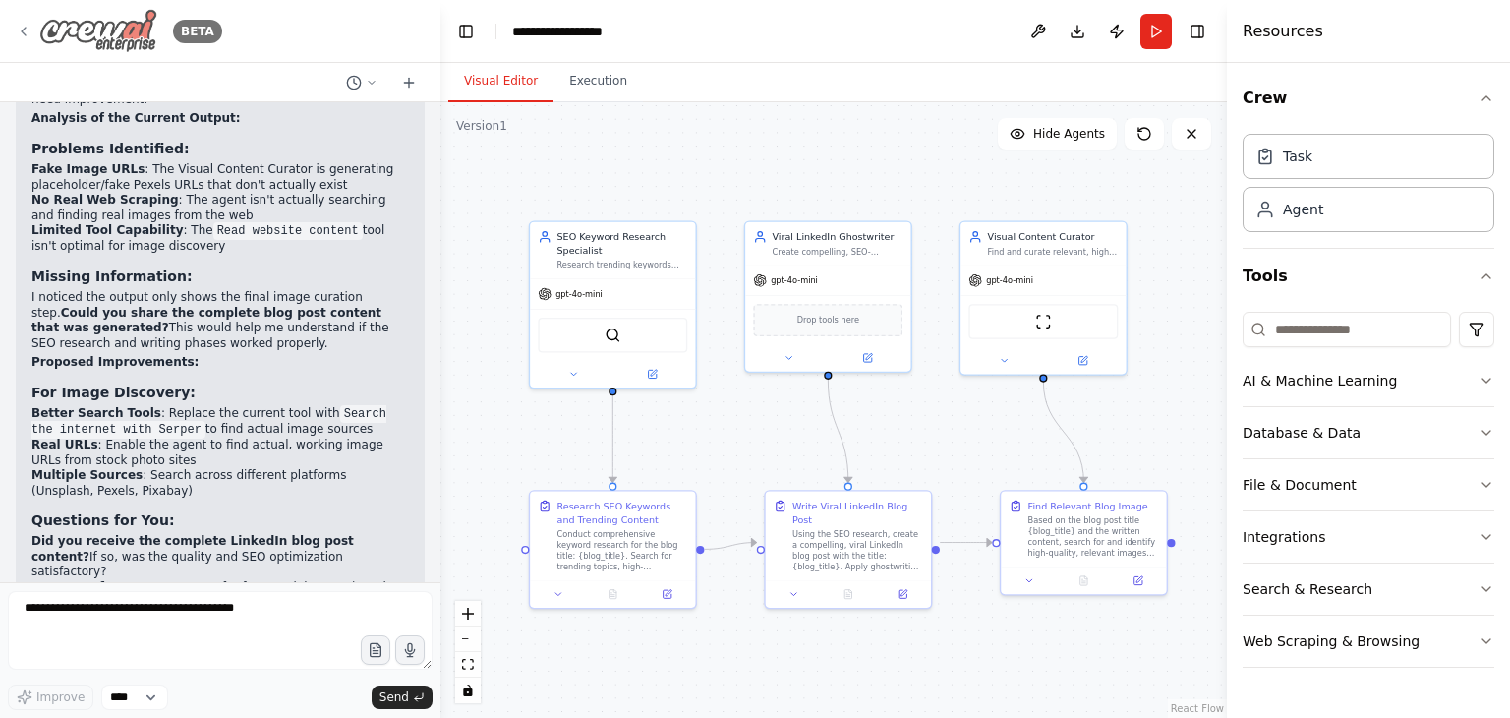
click at [77, 34] on img at bounding box center [98, 31] width 118 height 44
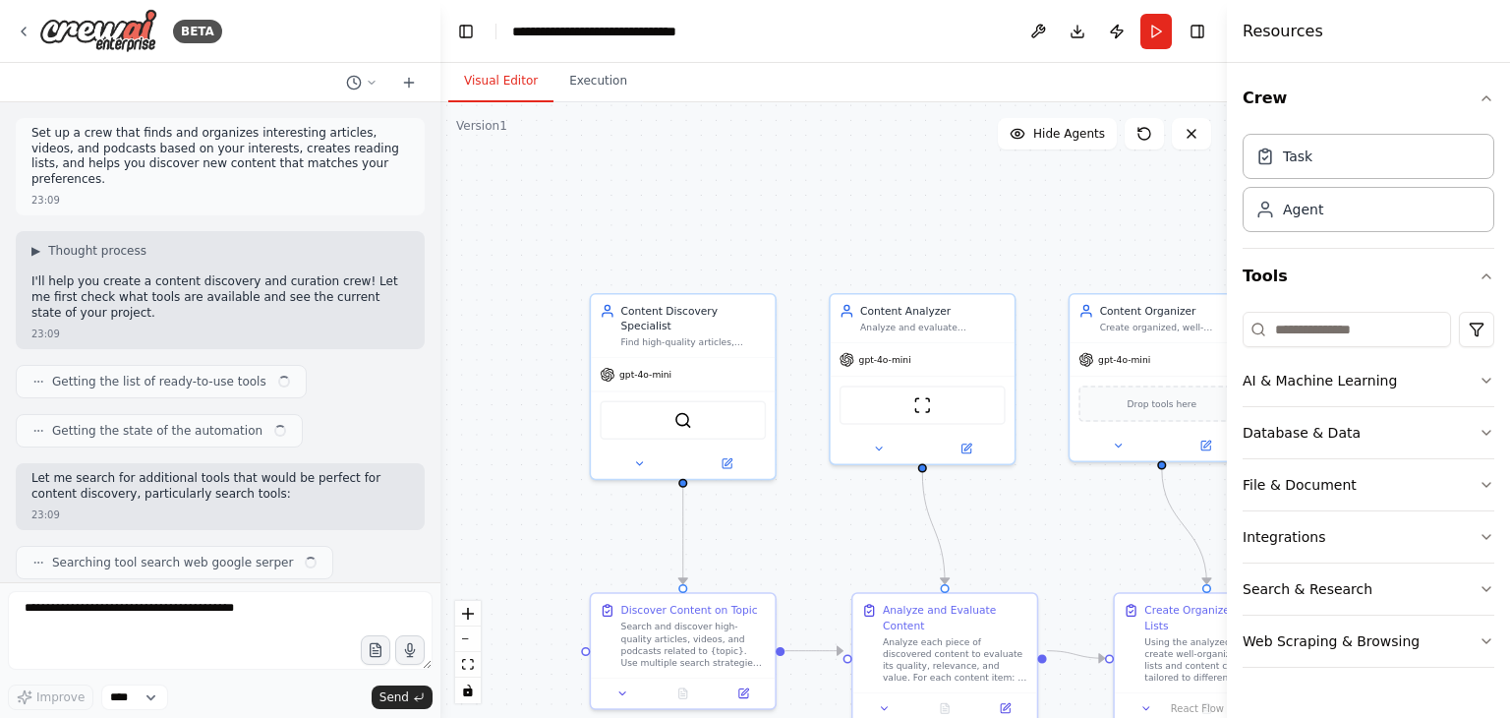
scroll to position [942, 0]
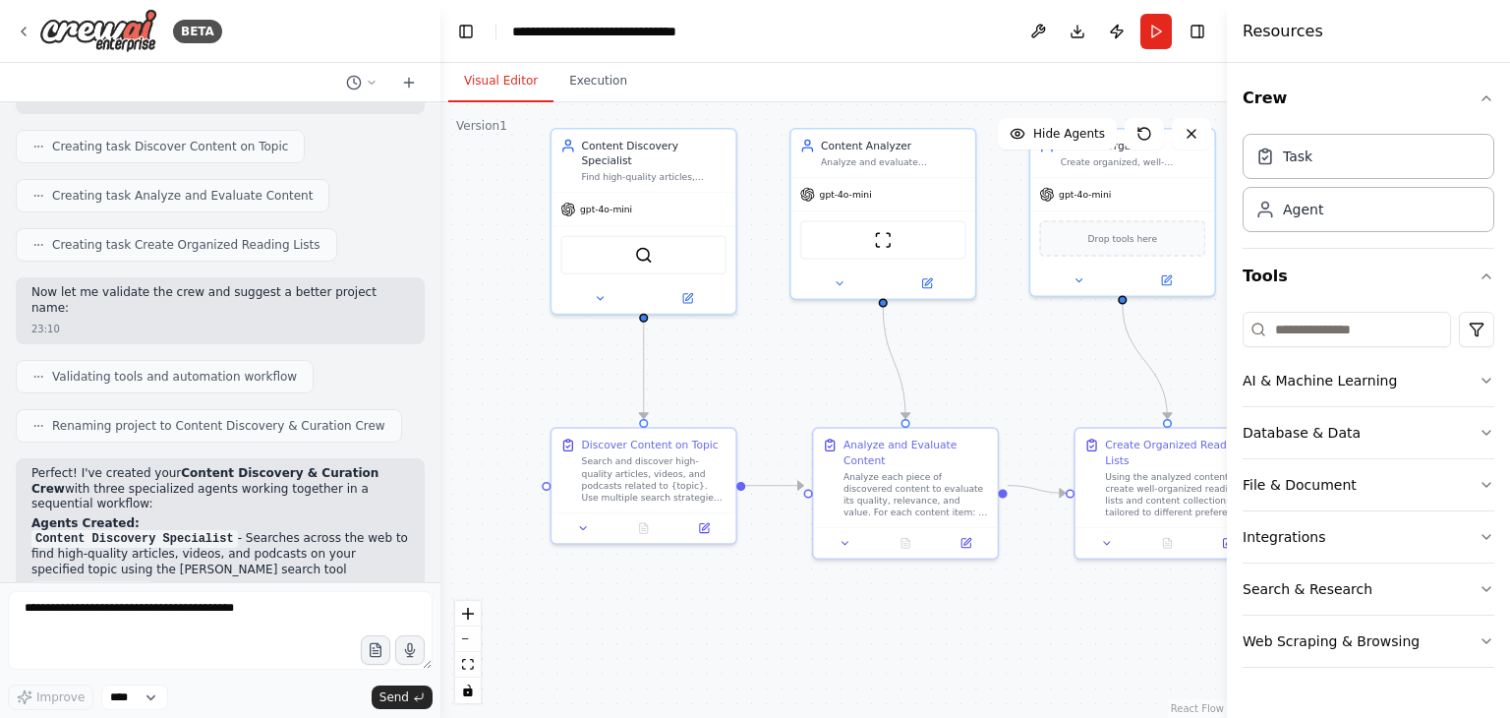
drag, startPoint x: 0, startPoint y: 0, endPoint x: 712, endPoint y: 422, distance: 827.3
click at [712, 422] on div ".deletable-edge-delete-btn { width: 20px; height: 20px; border: 0px solid #ffff…" at bounding box center [833, 409] width 786 height 615
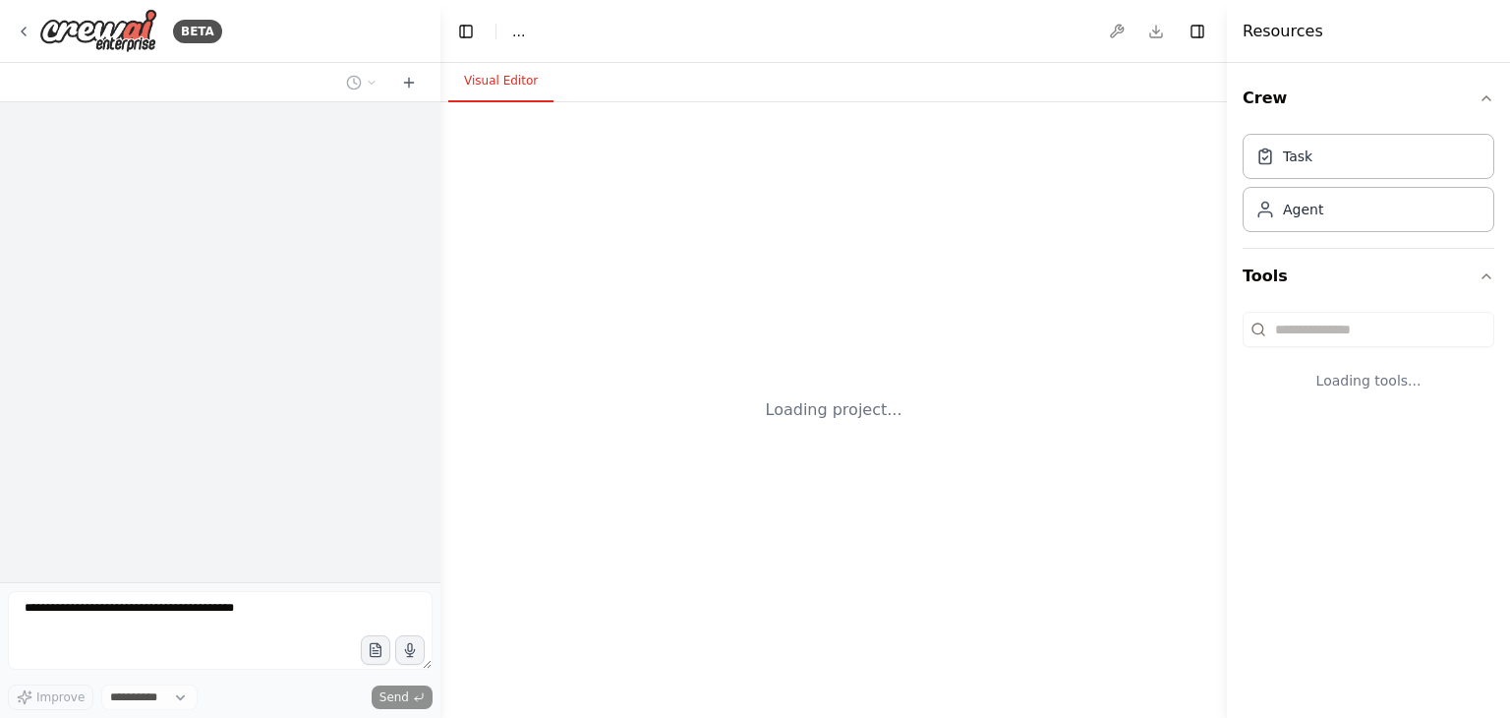
select select "****"
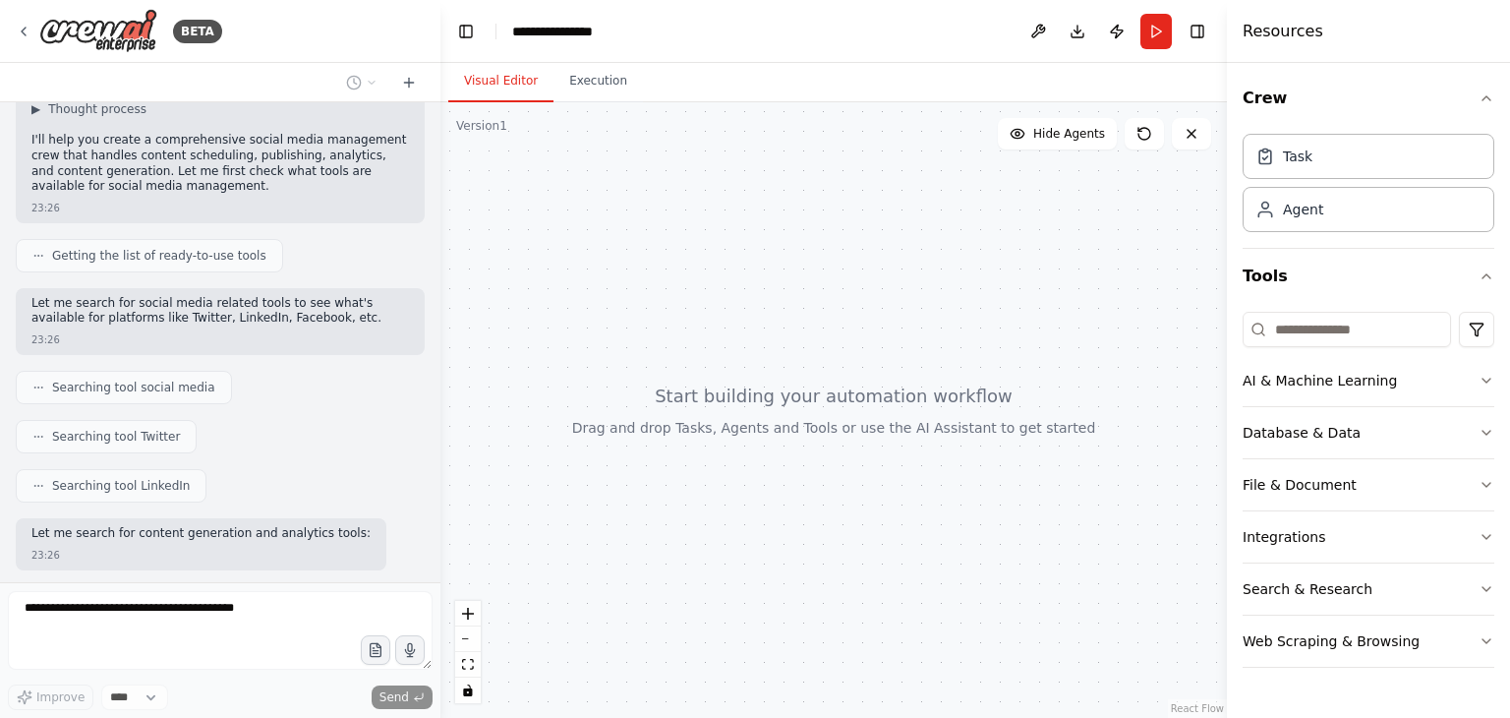
scroll to position [242, 0]
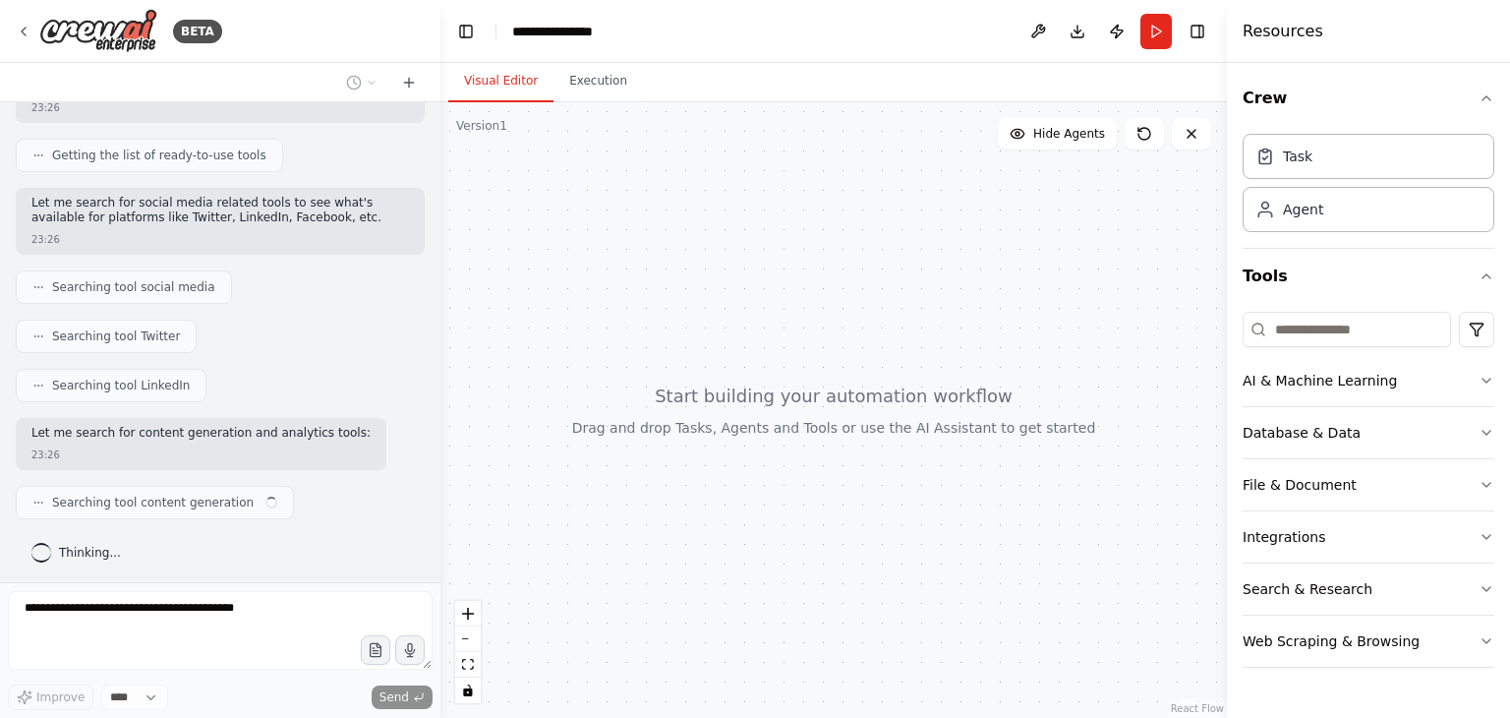
click at [606, 450] on div at bounding box center [833, 409] width 786 height 615
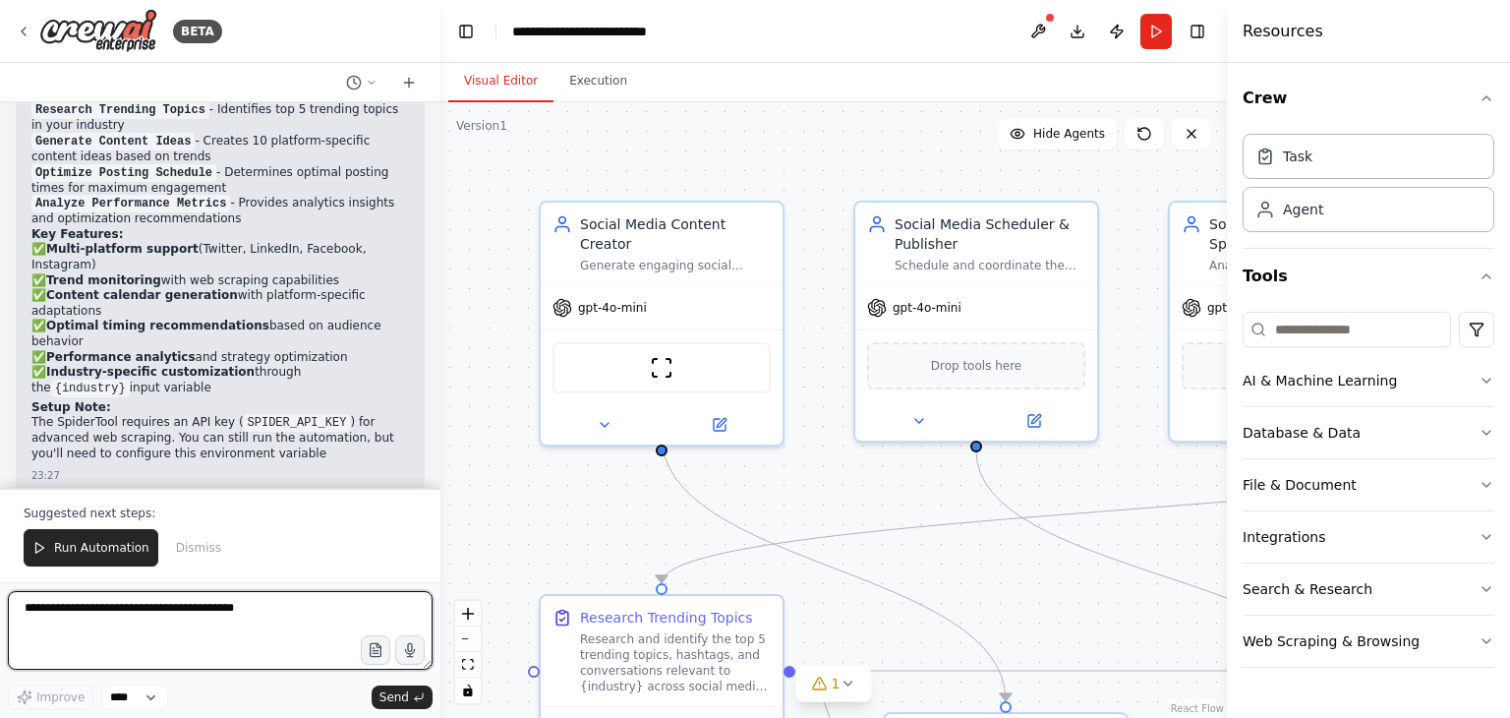
scroll to position [1820, 0]
